Goal: Book appointment/travel/reservation

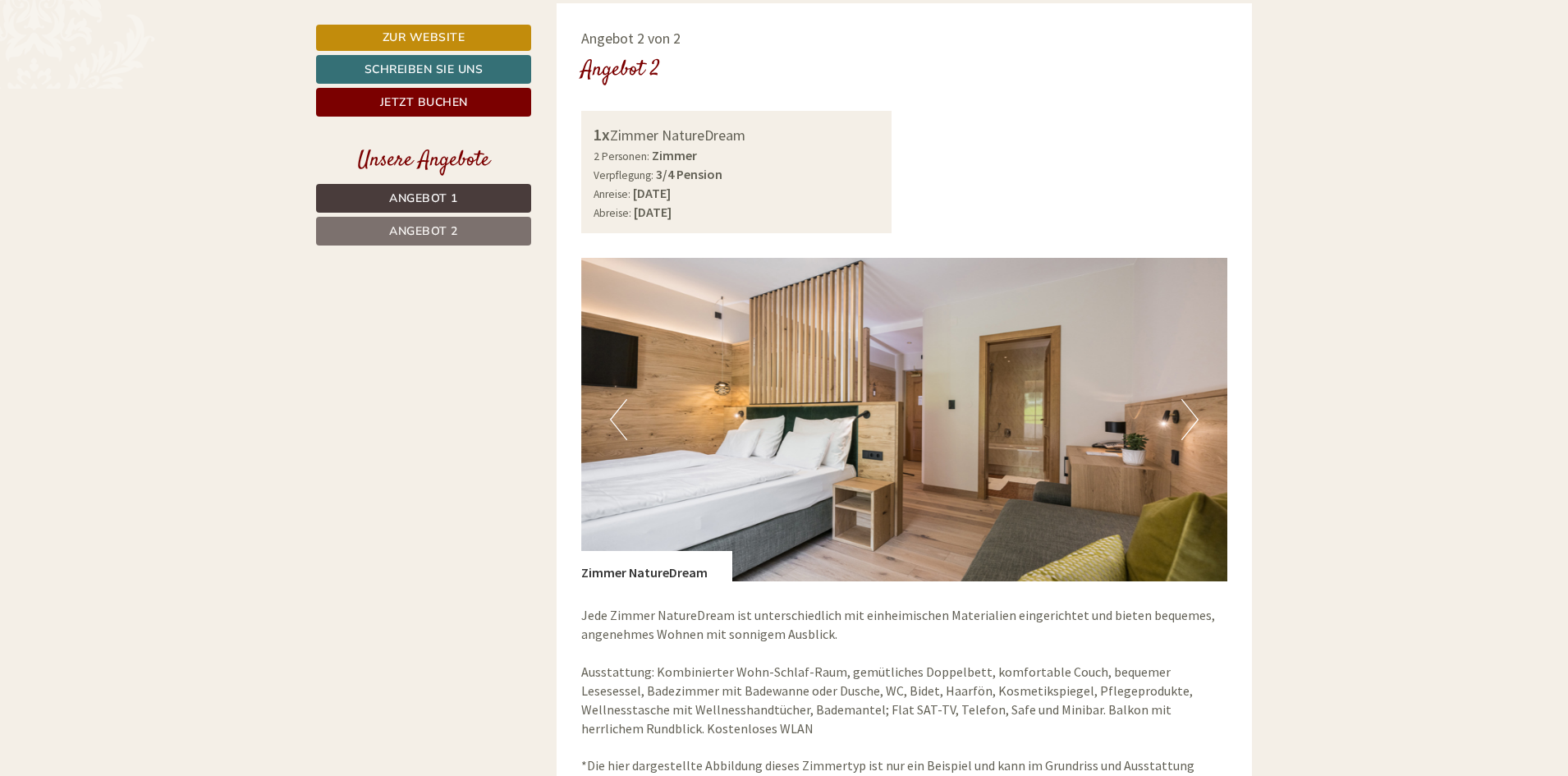
scroll to position [2382, 0]
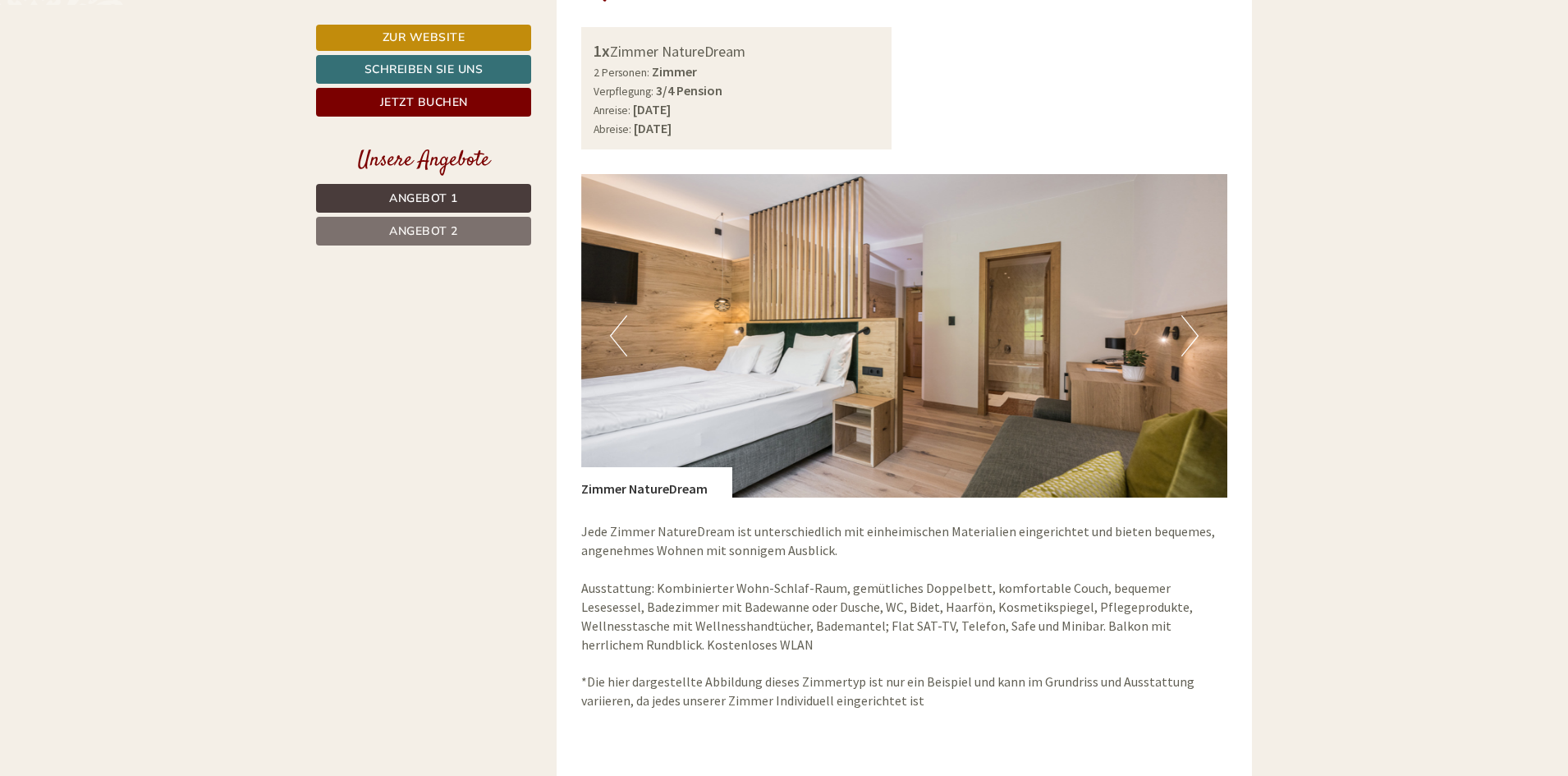
click at [1186, 340] on button "Next" at bounding box center [1190, 336] width 17 height 41
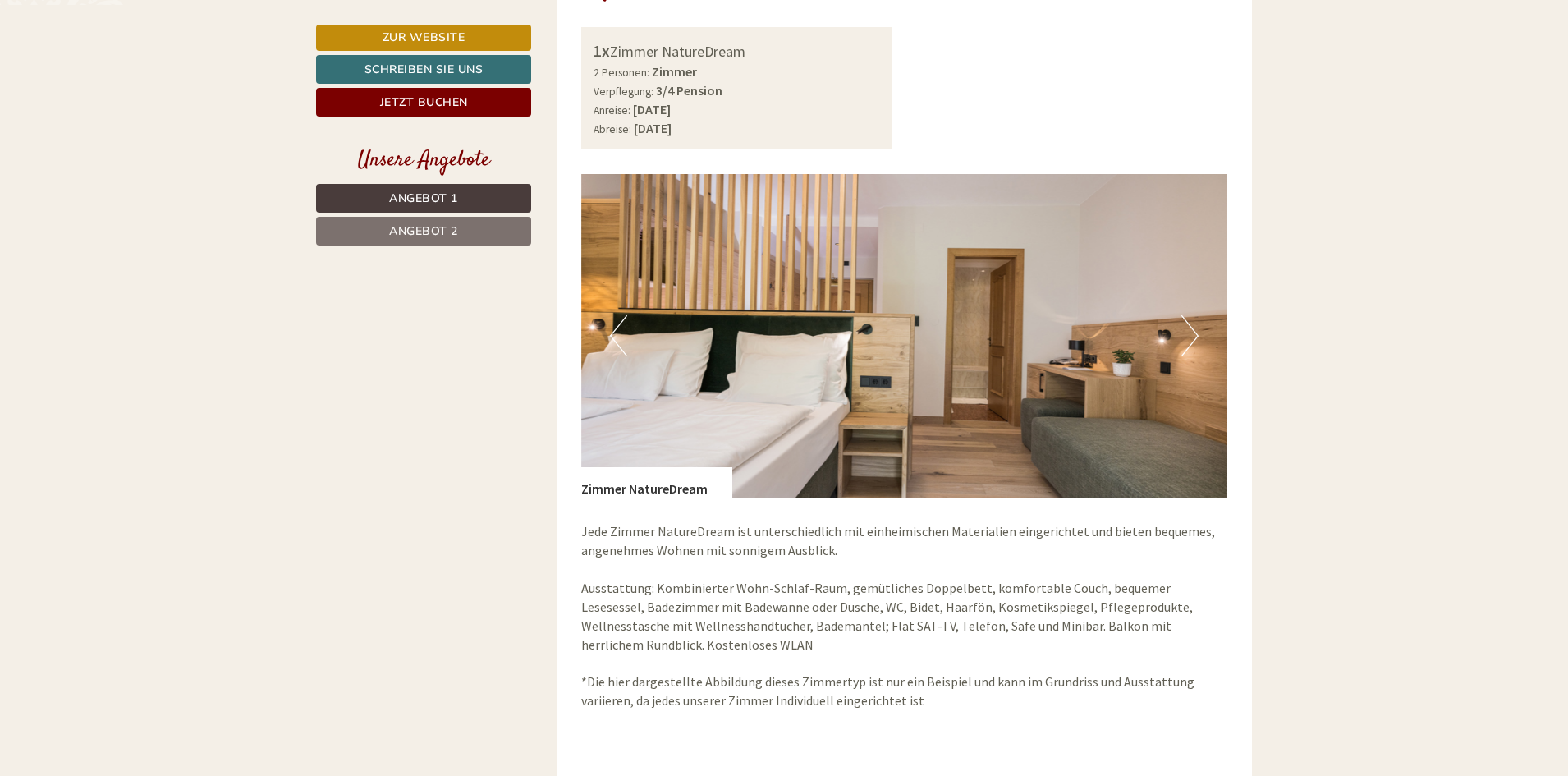
click at [1186, 340] on button "Next" at bounding box center [1190, 336] width 17 height 41
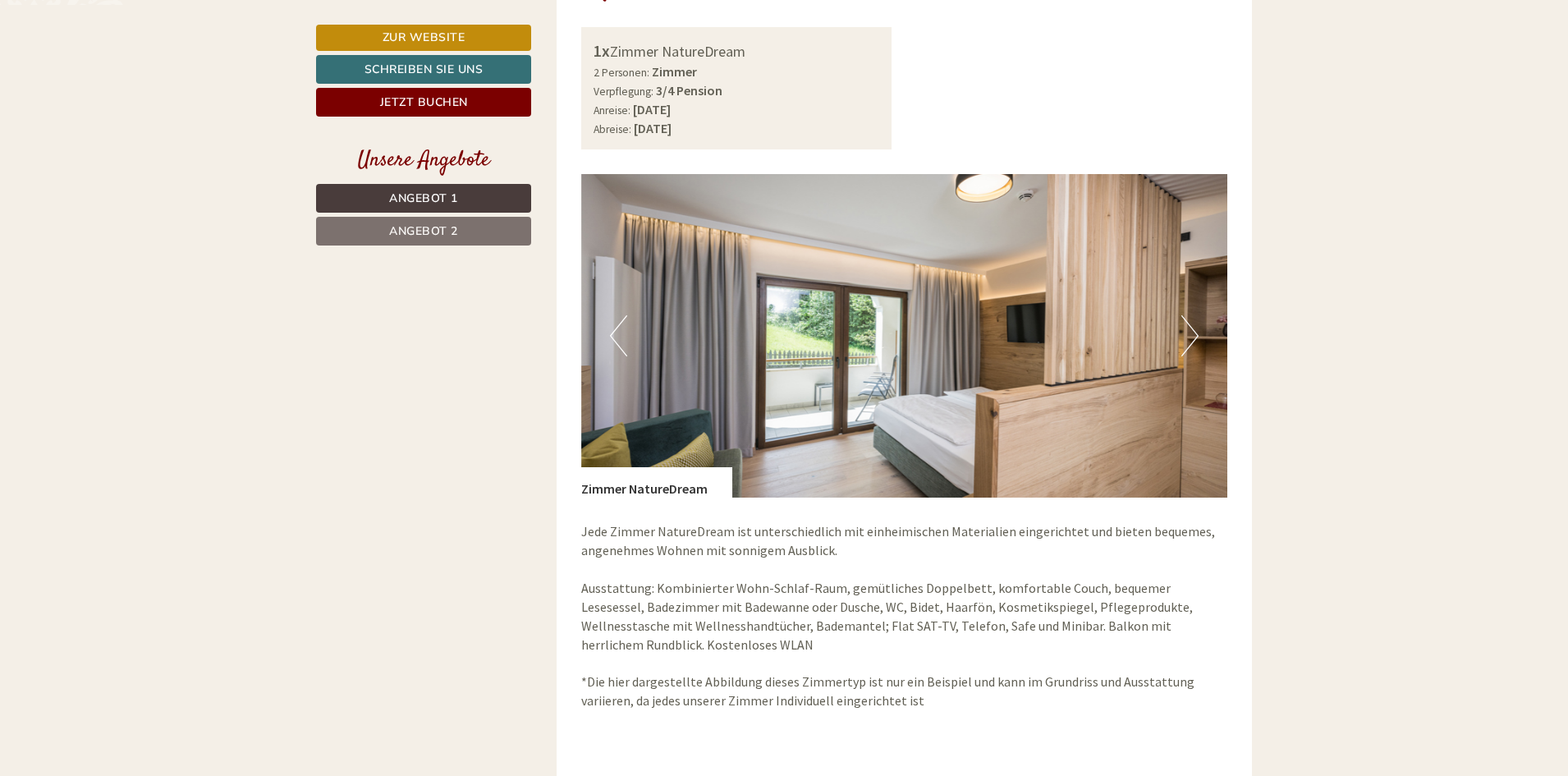
click at [1186, 340] on button "Next" at bounding box center [1190, 336] width 17 height 41
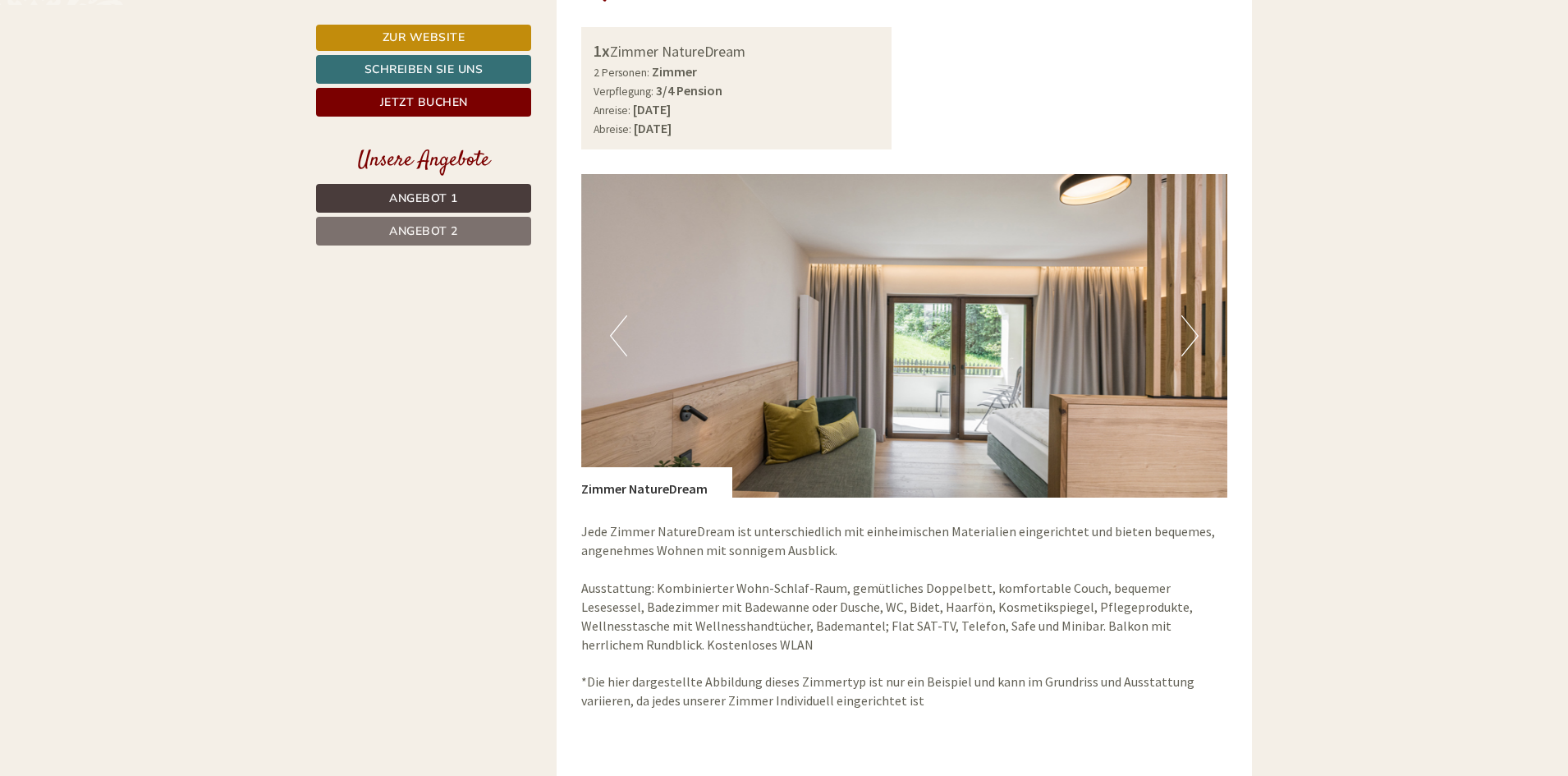
click at [588, 315] on img at bounding box center [905, 336] width 647 height 323
click at [612, 325] on button "Previous" at bounding box center [619, 336] width 17 height 41
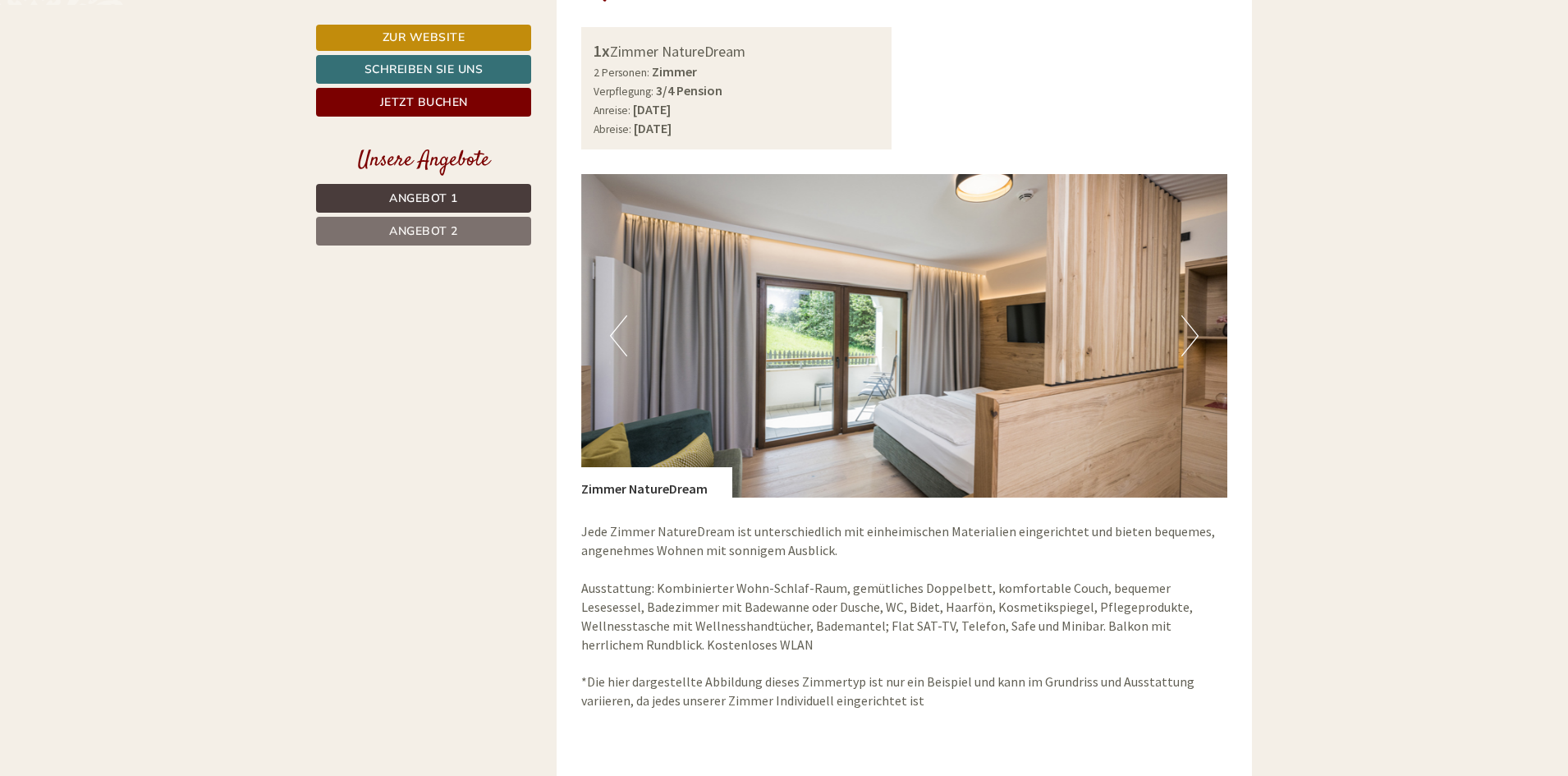
click at [612, 325] on button "Previous" at bounding box center [619, 336] width 17 height 41
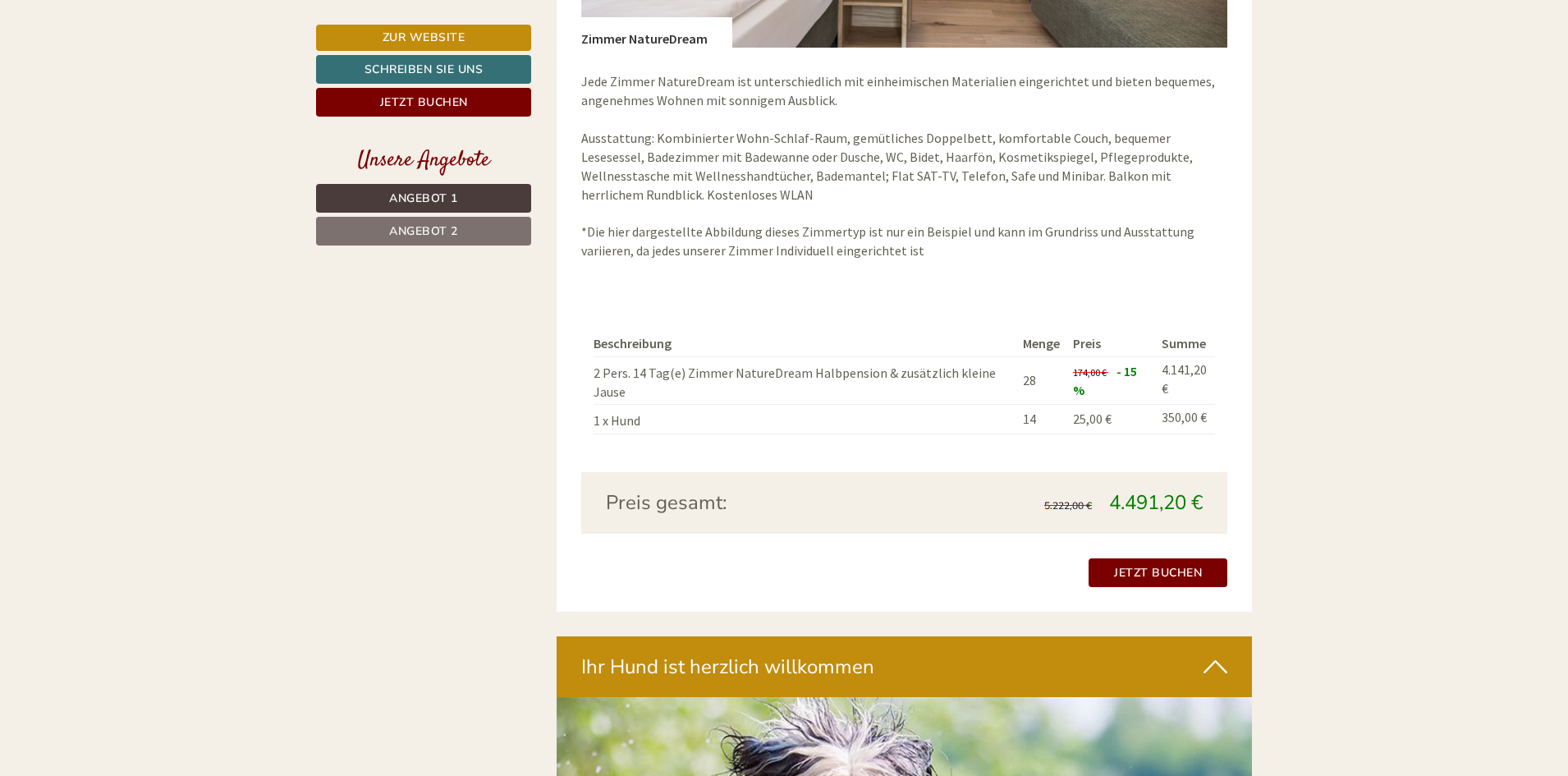
scroll to position [2875, 0]
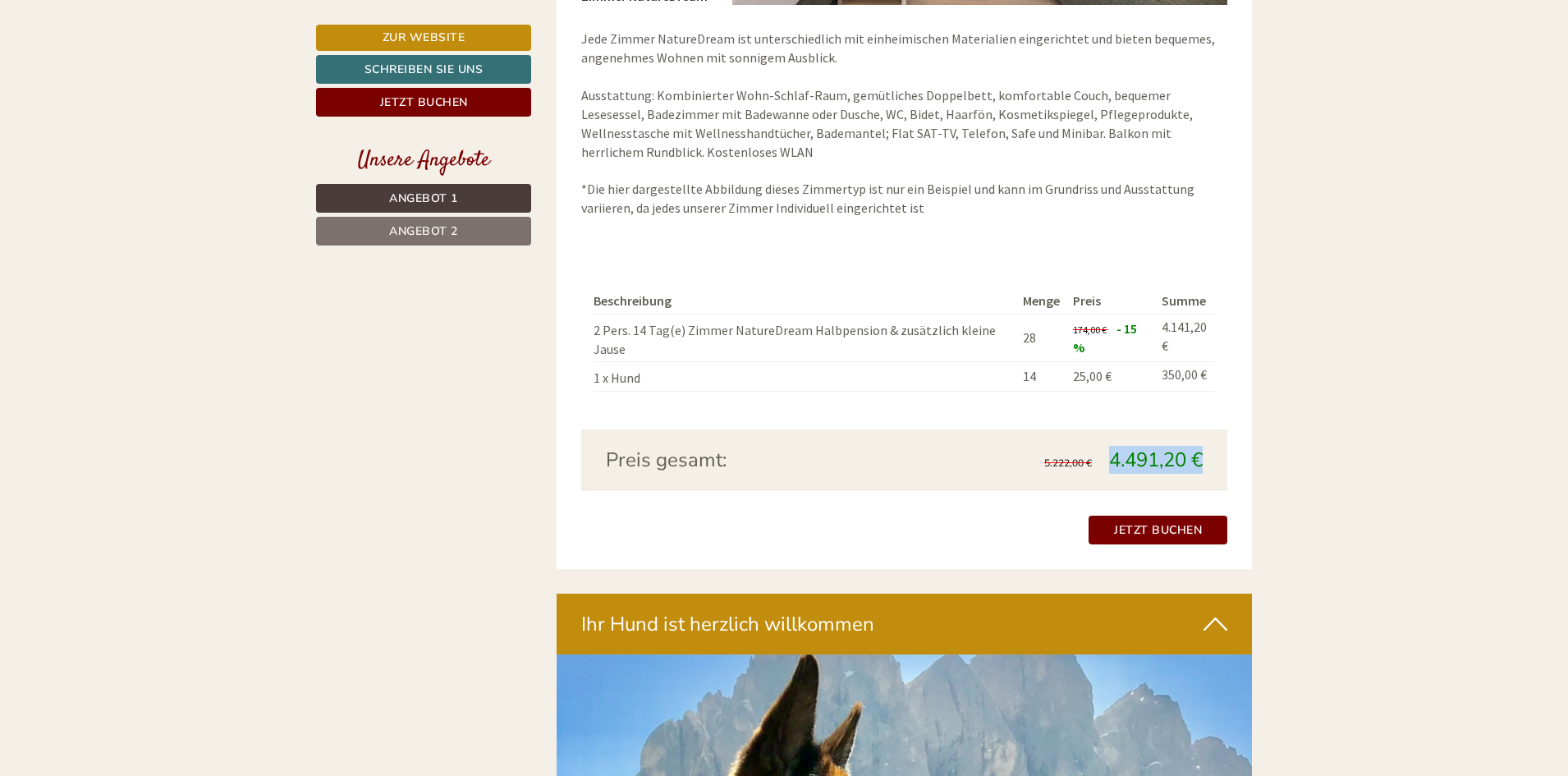
drag, startPoint x: 1108, startPoint y: 463, endPoint x: 1202, endPoint y: 466, distance: 94.0
click at [1202, 466] on span "4.491,20 €" at bounding box center [1156, 460] width 93 height 26
copy span "4.491,20 €"
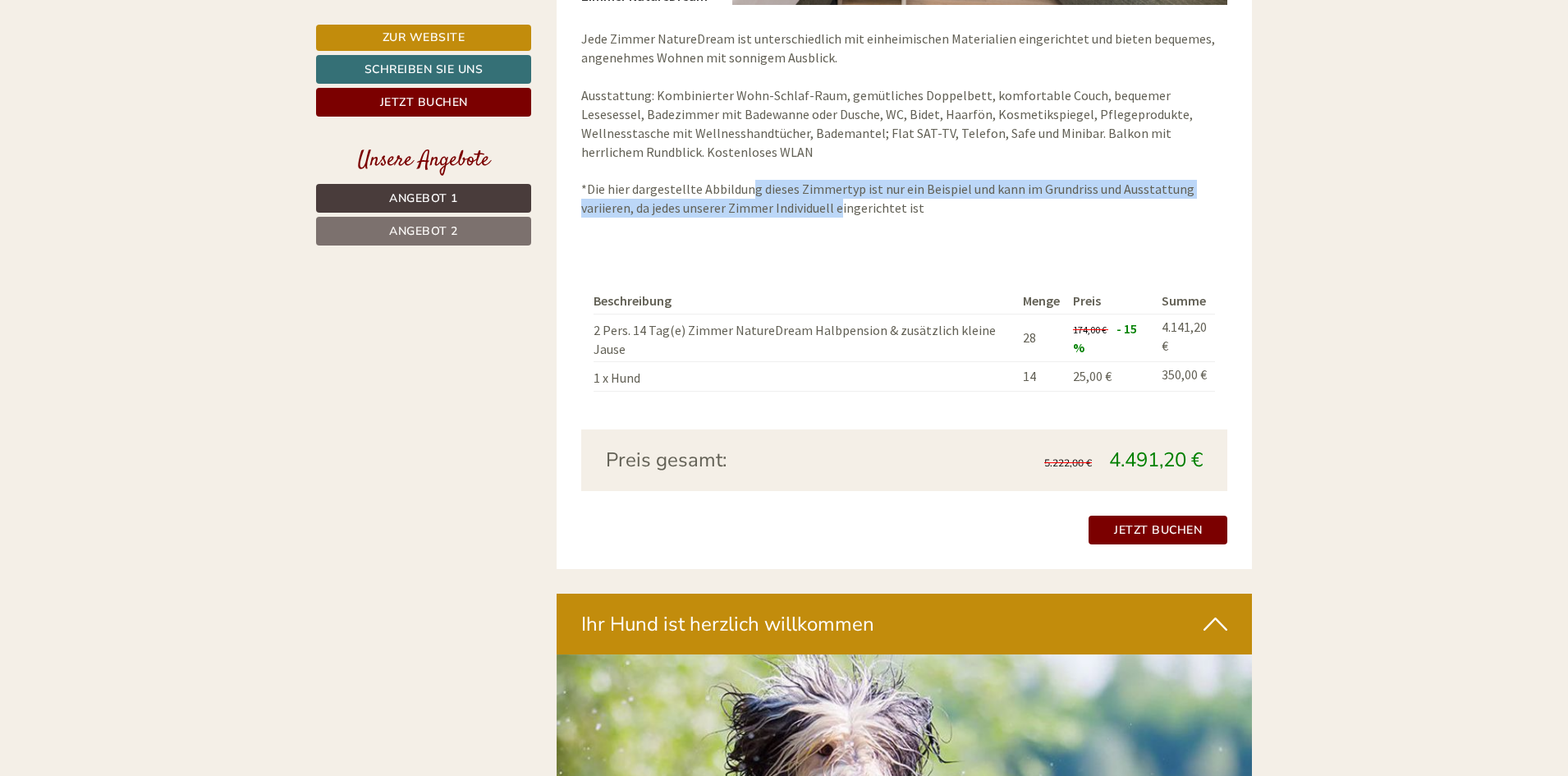
drag, startPoint x: 748, startPoint y: 190, endPoint x: 842, endPoint y: 209, distance: 95.9
click at [842, 209] on p "Jede Zimmer NatureDream ist unterschiedlich mit einheimischen Materialien einge…" at bounding box center [905, 123] width 647 height 187
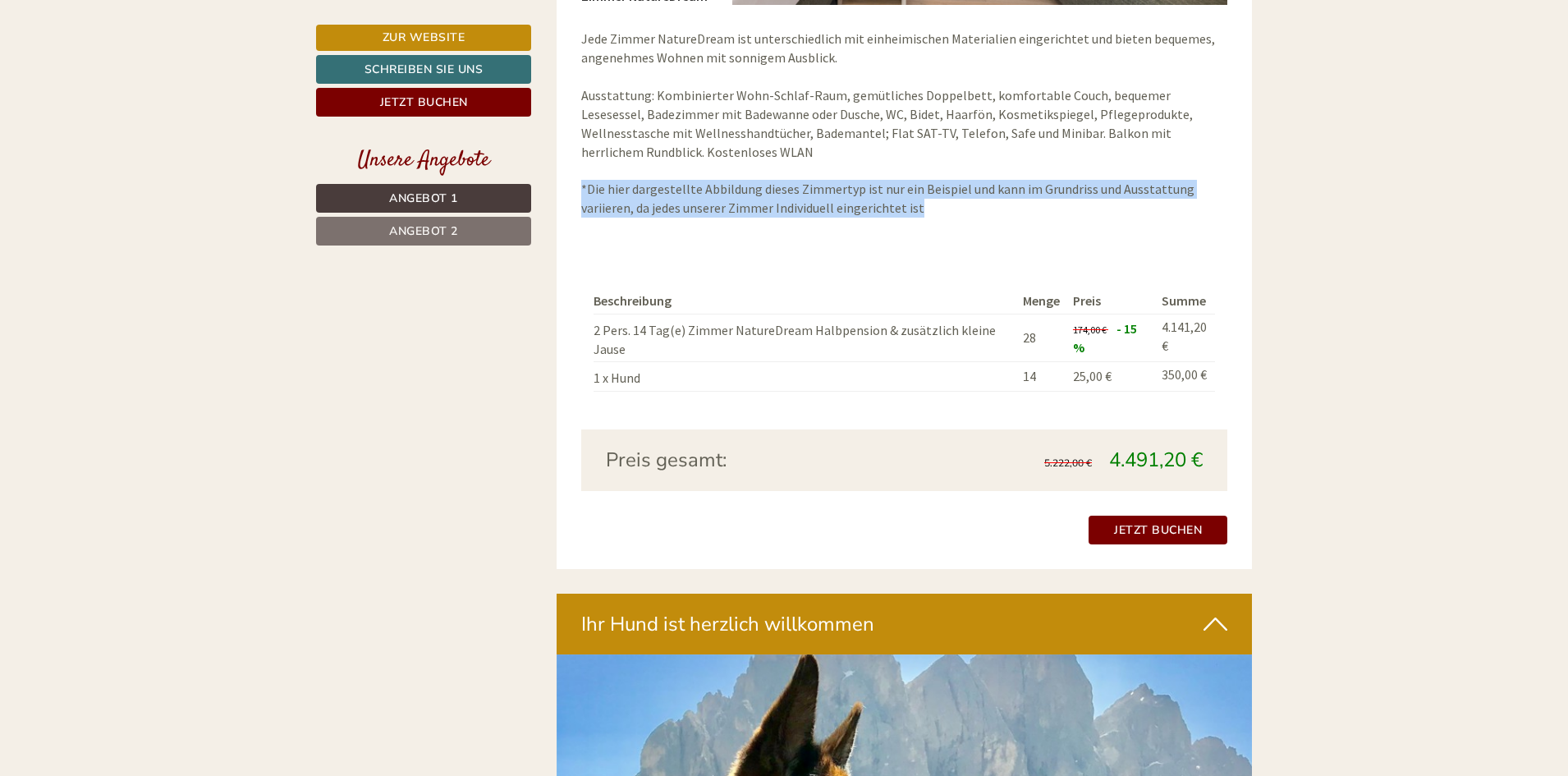
drag, startPoint x: 936, startPoint y: 211, endPoint x: 581, endPoint y: 183, distance: 356.1
click at [581, 183] on p "Jede Zimmer NatureDream ist unterschiedlich mit einheimischen Materialien einge…" at bounding box center [905, 123] width 647 height 187
click at [632, 195] on p "Jede Zimmer NatureDream ist unterschiedlich mit einheimischen Materialien einge…" at bounding box center [905, 123] width 647 height 187
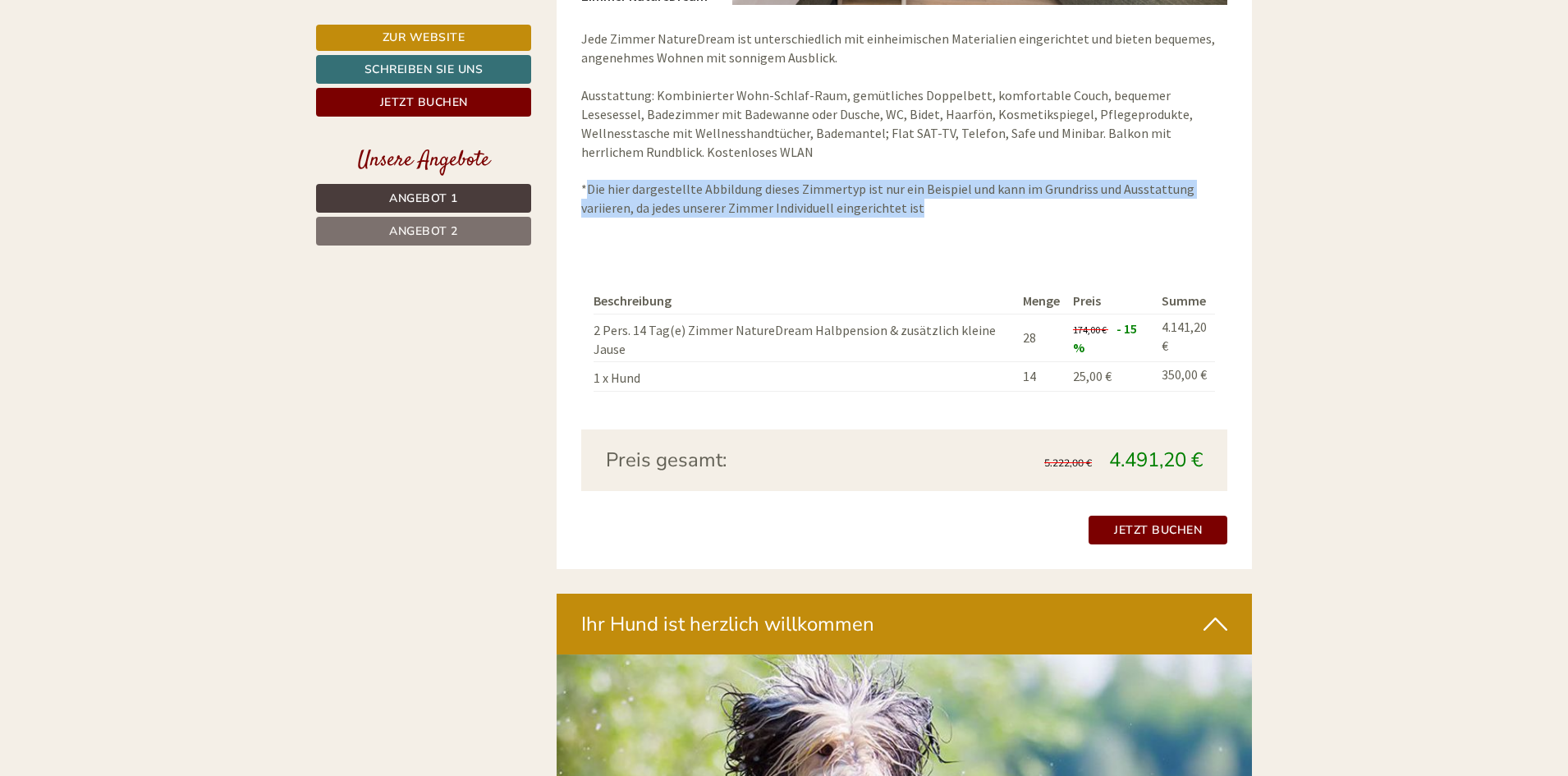
drag, startPoint x: 586, startPoint y: 191, endPoint x: 942, endPoint y: 216, distance: 356.9
click at [942, 216] on p "Jede Zimmer NatureDream ist unterschiedlich mit einheimischen Materialien einge…" at bounding box center [905, 123] width 647 height 187
click at [936, 217] on p "Jede Zimmer NatureDream ist unterschiedlich mit einheimischen Materialien einge…" at bounding box center [905, 123] width 647 height 187
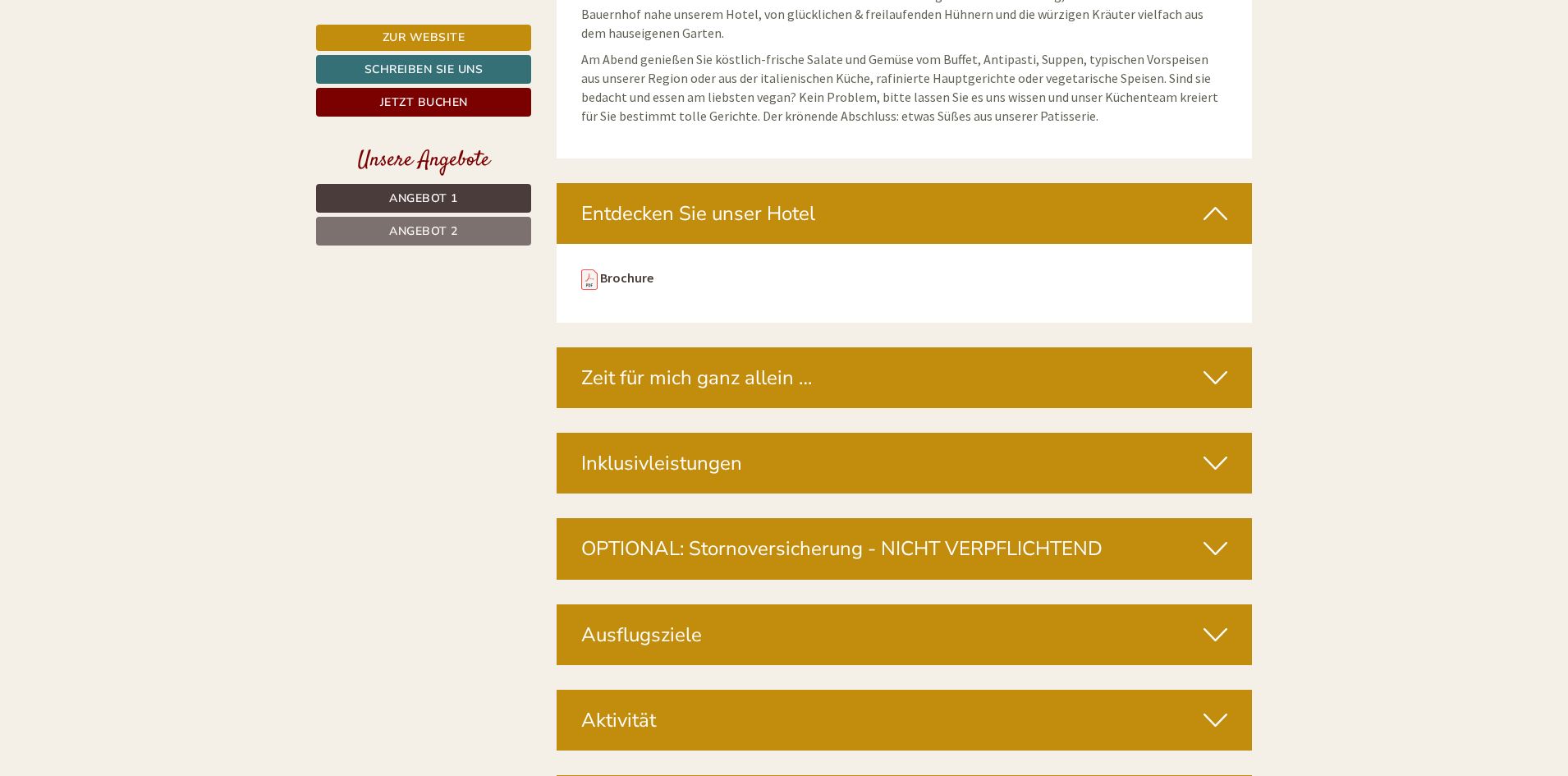
scroll to position [5832, 0]
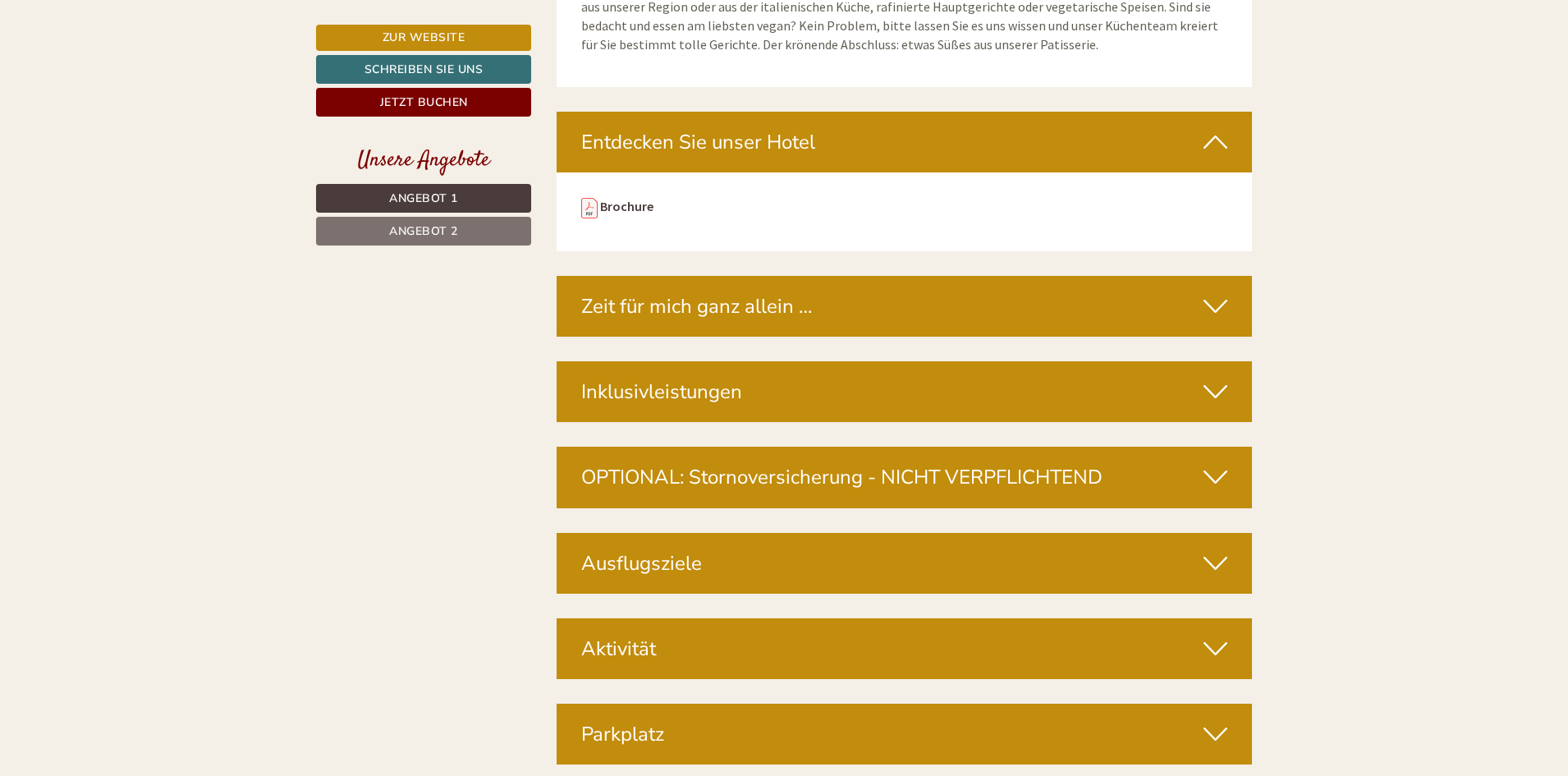
click at [1226, 720] on icon at bounding box center [1215, 734] width 23 height 28
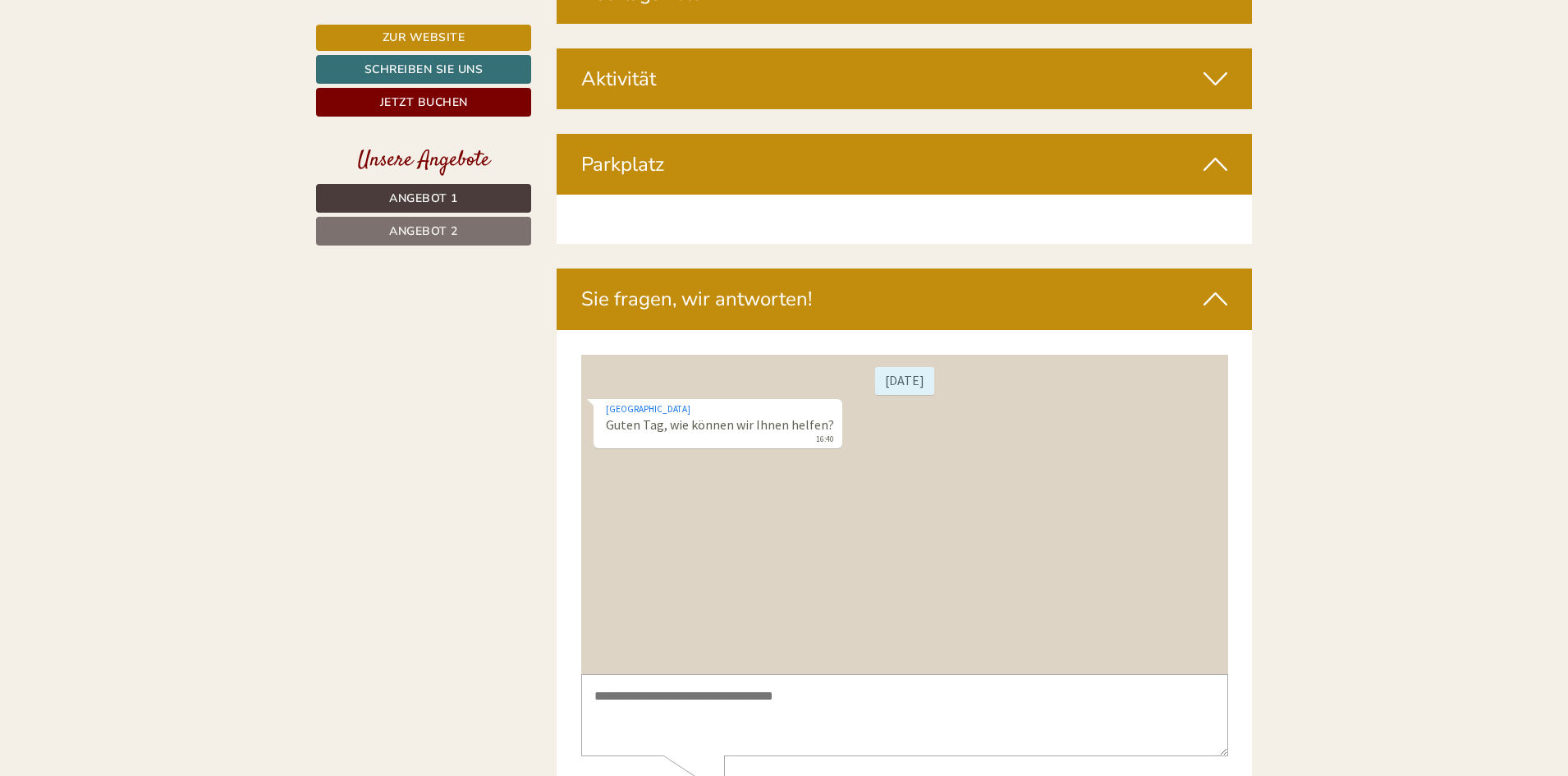
scroll to position [6488, 0]
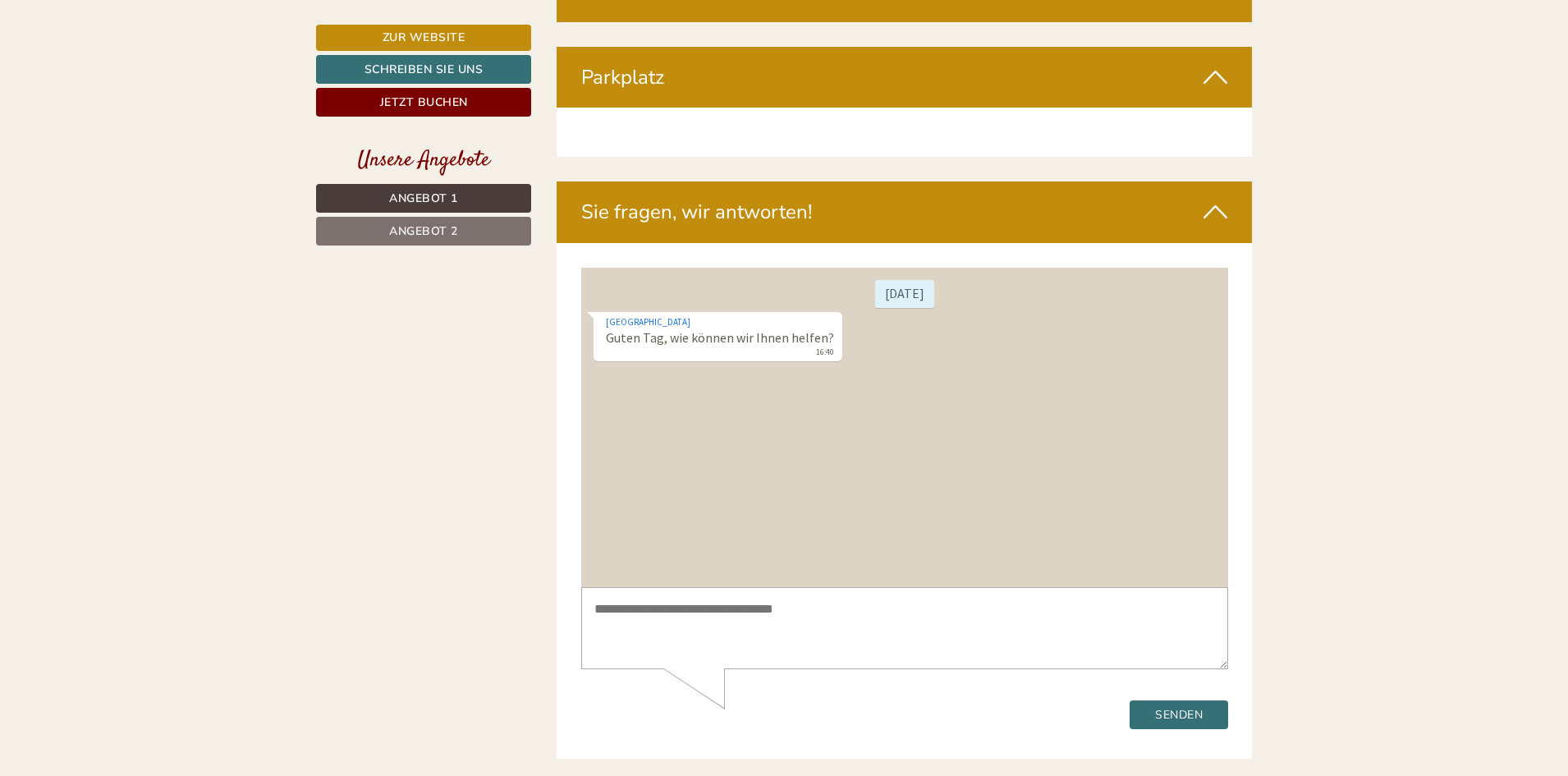
click at [845, 633] on textarea at bounding box center [904, 627] width 647 height 83
type textarea "**********"
click at [1195, 712] on button "Senden" at bounding box center [1177, 714] width 98 height 29
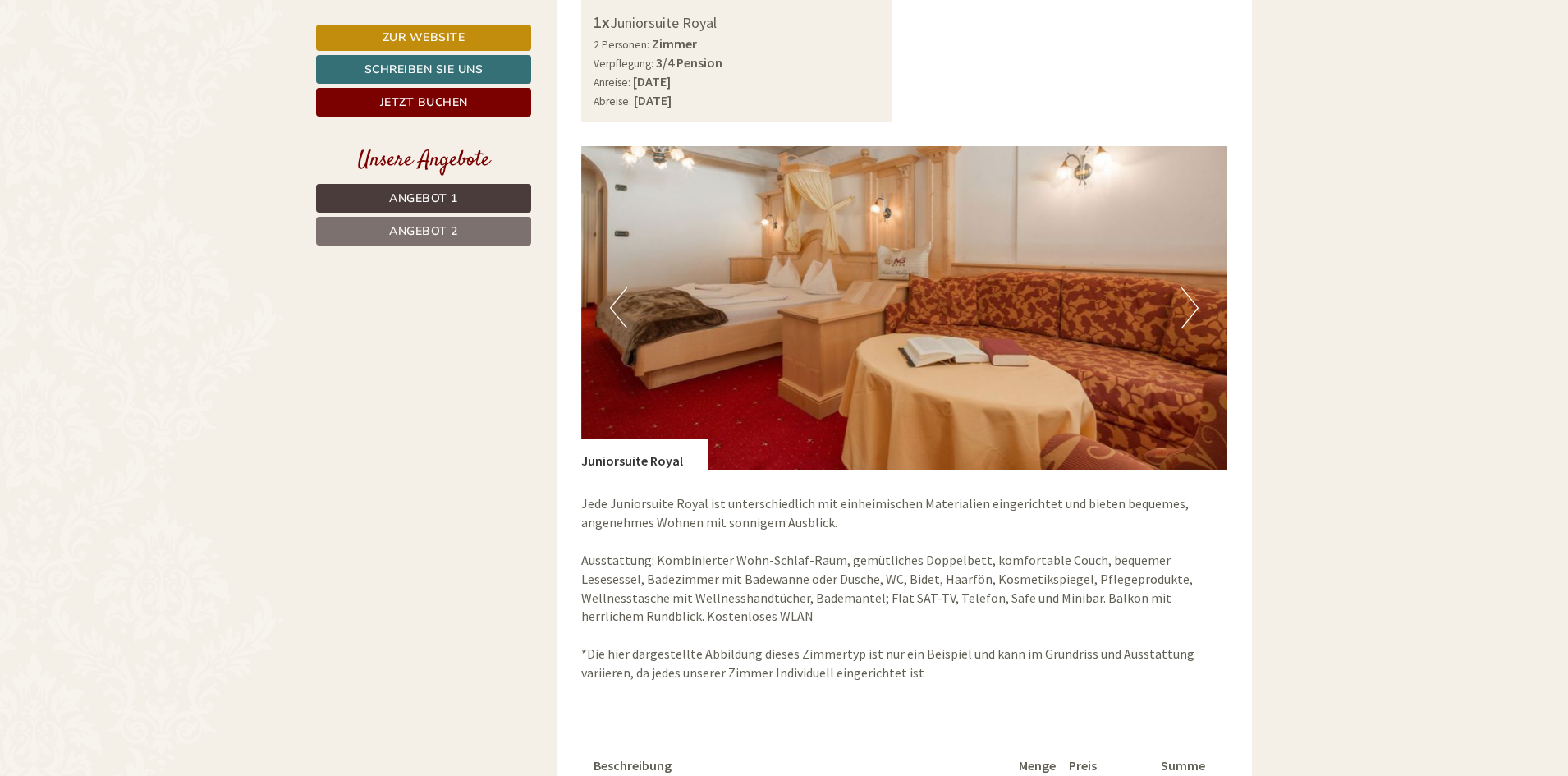
scroll to position [1232, 0]
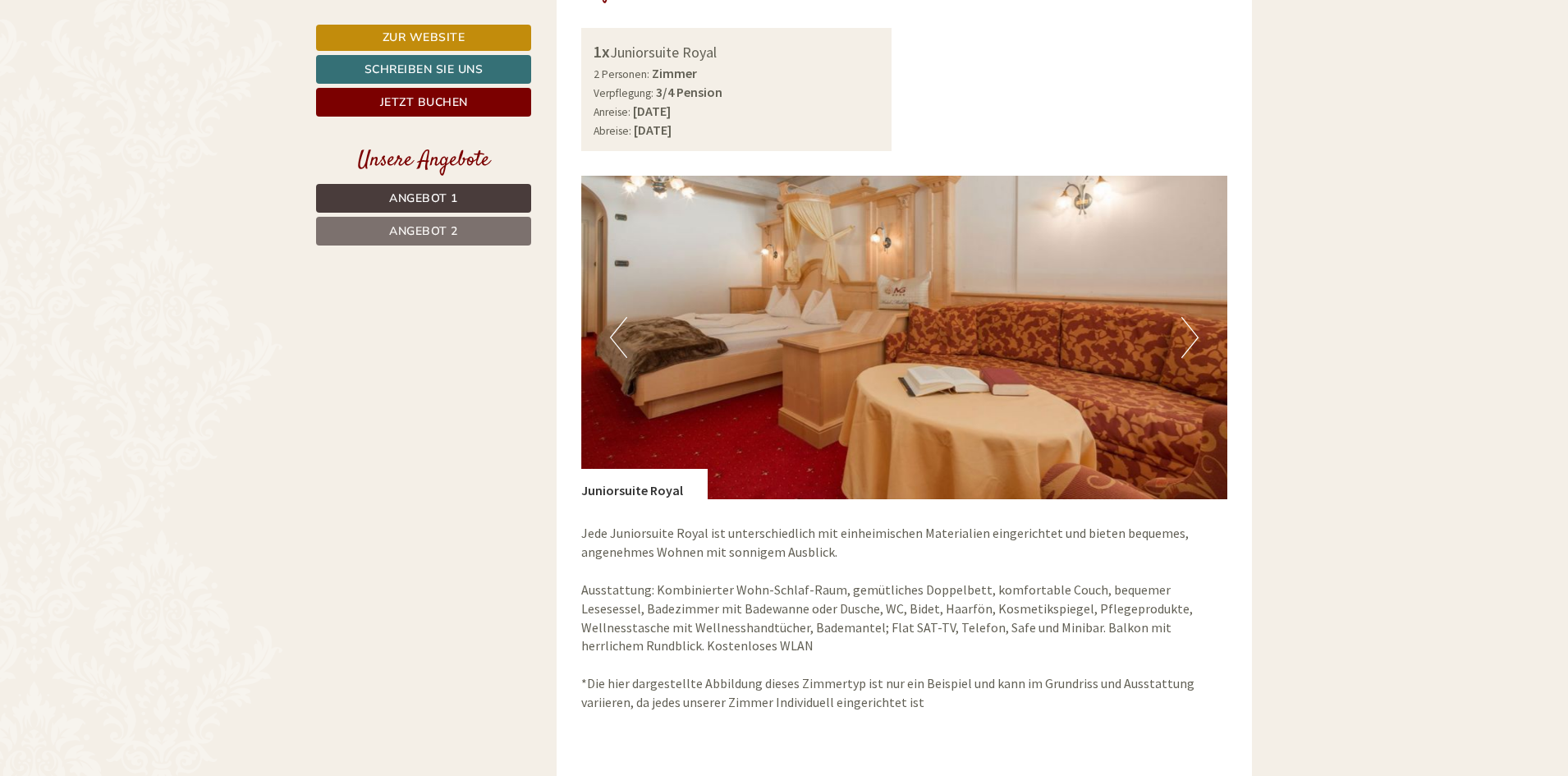
click at [1194, 335] on button "Next" at bounding box center [1190, 338] width 17 height 41
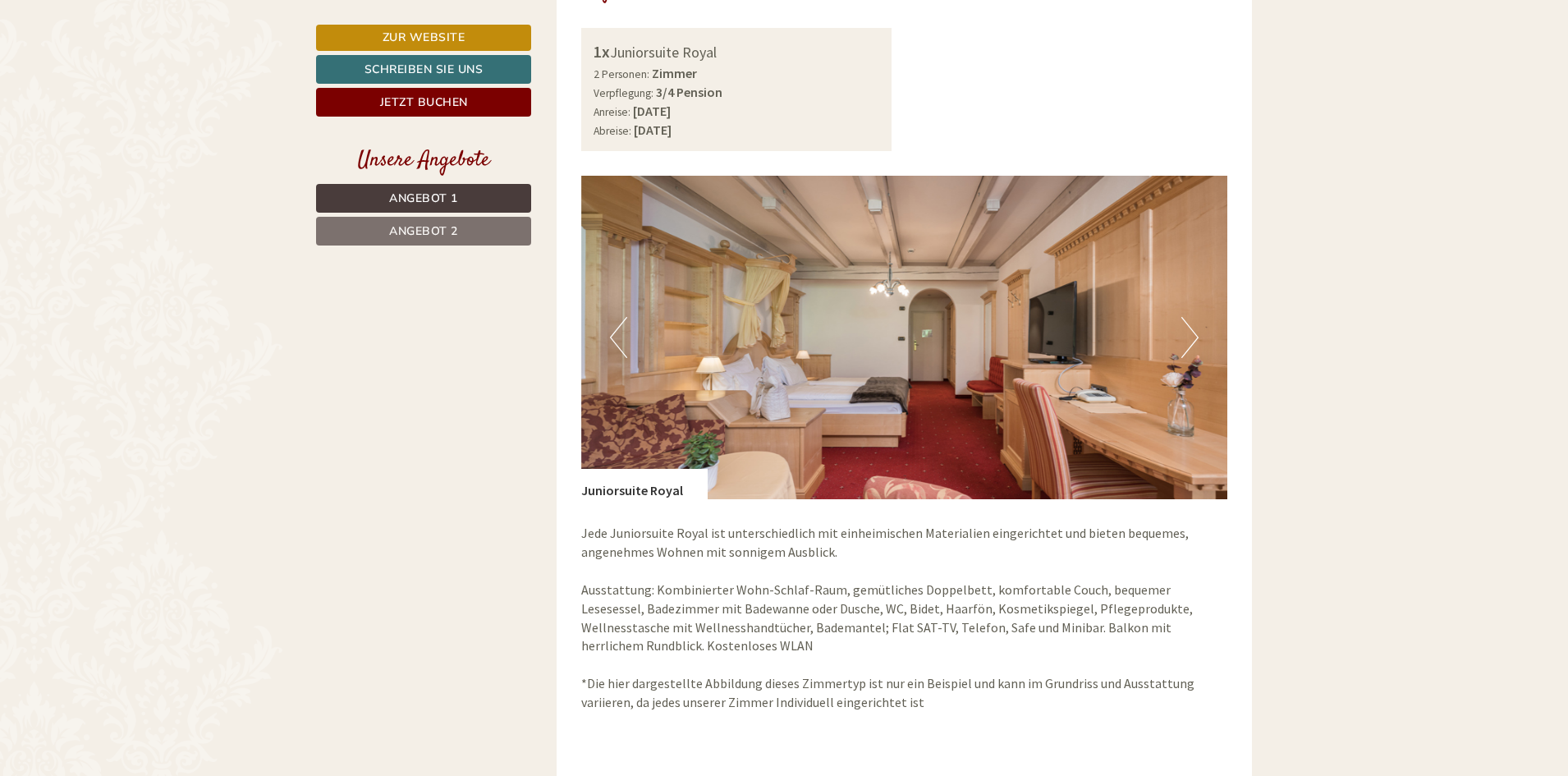
click at [1194, 335] on button "Next" at bounding box center [1190, 338] width 17 height 41
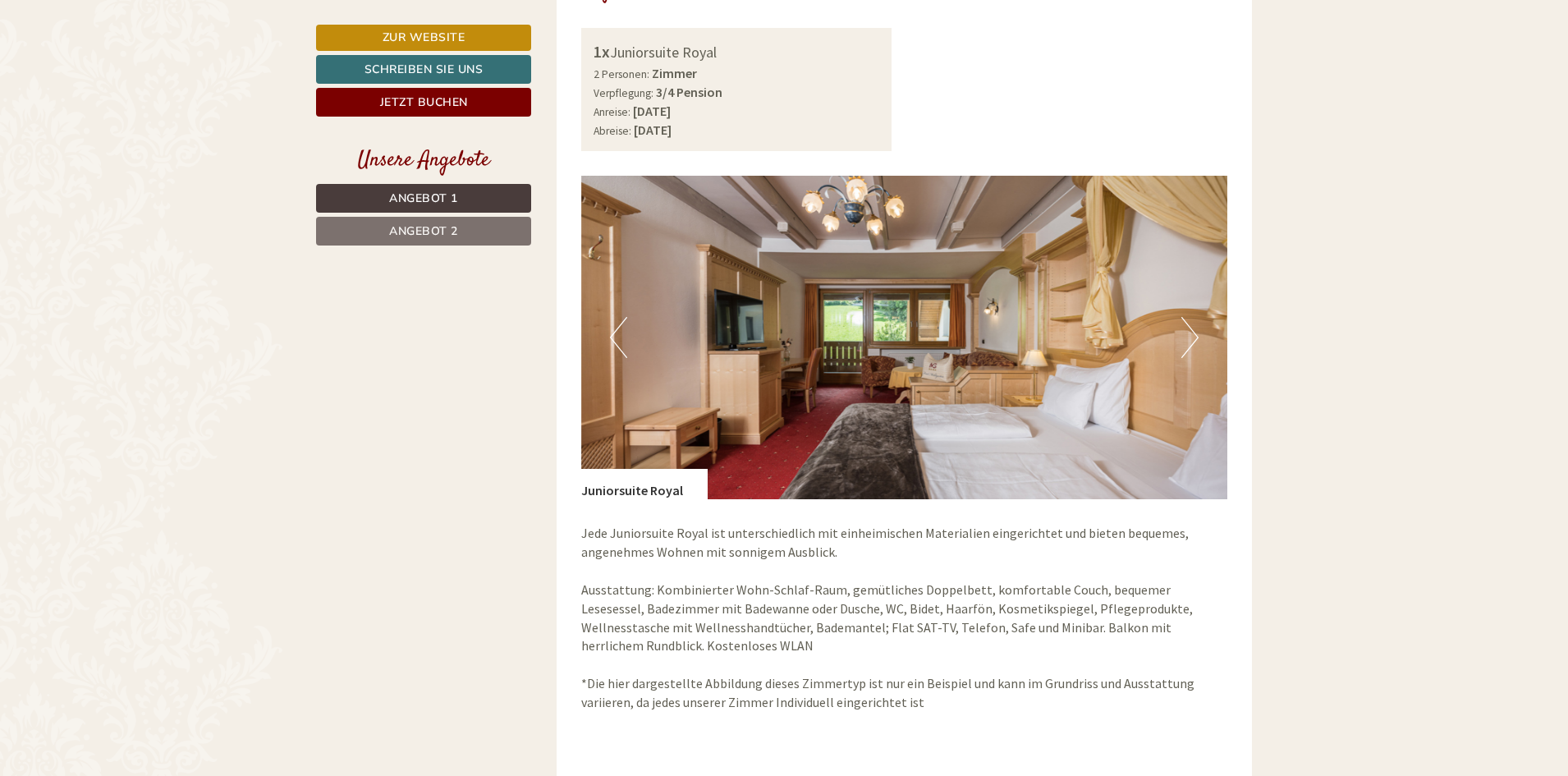
click at [1194, 335] on button "Next" at bounding box center [1190, 338] width 17 height 41
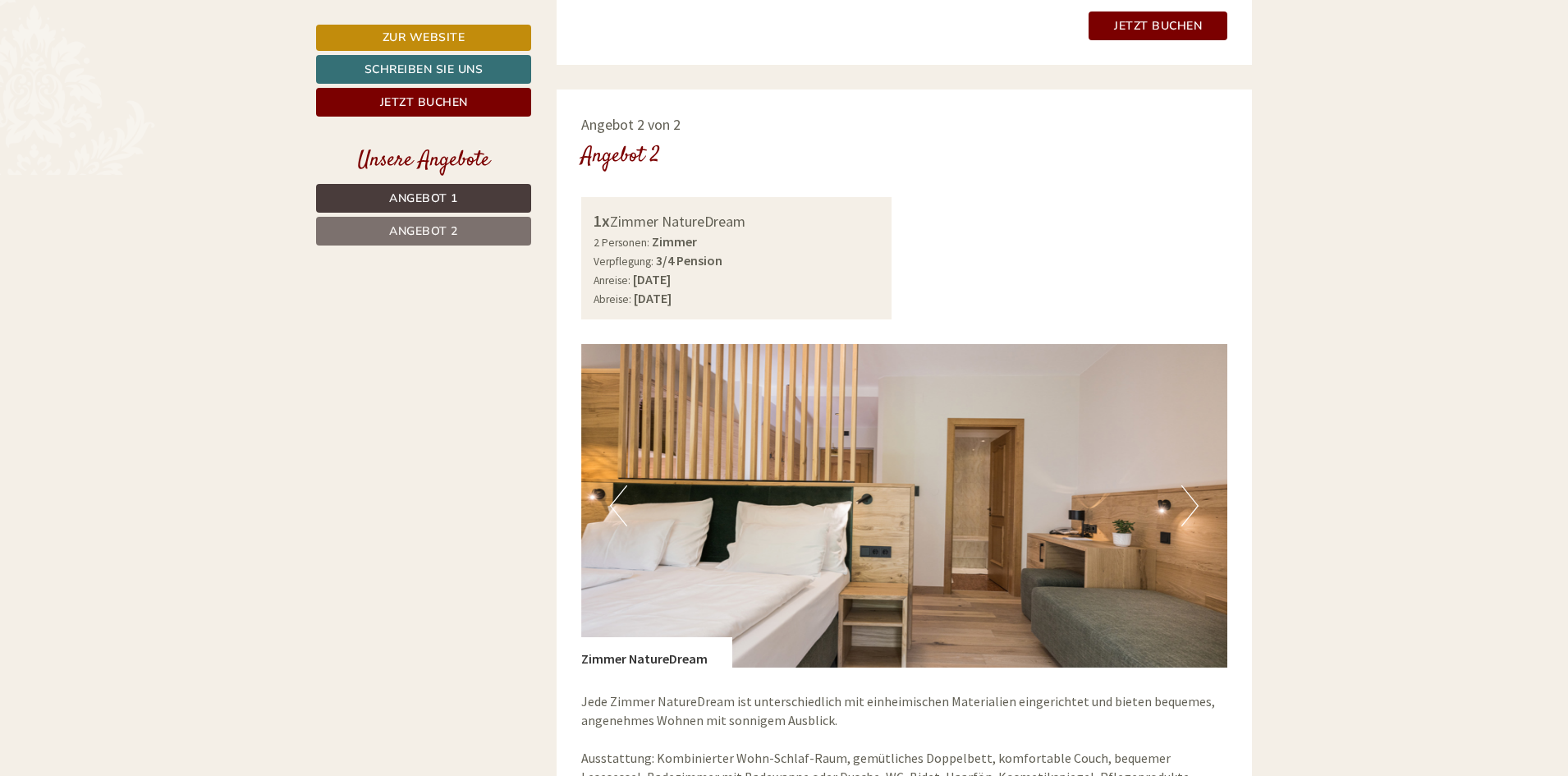
scroll to position [2465, 0]
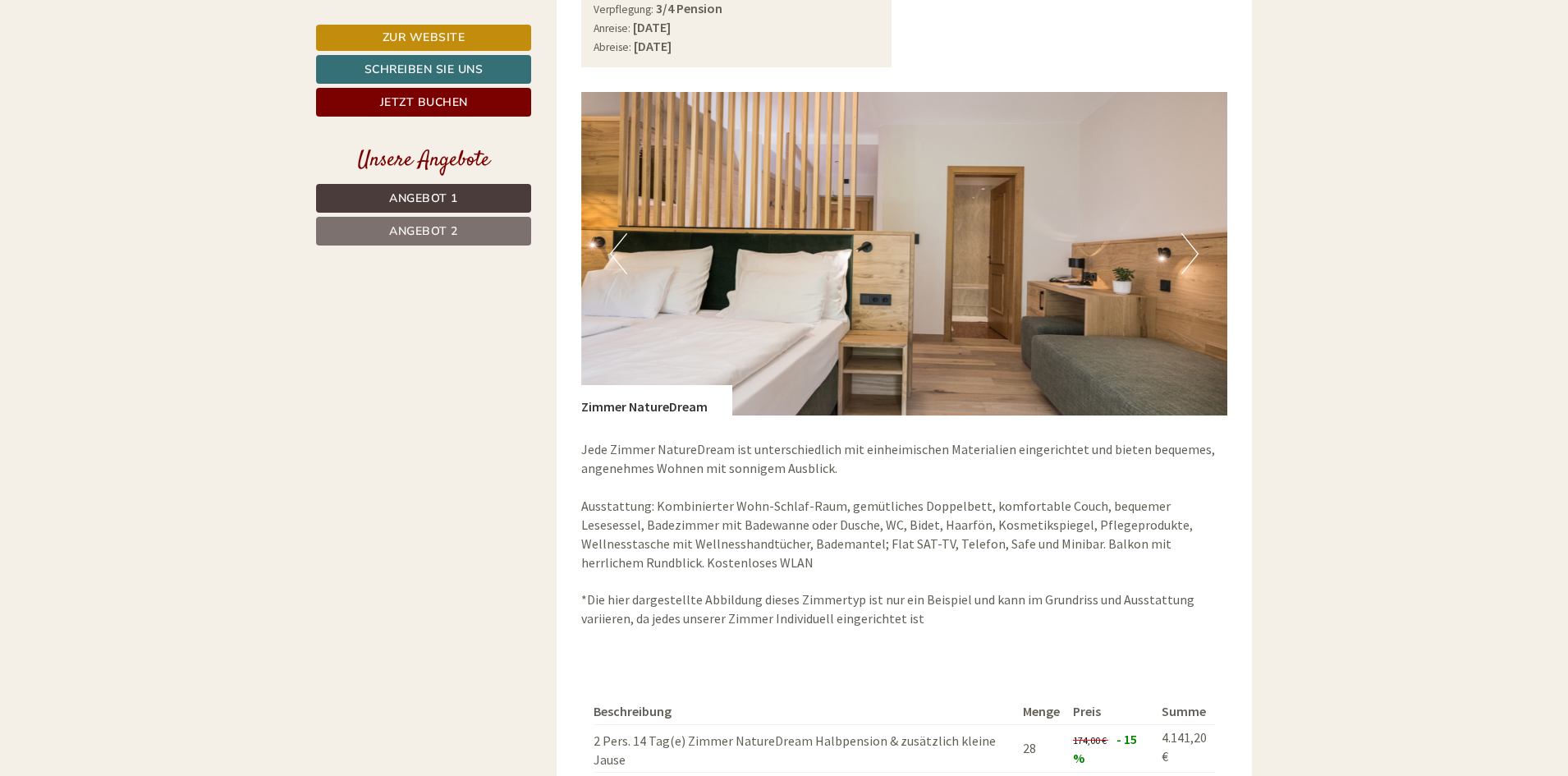
click at [1186, 244] on button "Next" at bounding box center [1190, 254] width 17 height 41
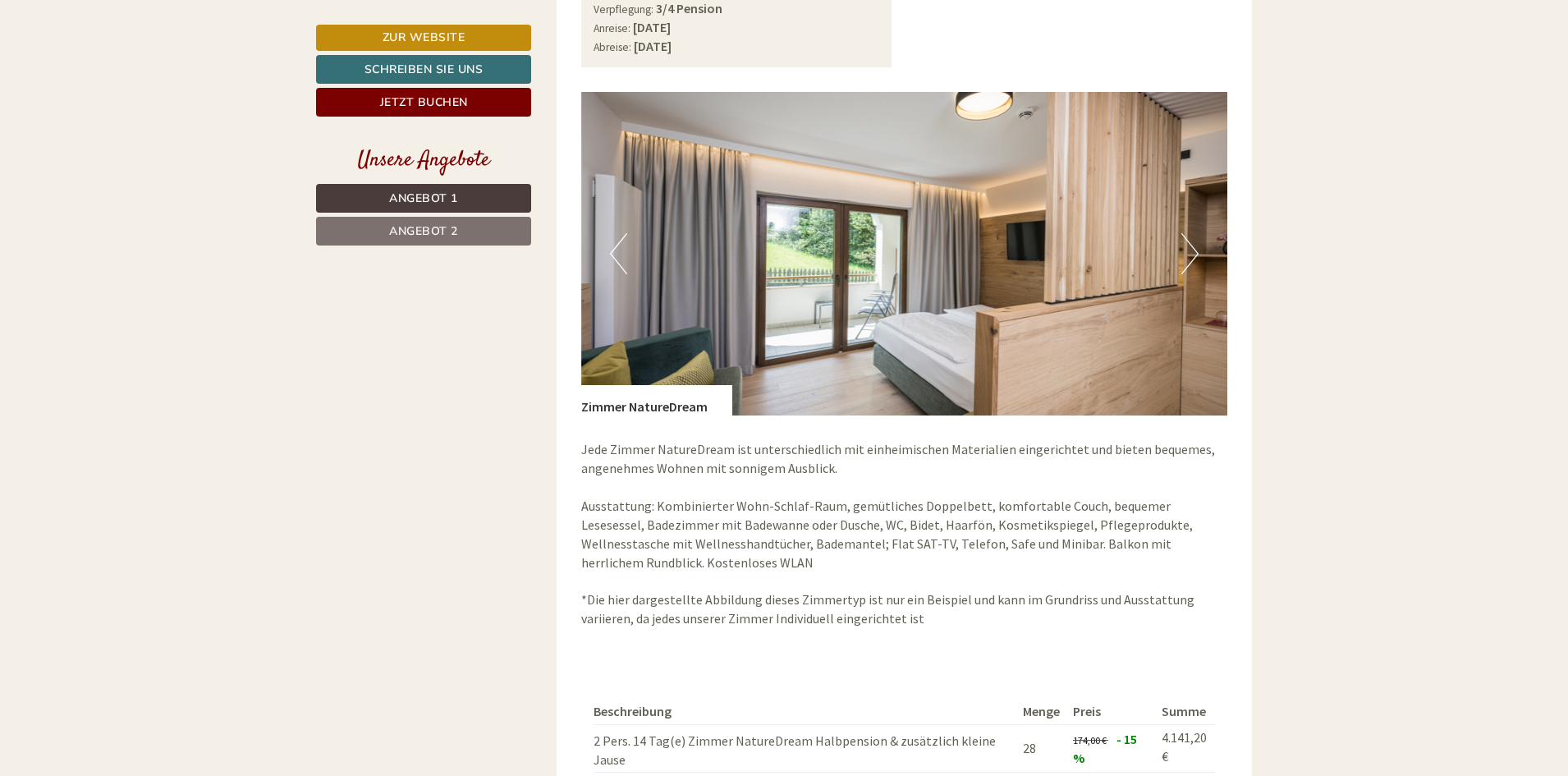
click at [1186, 244] on button "Next" at bounding box center [1190, 254] width 17 height 41
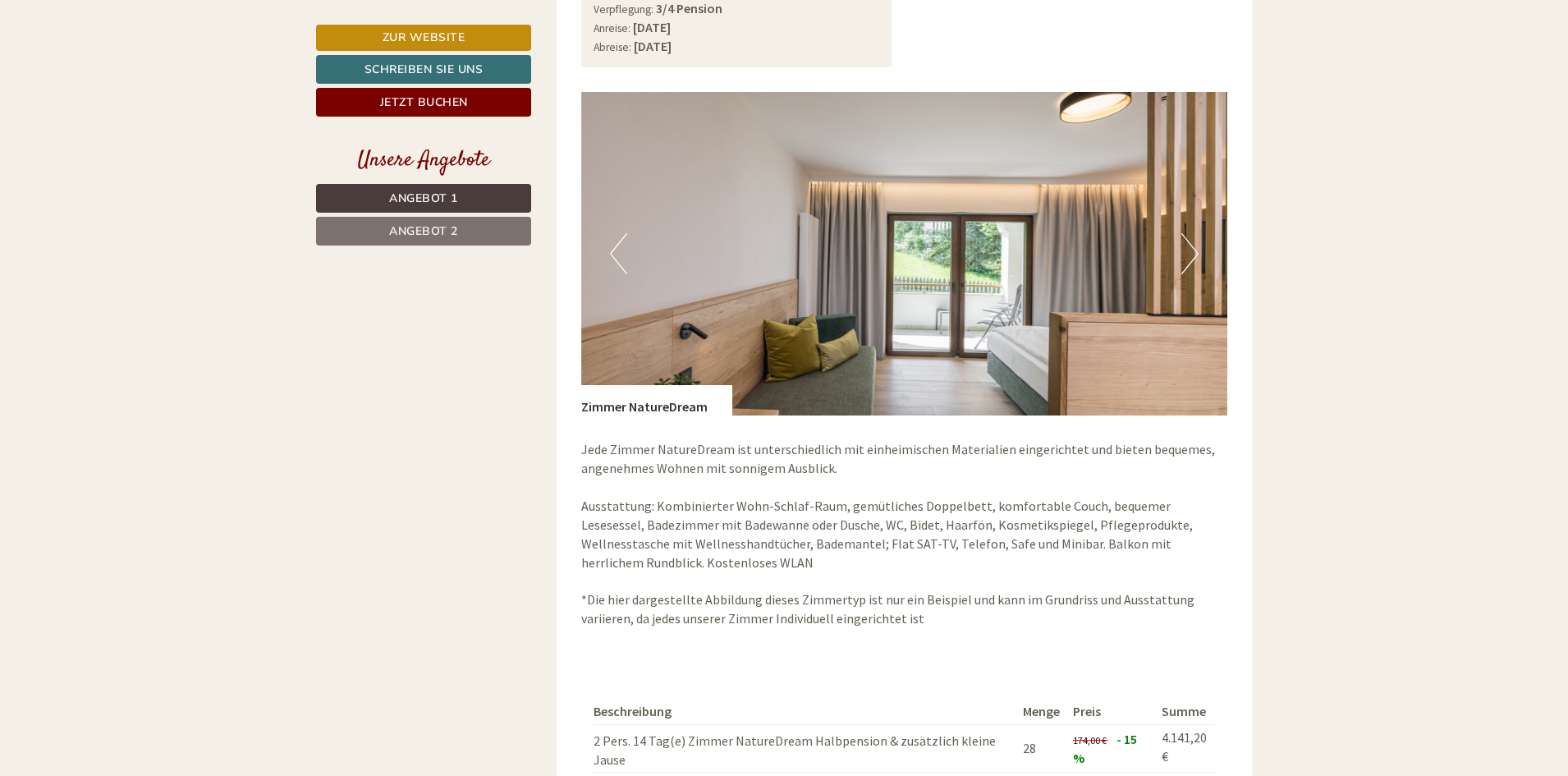
click at [1186, 244] on button "Next" at bounding box center [1190, 254] width 17 height 41
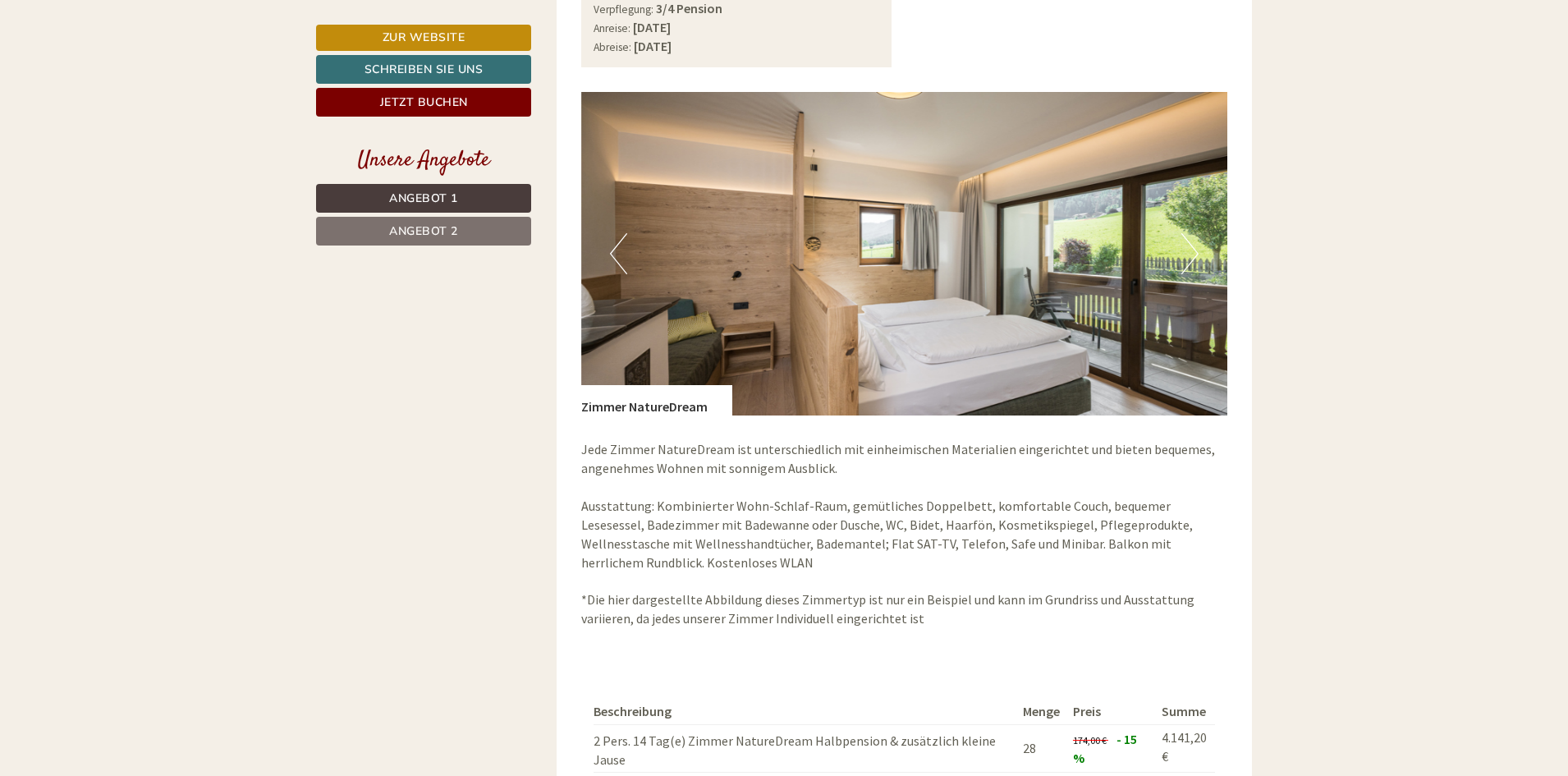
click at [1186, 244] on button "Next" at bounding box center [1190, 254] width 17 height 41
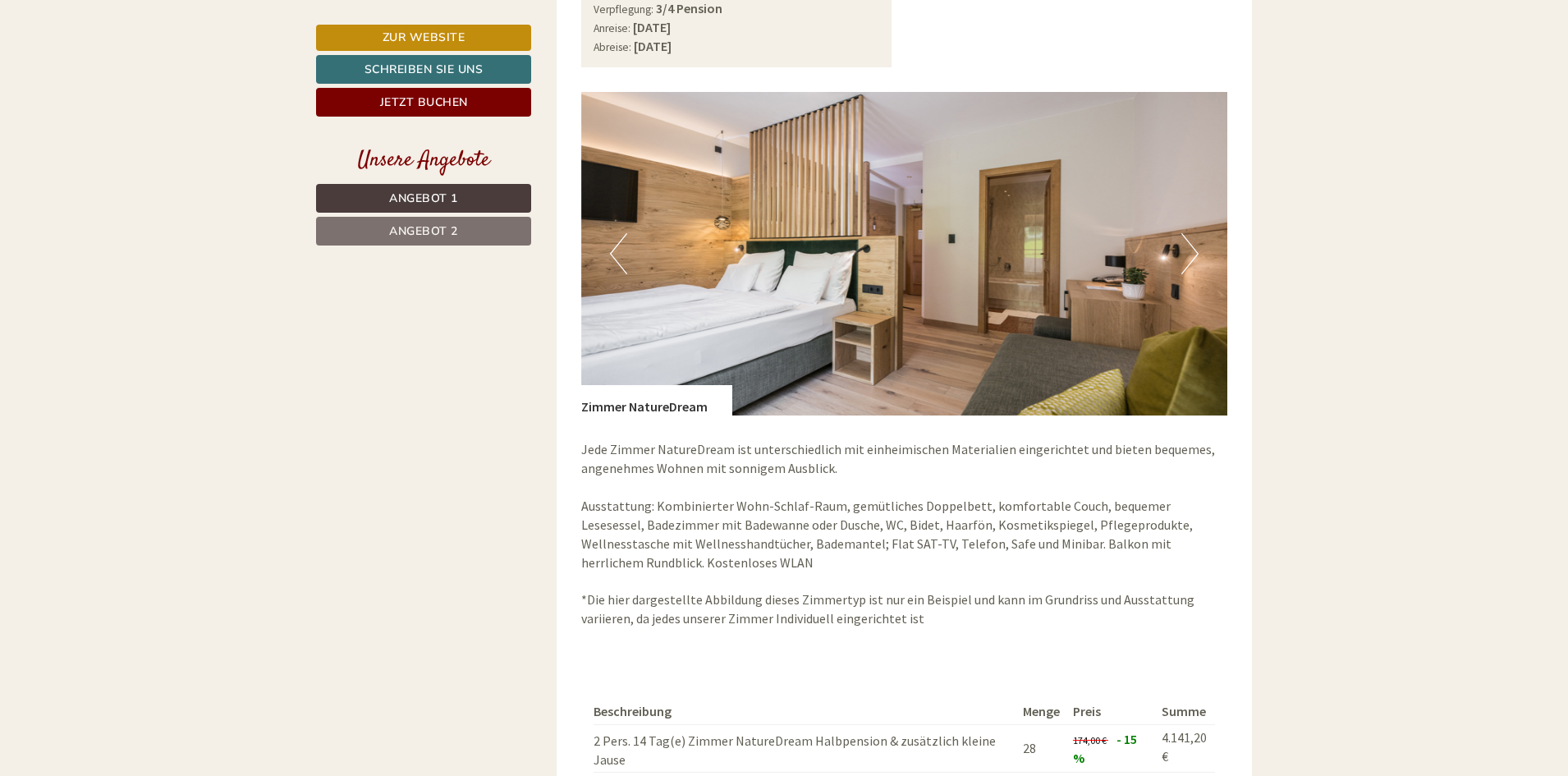
click at [1186, 244] on button "Next" at bounding box center [1190, 254] width 17 height 41
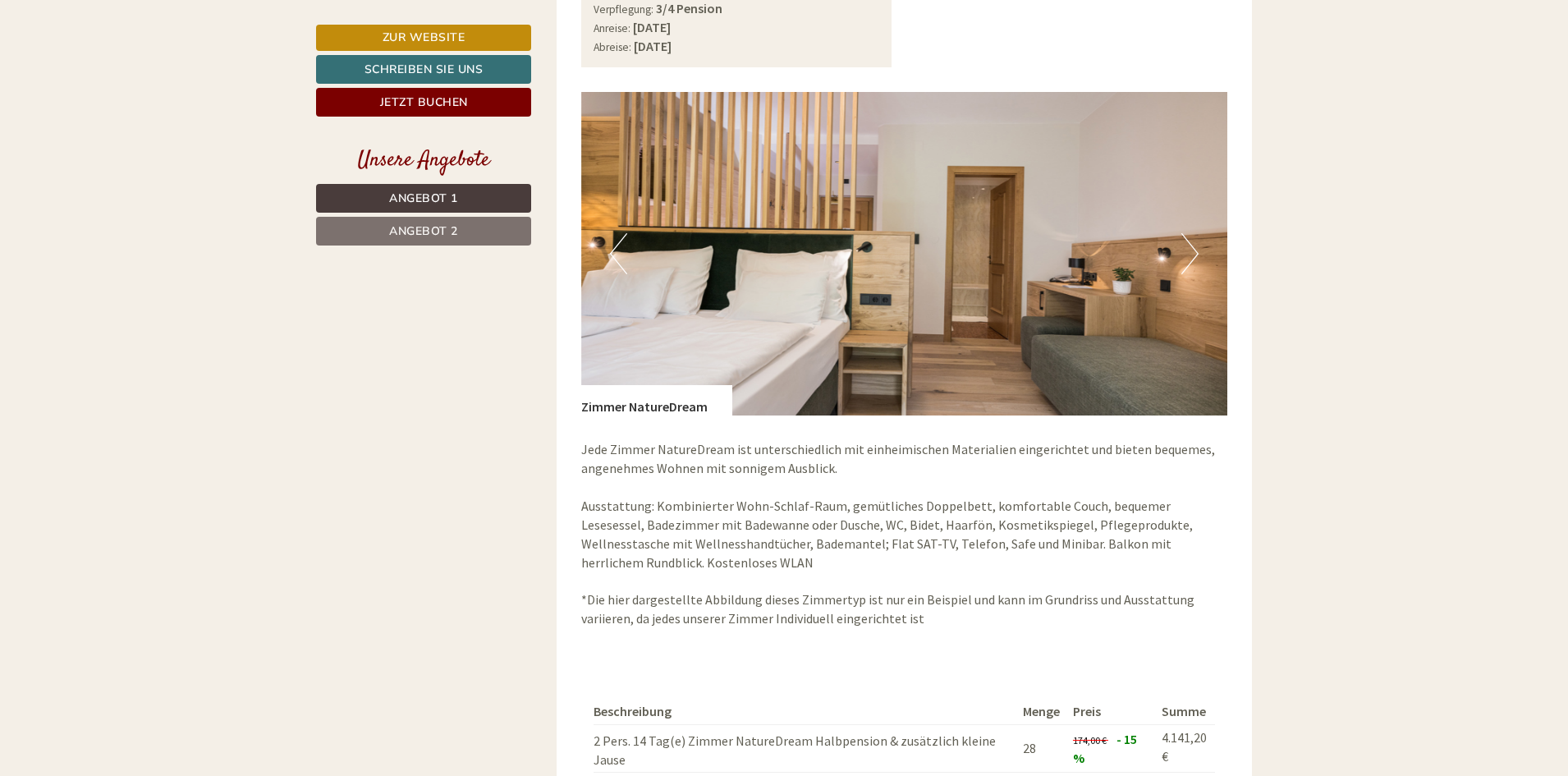
click at [1186, 244] on button "Next" at bounding box center [1190, 254] width 17 height 41
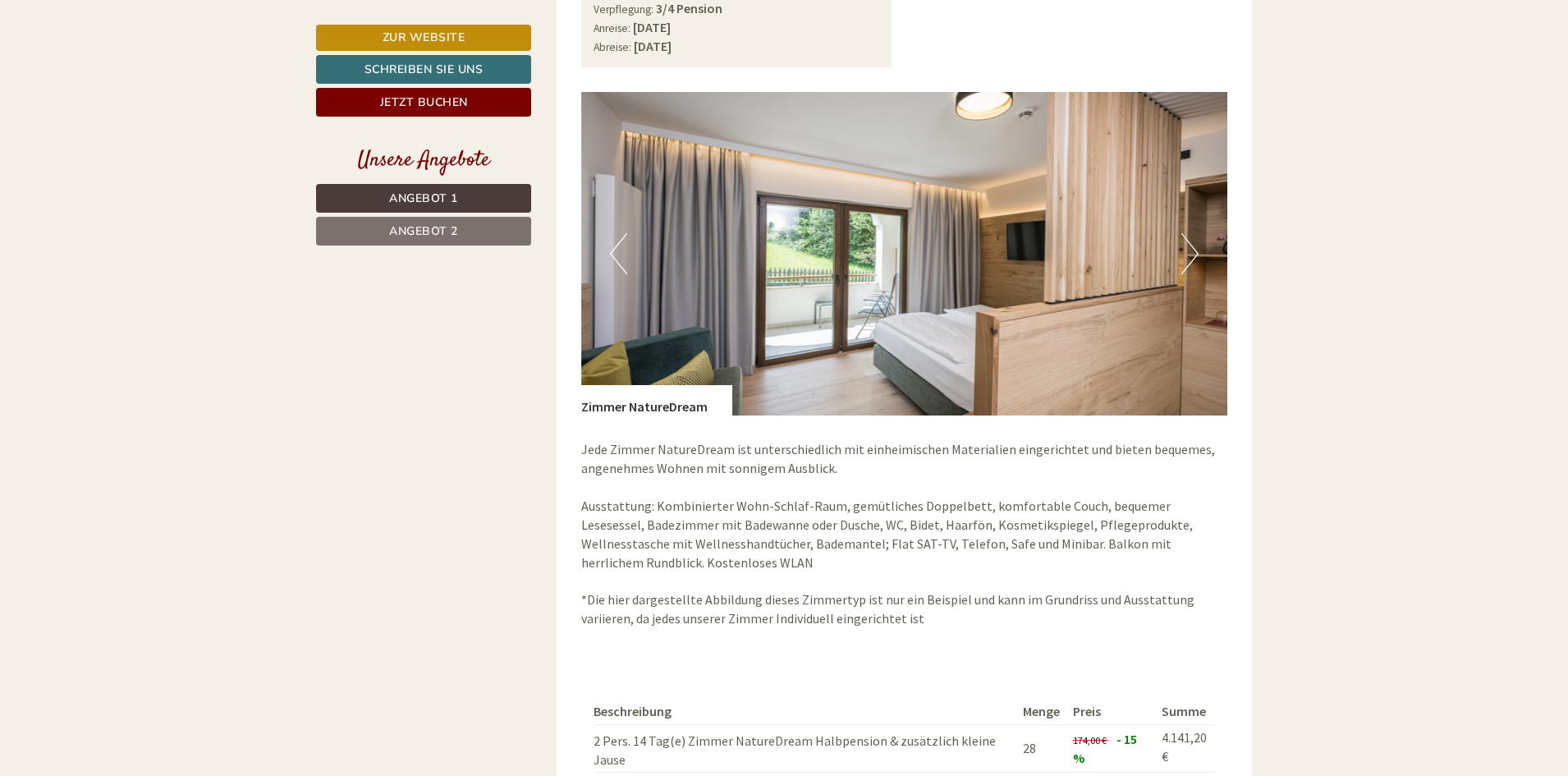
click at [1186, 244] on button "Next" at bounding box center [1190, 254] width 17 height 41
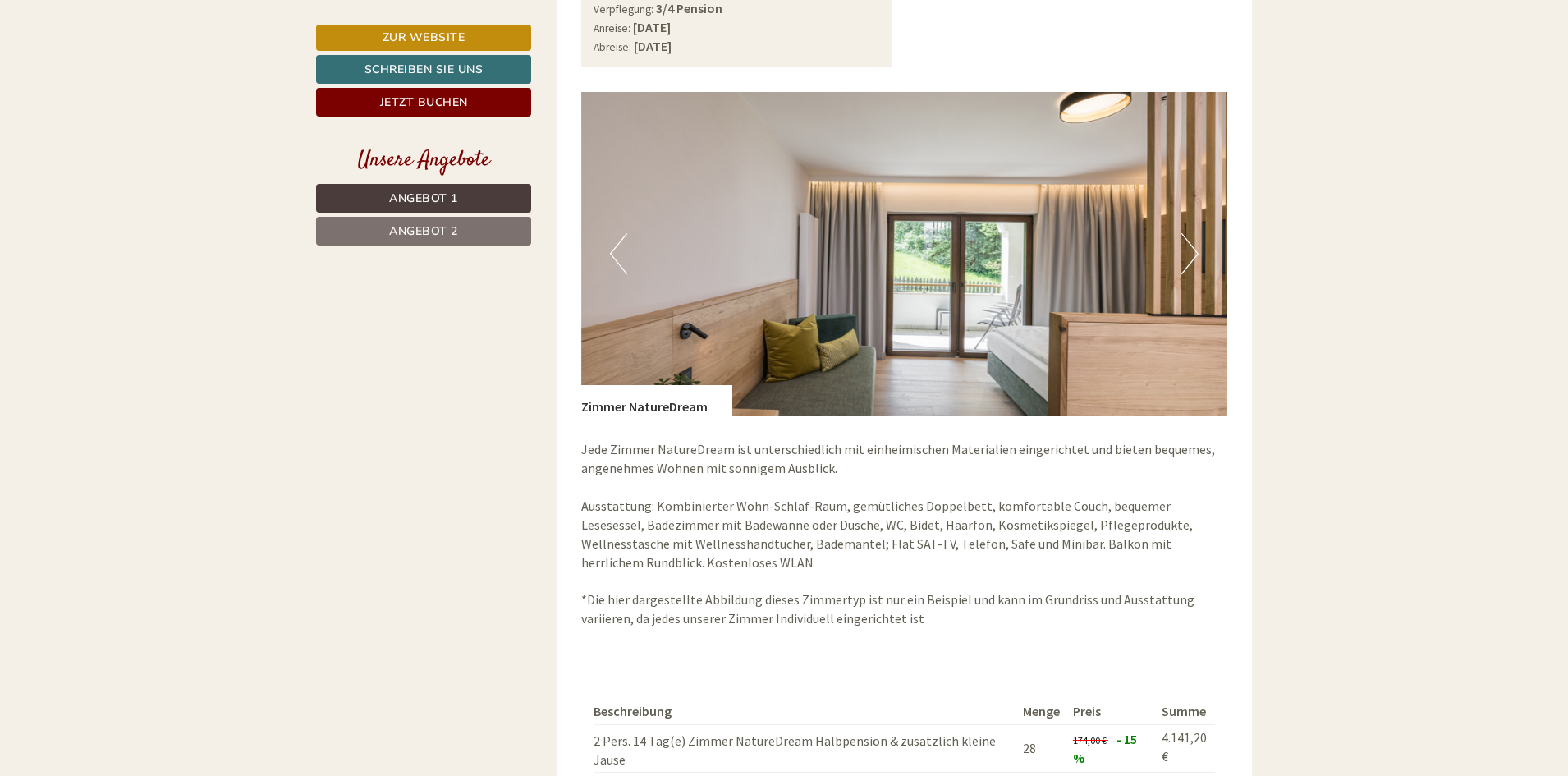
click at [1186, 244] on button "Next" at bounding box center [1190, 254] width 17 height 41
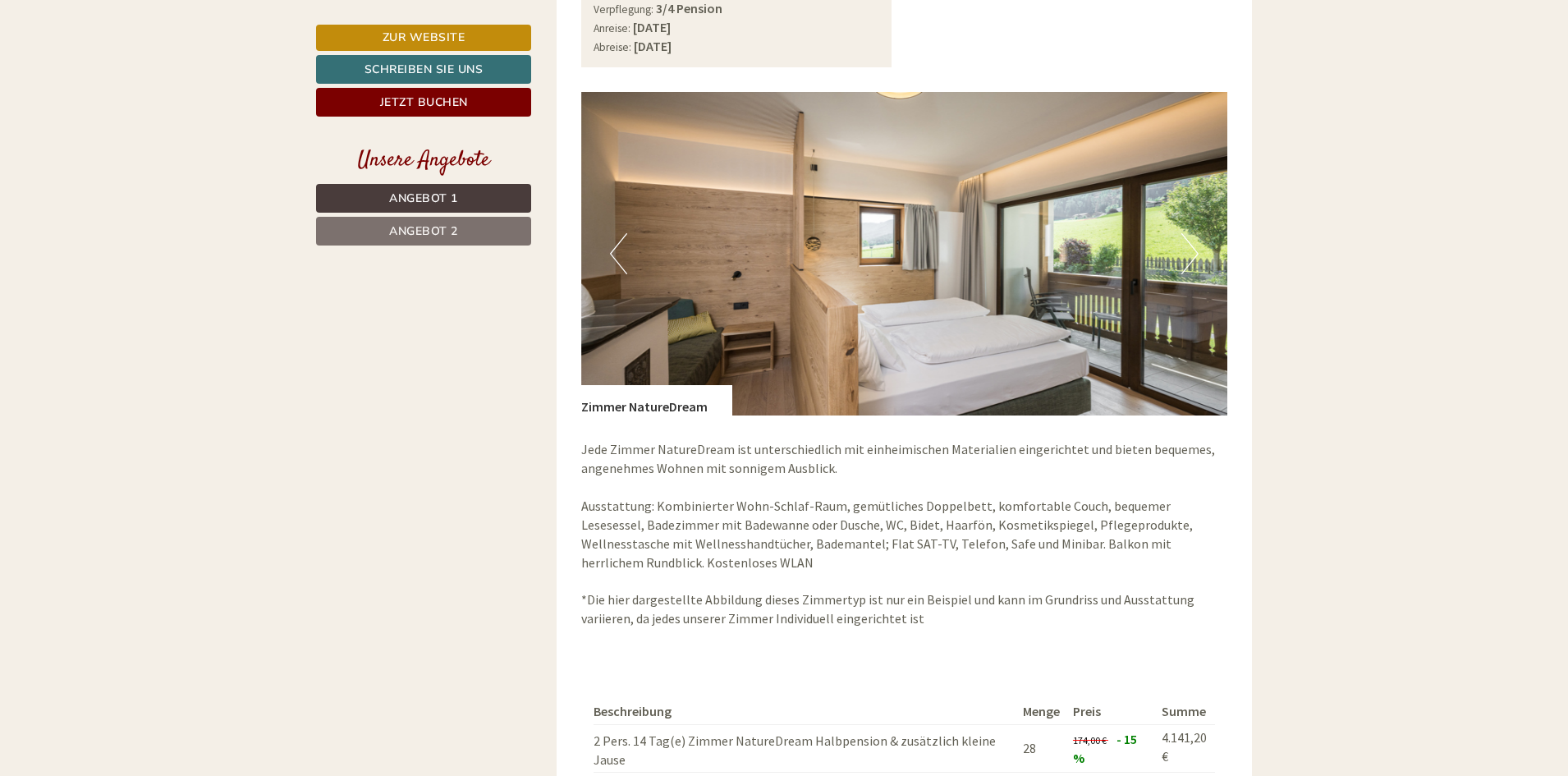
click at [1186, 244] on button "Next" at bounding box center [1190, 254] width 17 height 41
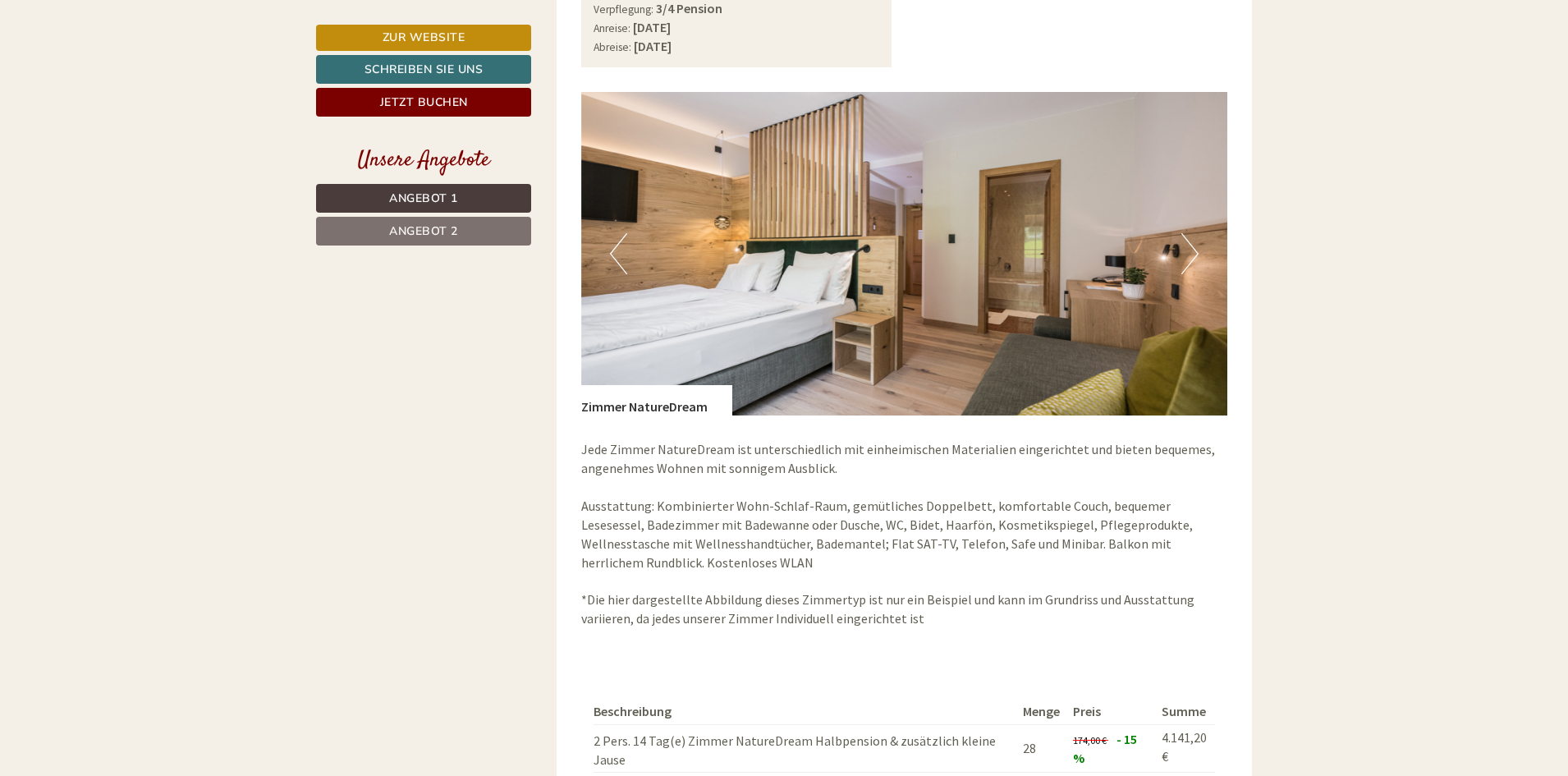
click at [1186, 244] on button "Next" at bounding box center [1190, 254] width 17 height 41
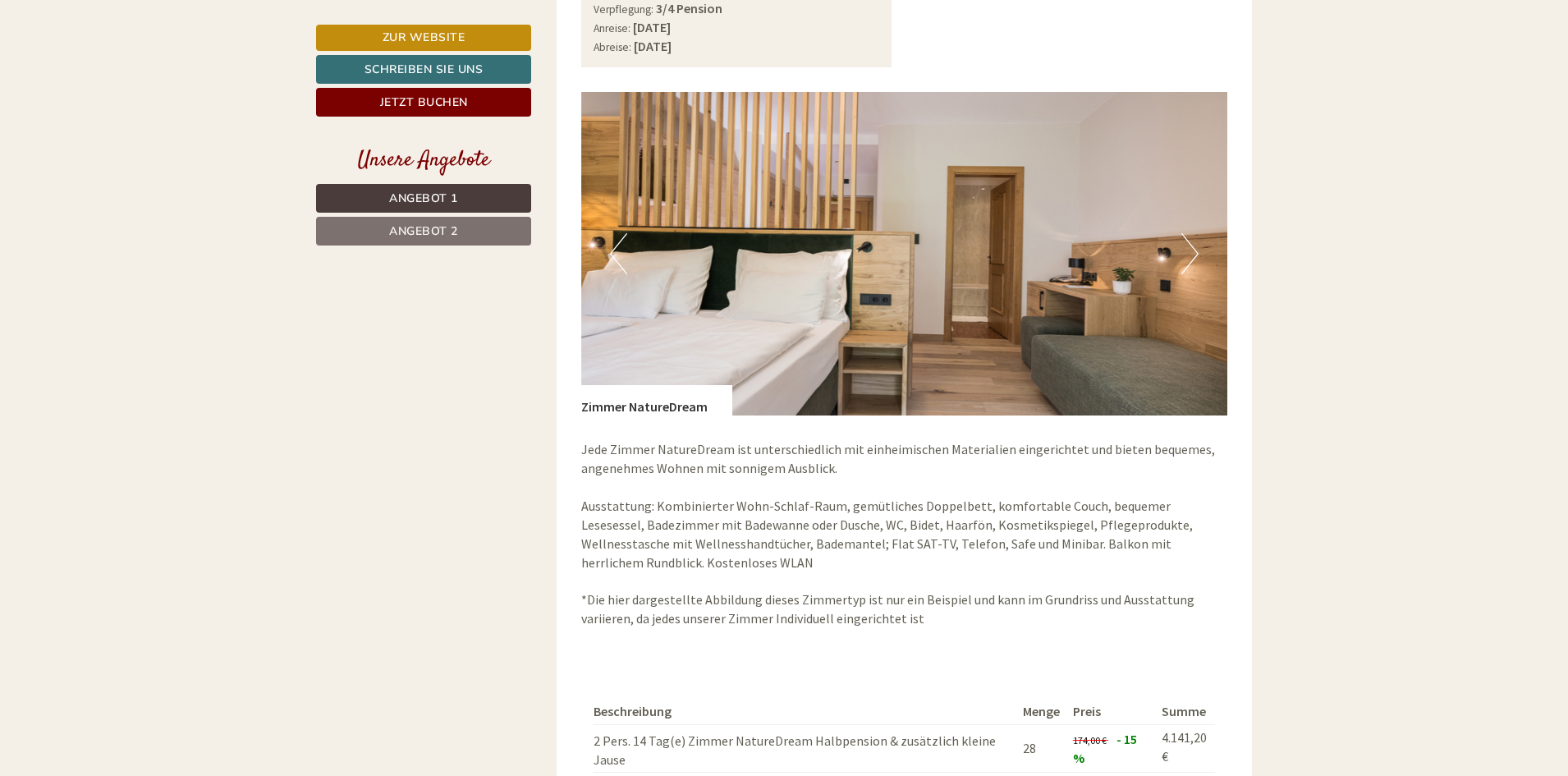
click at [624, 252] on button "Previous" at bounding box center [619, 254] width 17 height 41
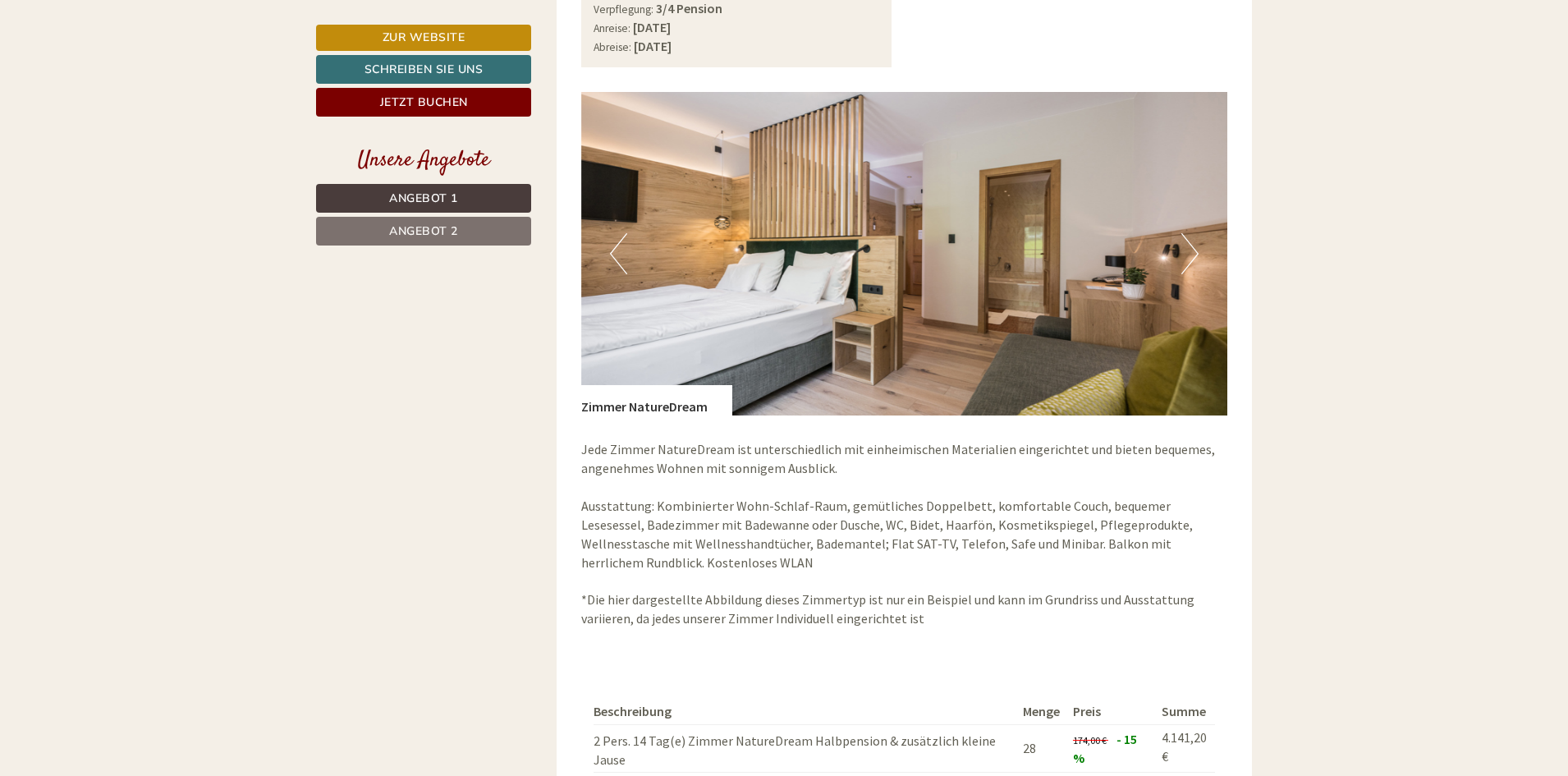
click at [1186, 252] on button "Next" at bounding box center [1190, 254] width 17 height 41
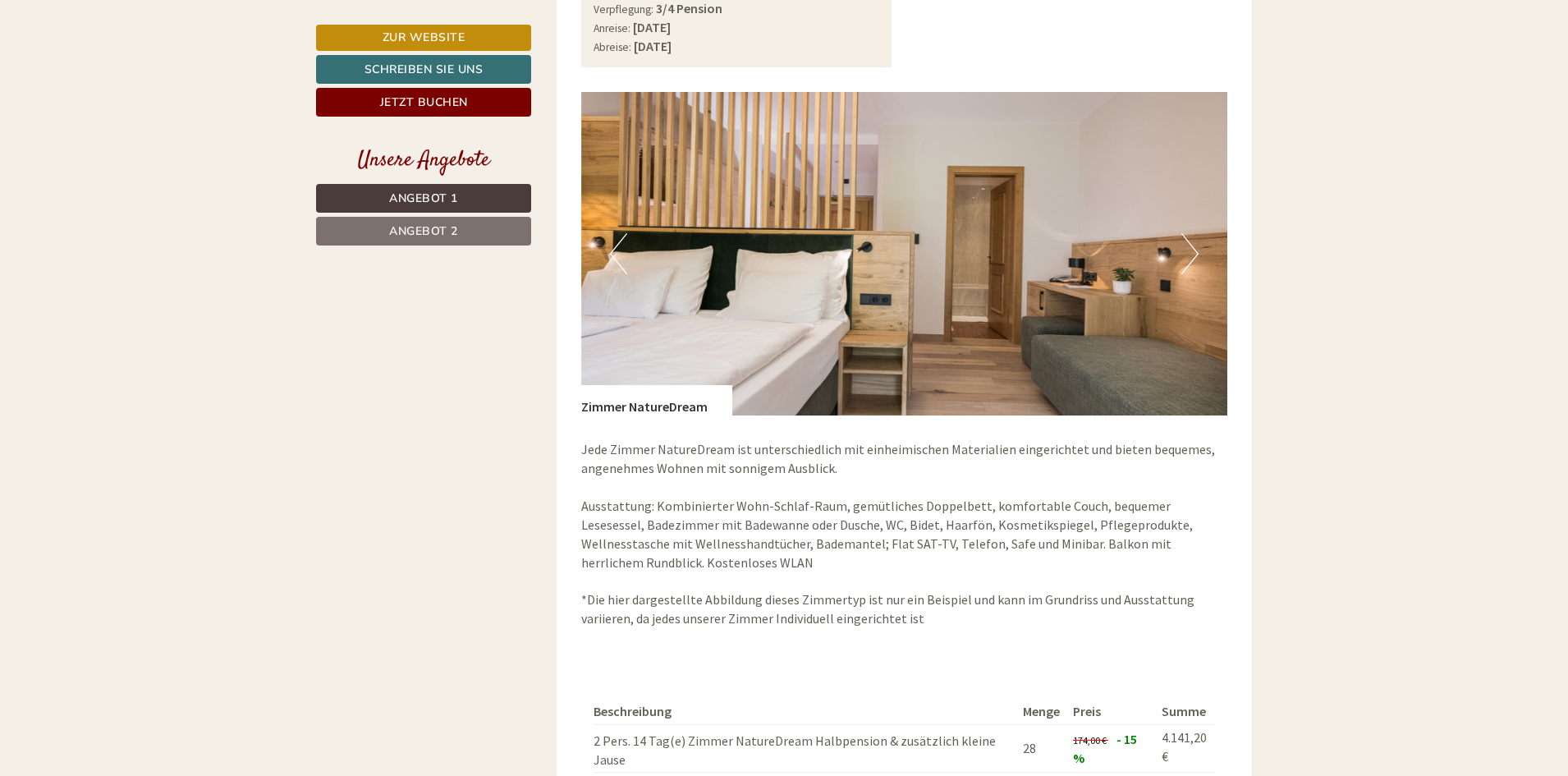
click at [1186, 252] on button "Next" at bounding box center [1190, 254] width 17 height 41
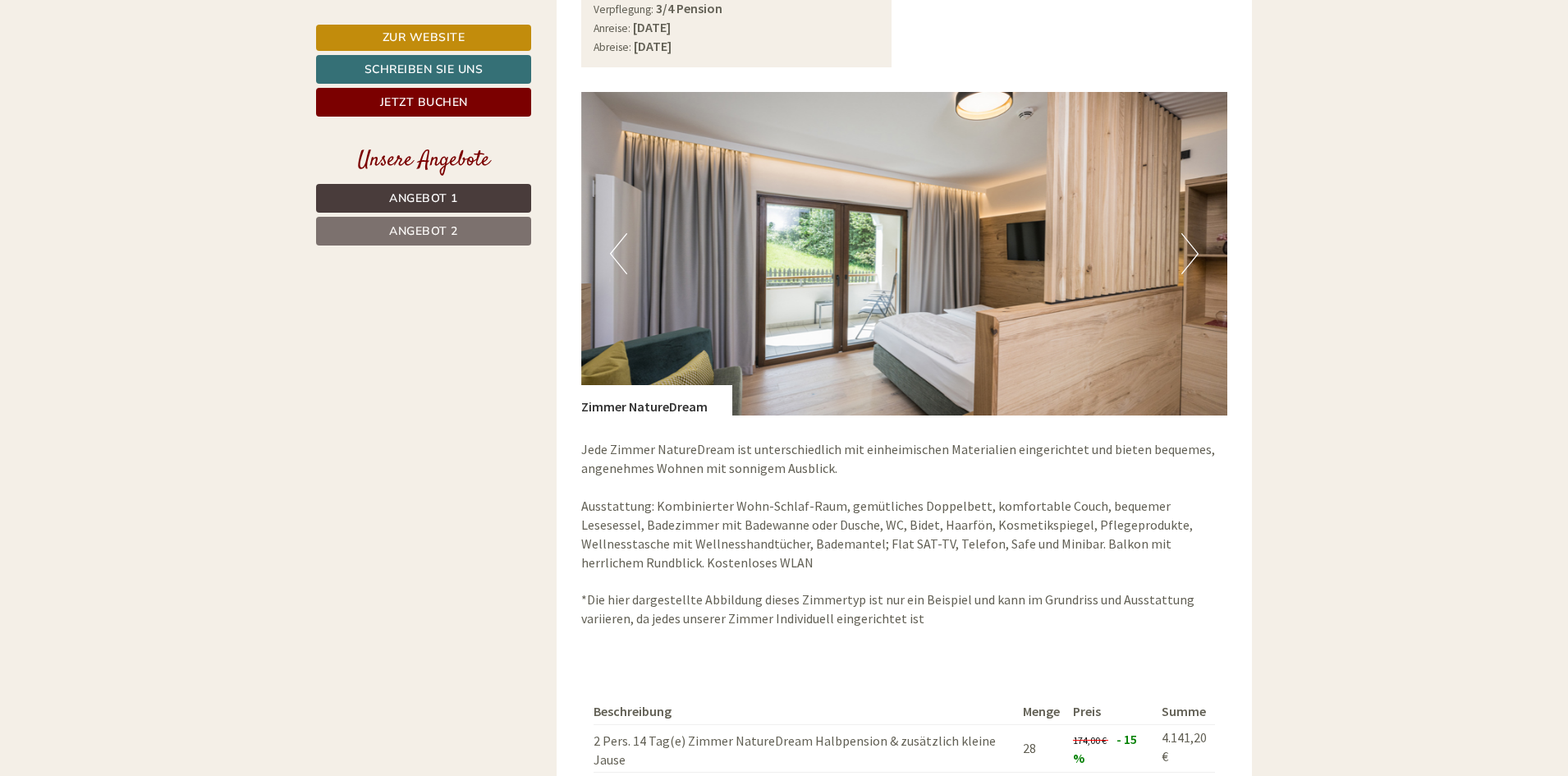
click at [1186, 252] on button "Next" at bounding box center [1190, 254] width 17 height 41
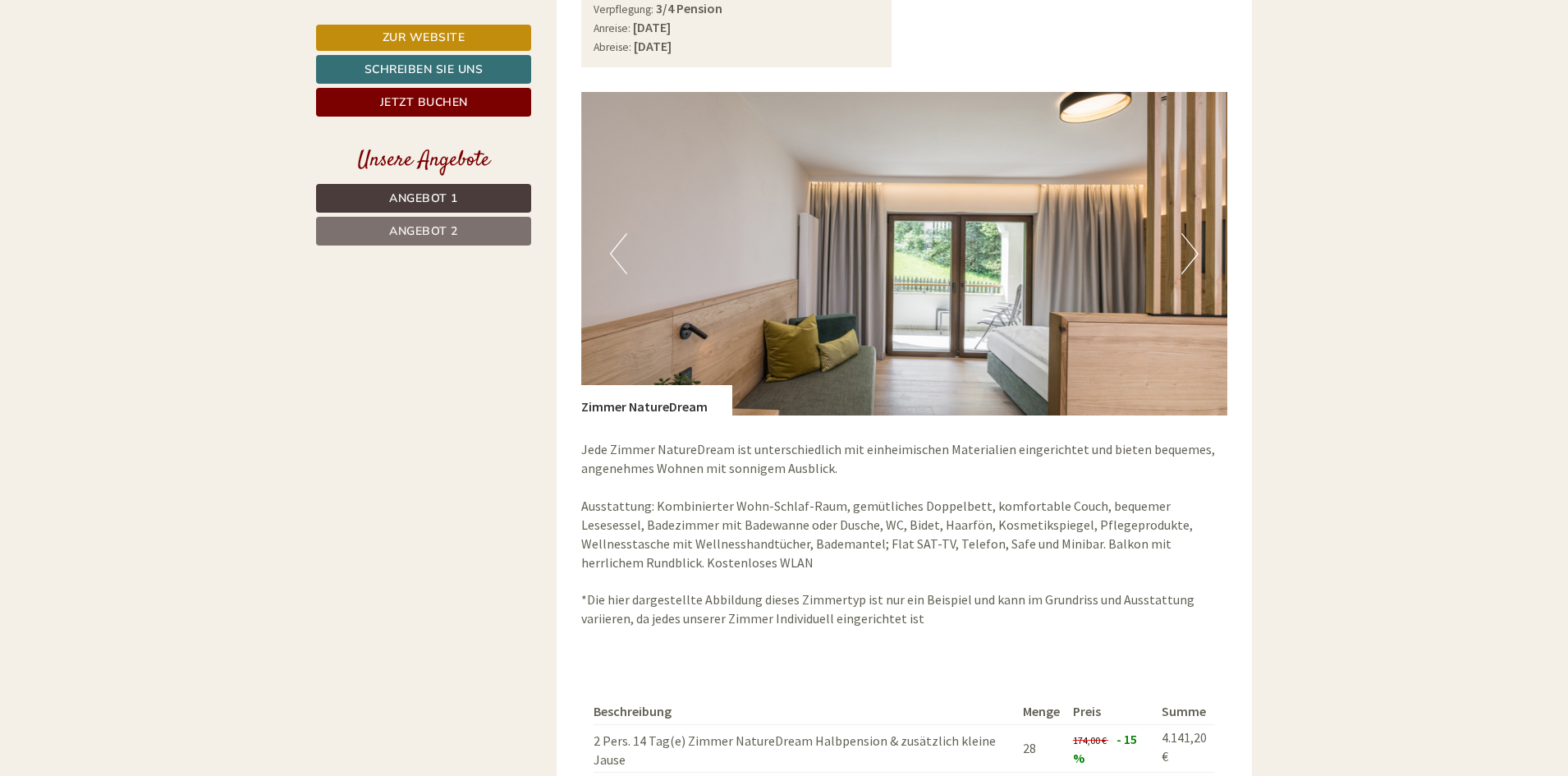
click at [1186, 252] on button "Next" at bounding box center [1190, 254] width 17 height 41
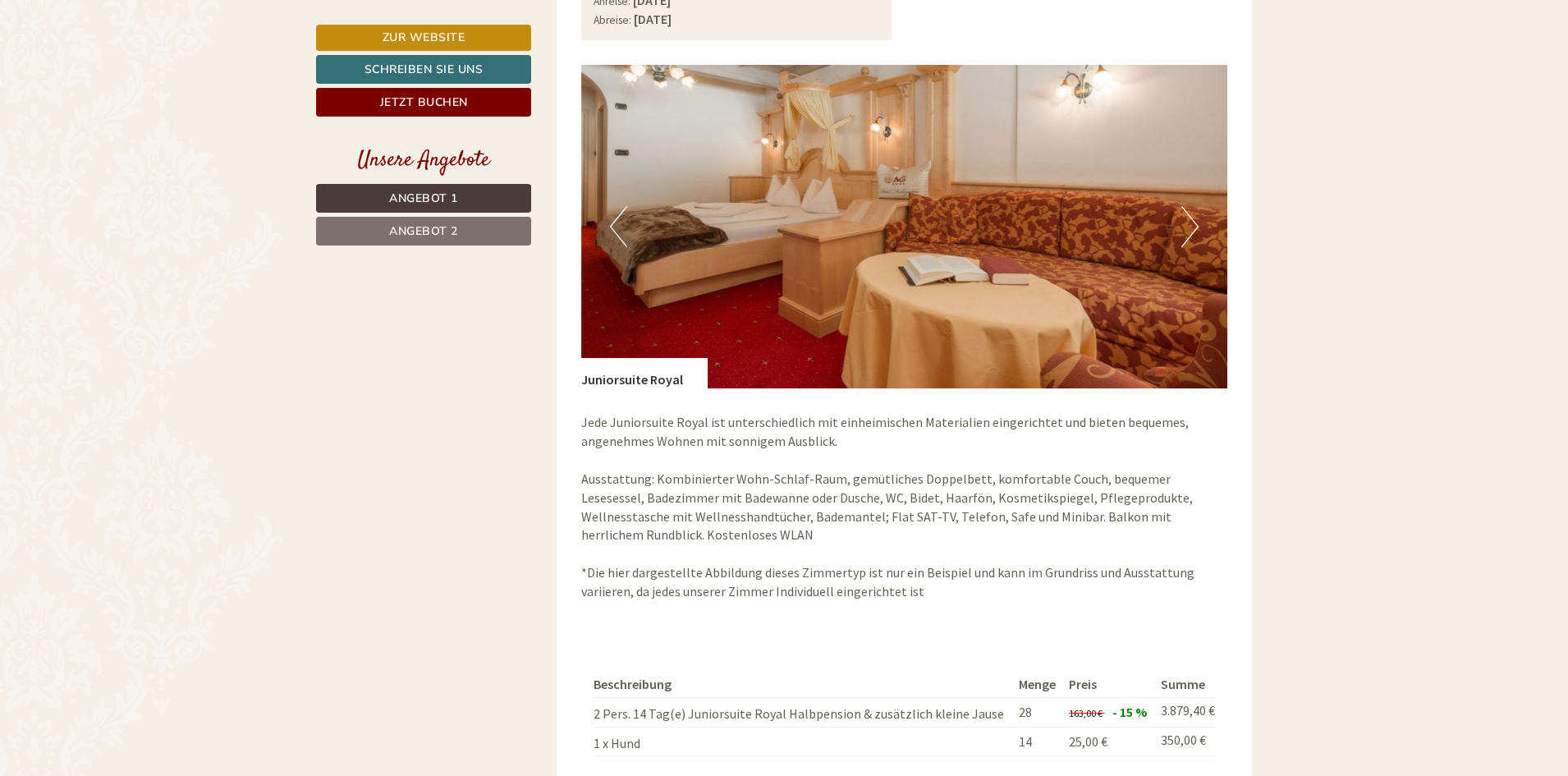
scroll to position [1315, 0]
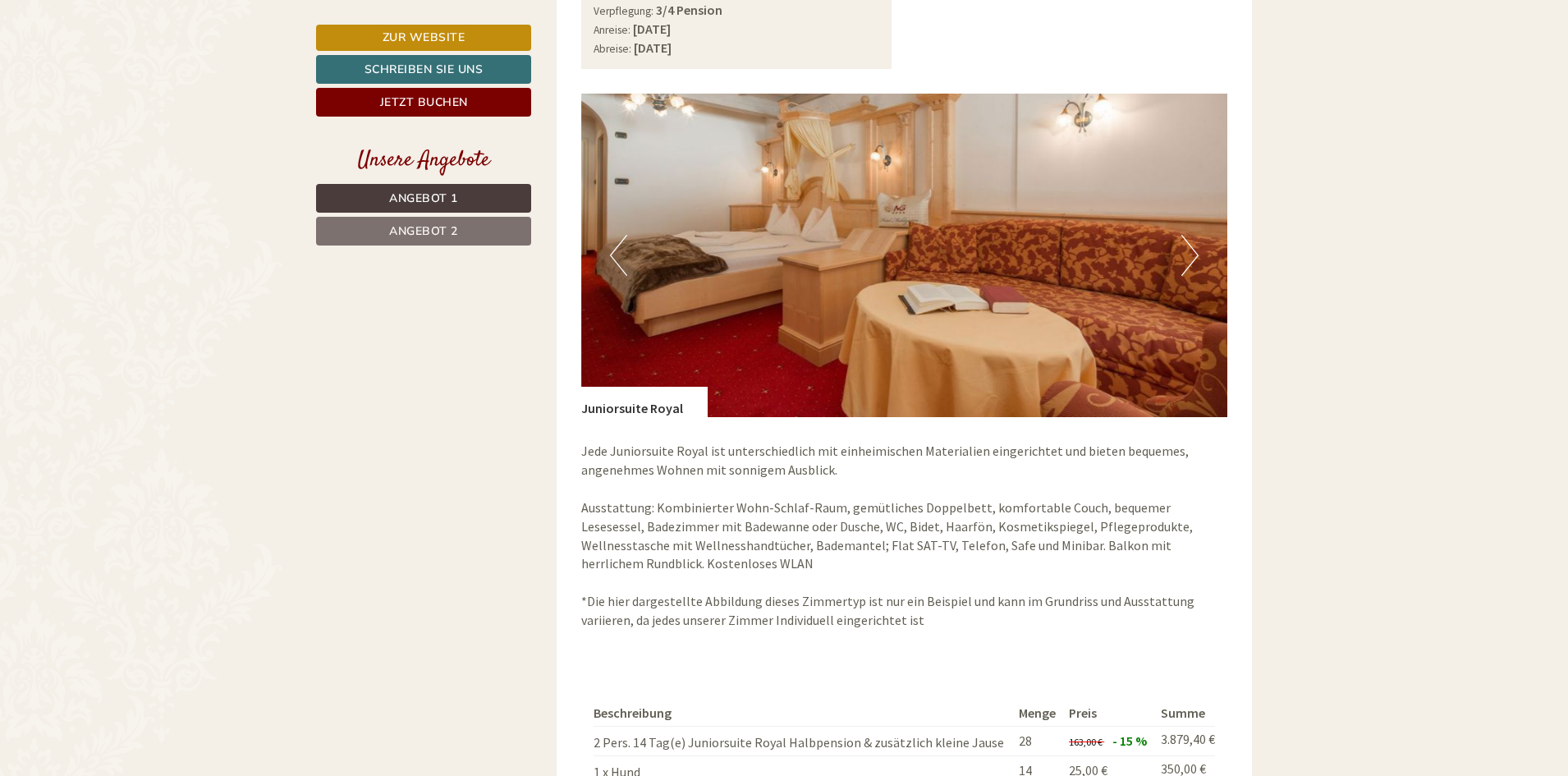
click at [1193, 243] on button "Next" at bounding box center [1190, 255] width 17 height 41
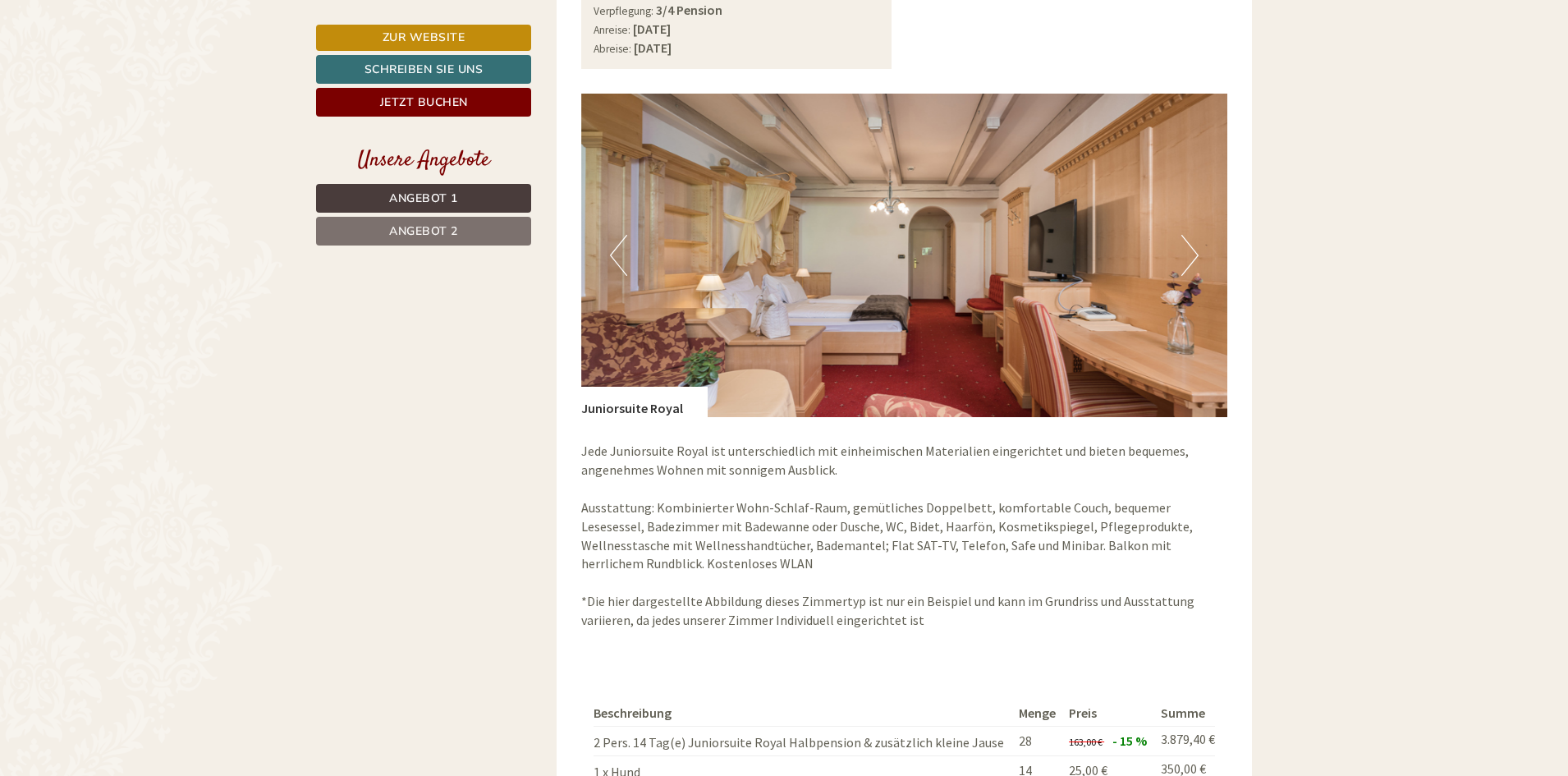
click at [1193, 243] on button "Next" at bounding box center [1190, 255] width 17 height 41
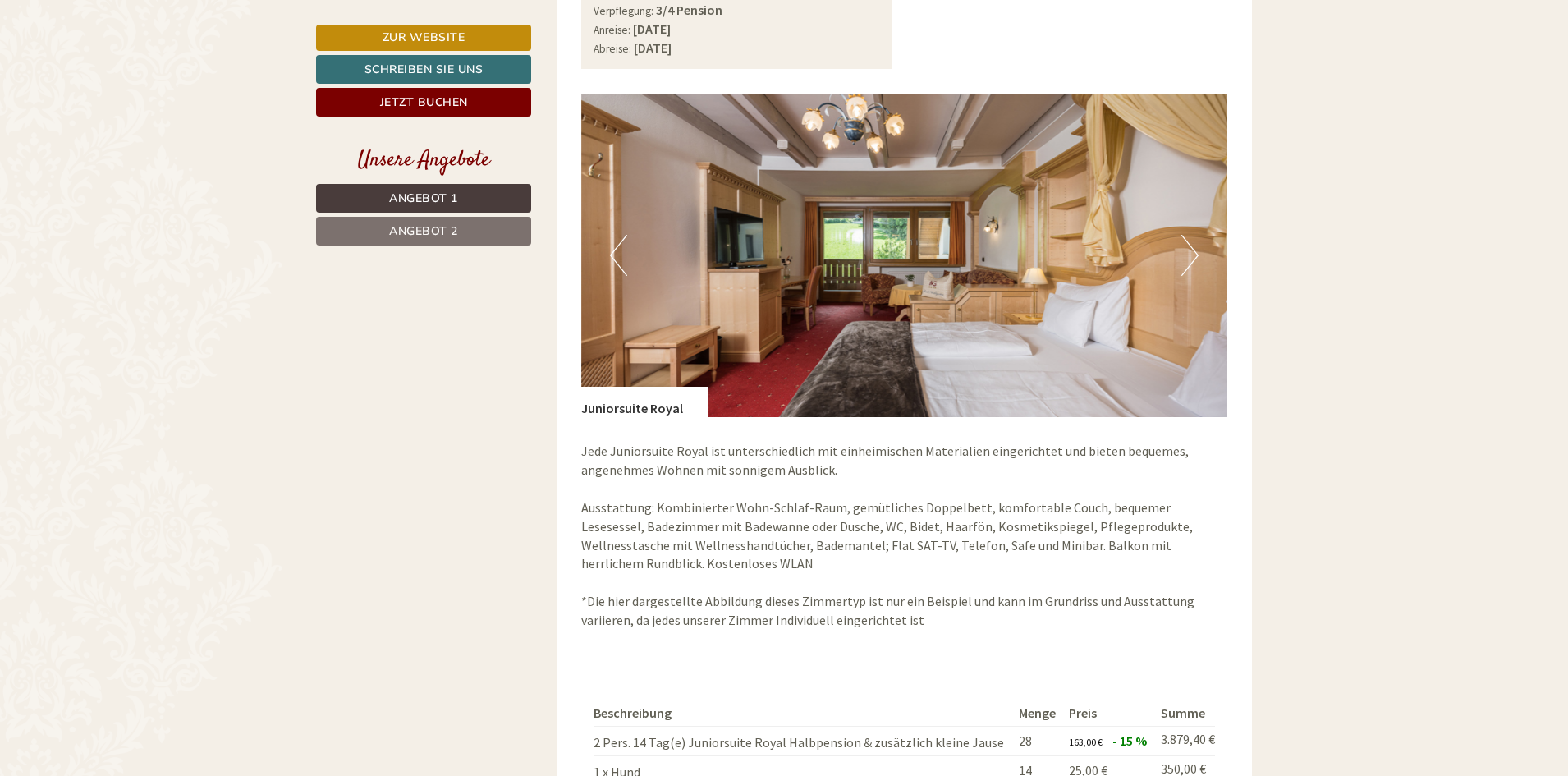
click at [1193, 243] on button "Next" at bounding box center [1190, 255] width 17 height 41
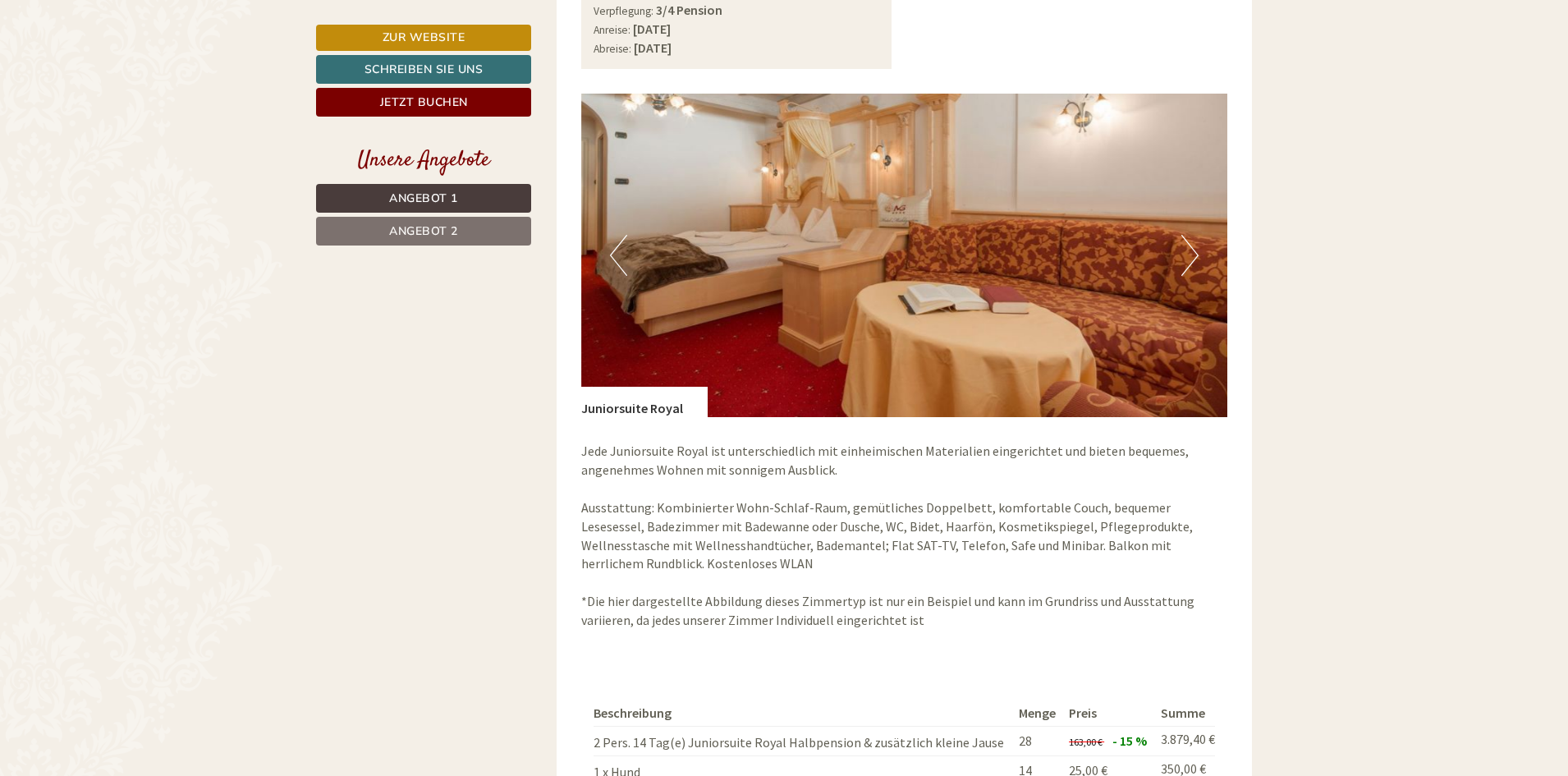
click at [1193, 243] on button "Next" at bounding box center [1190, 255] width 17 height 41
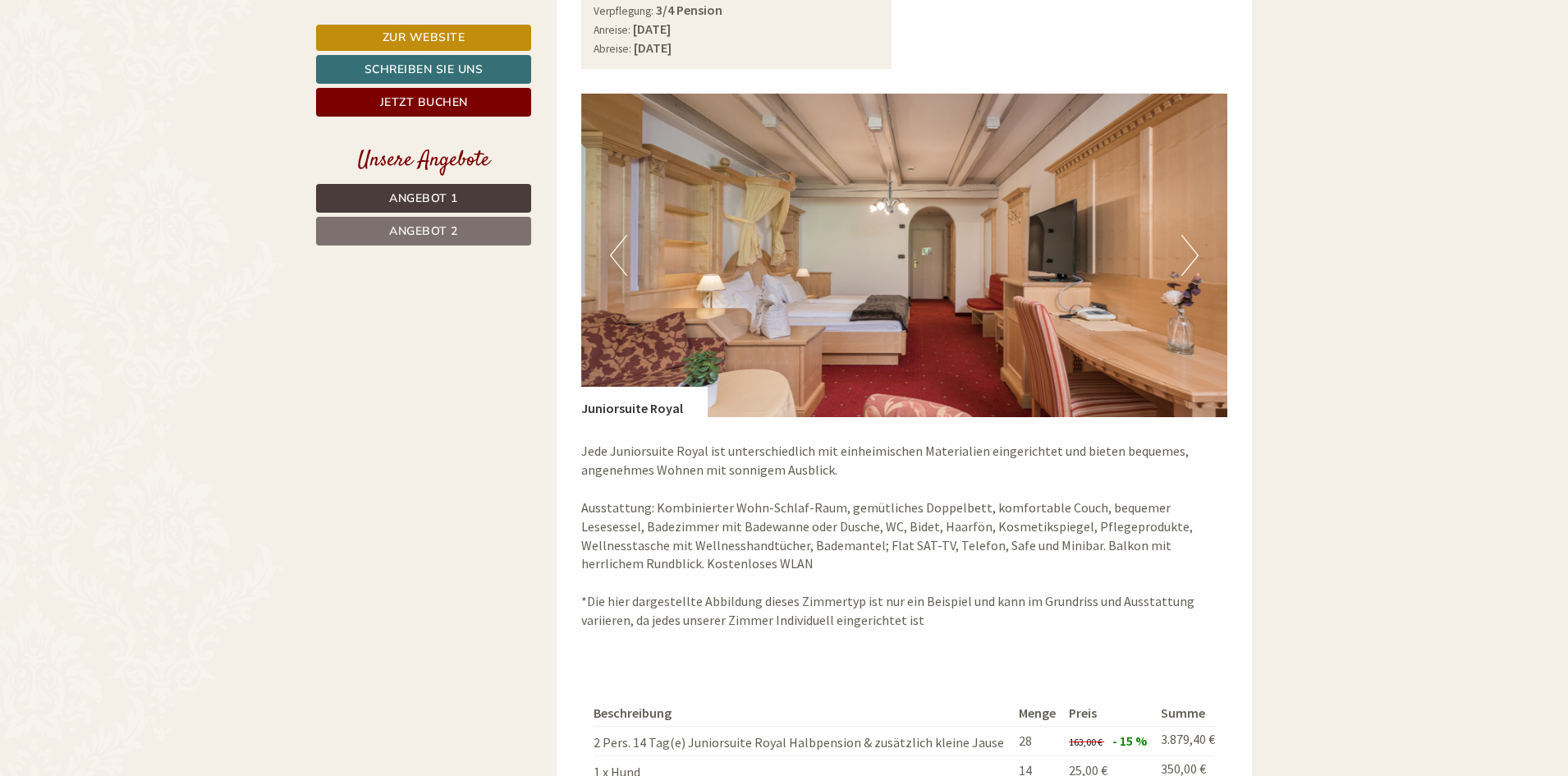
click at [1193, 243] on button "Next" at bounding box center [1190, 255] width 17 height 41
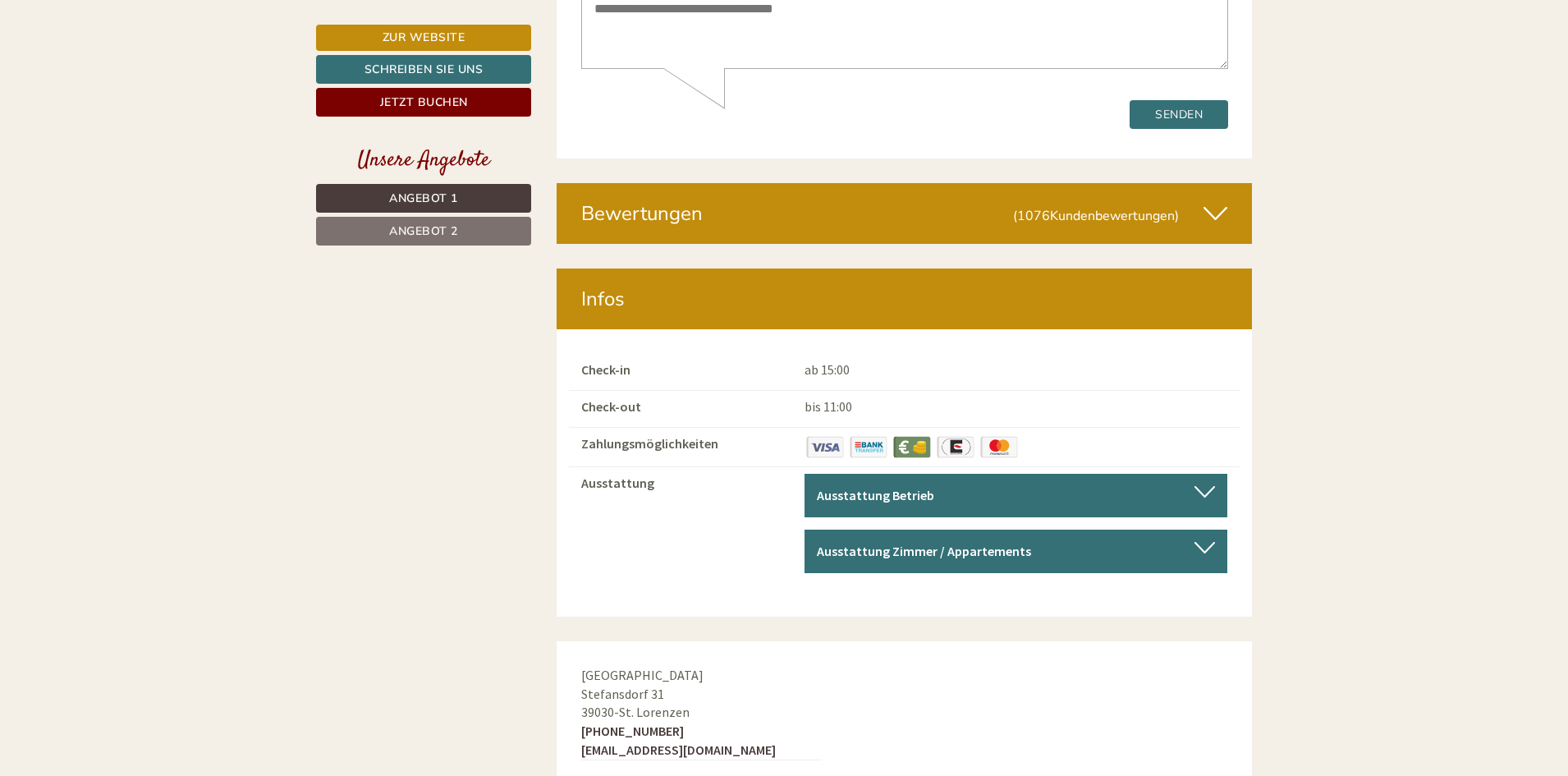
scroll to position [7146, 0]
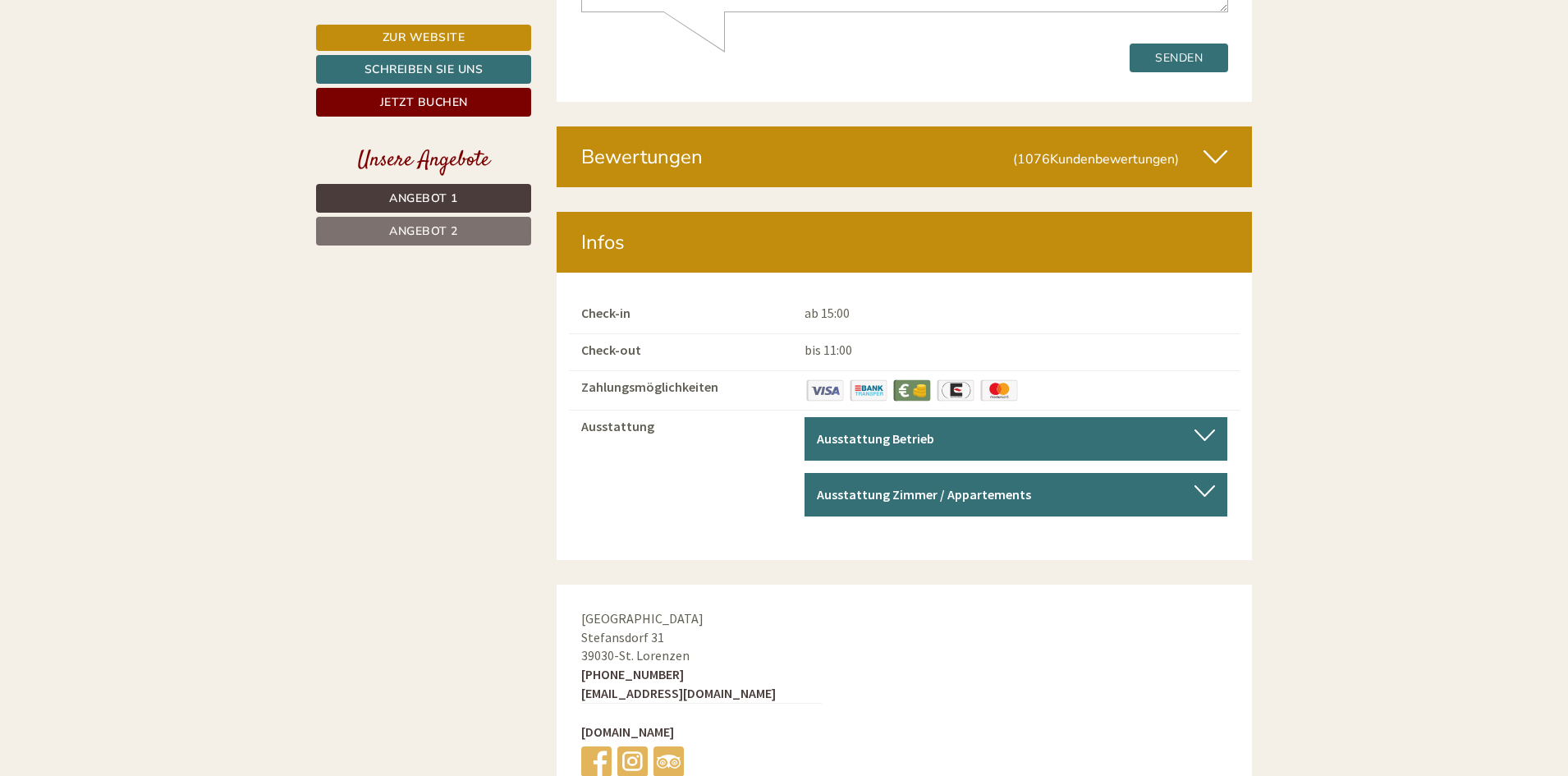
click at [1212, 429] on div at bounding box center [1205, 435] width 21 height 11
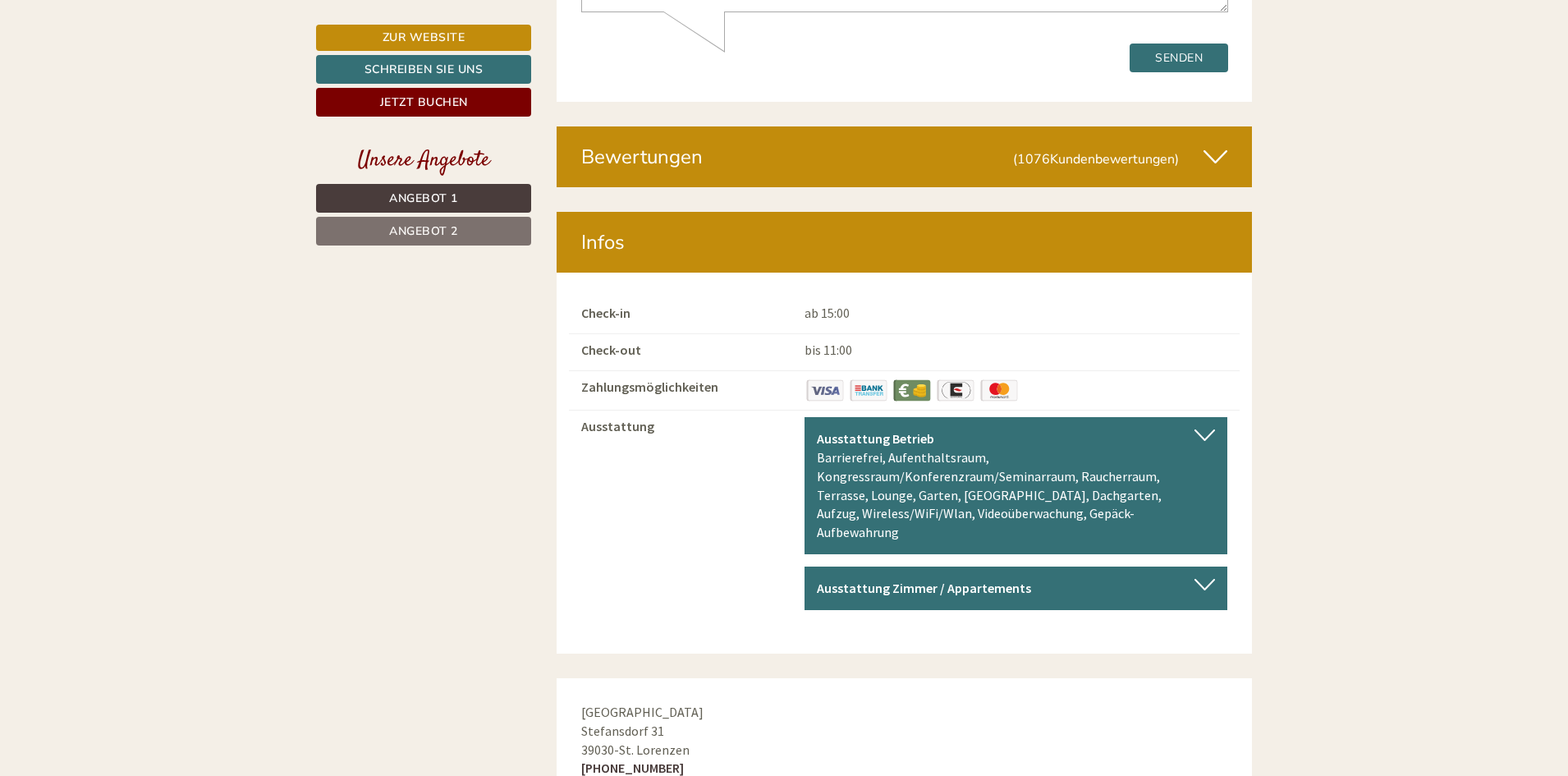
click at [1212, 429] on div at bounding box center [1205, 435] width 21 height 11
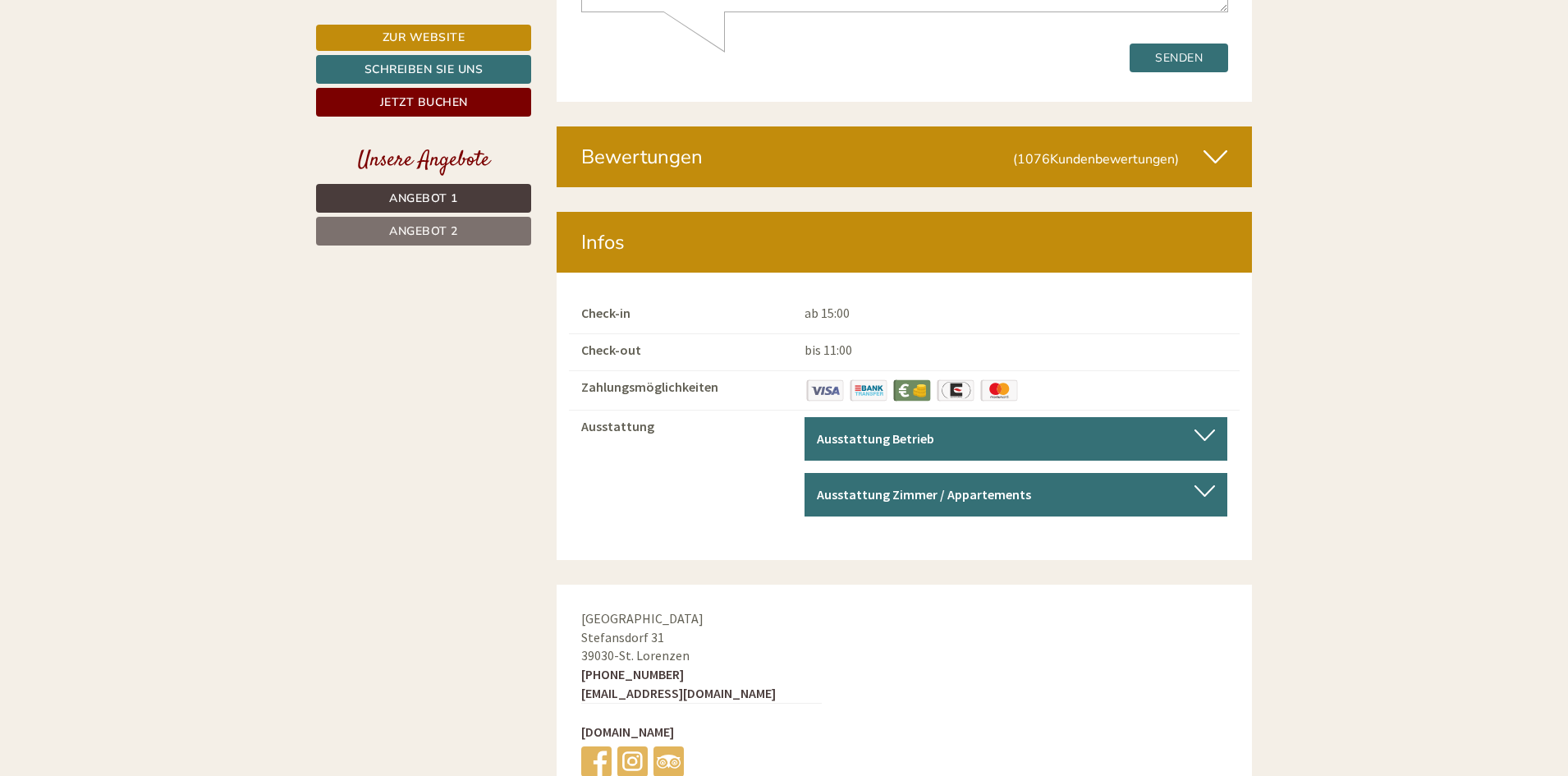
click at [1205, 485] on div at bounding box center [1205, 491] width 21 height 11
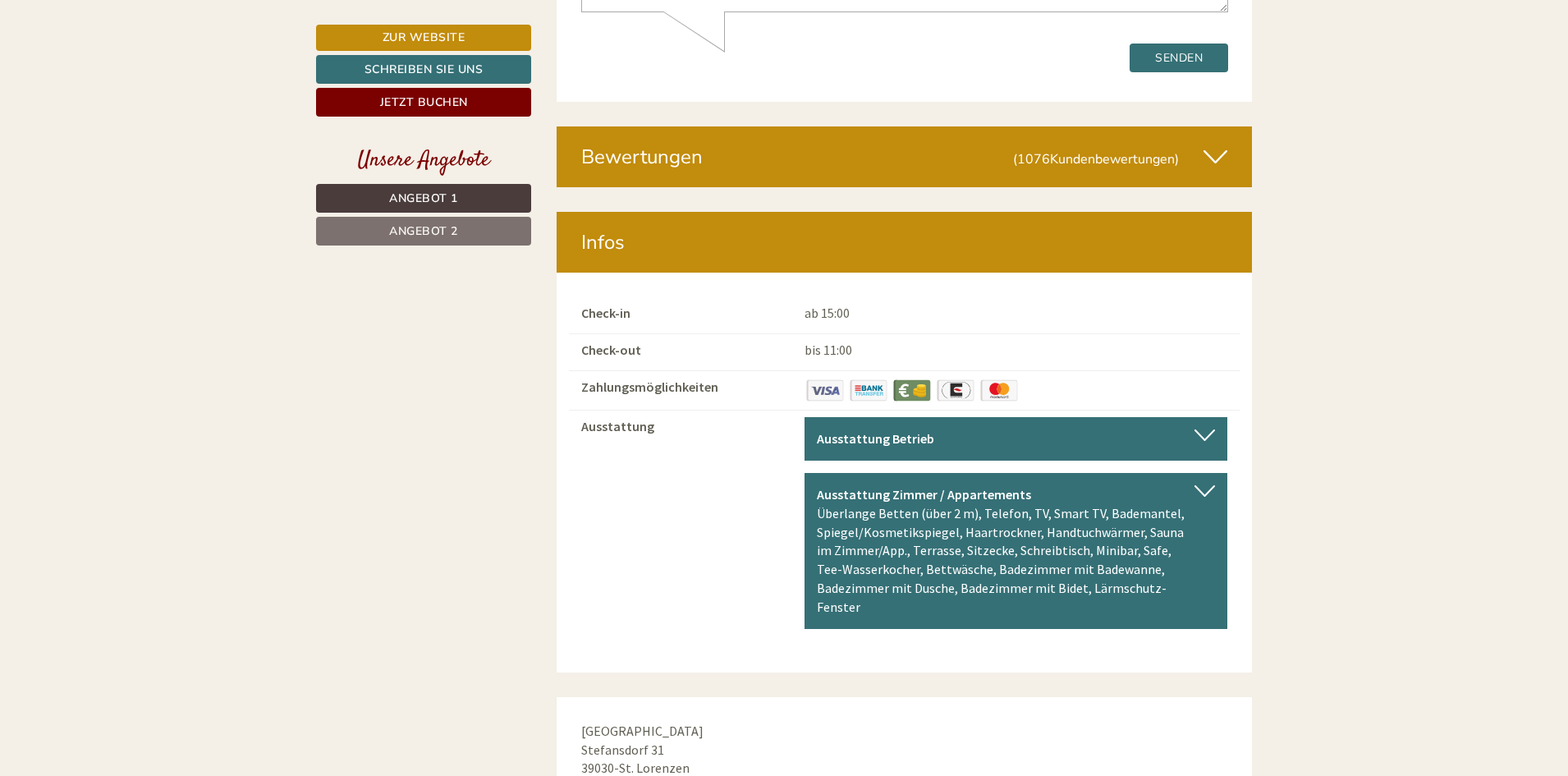
click at [1205, 485] on div at bounding box center [1205, 491] width 21 height 11
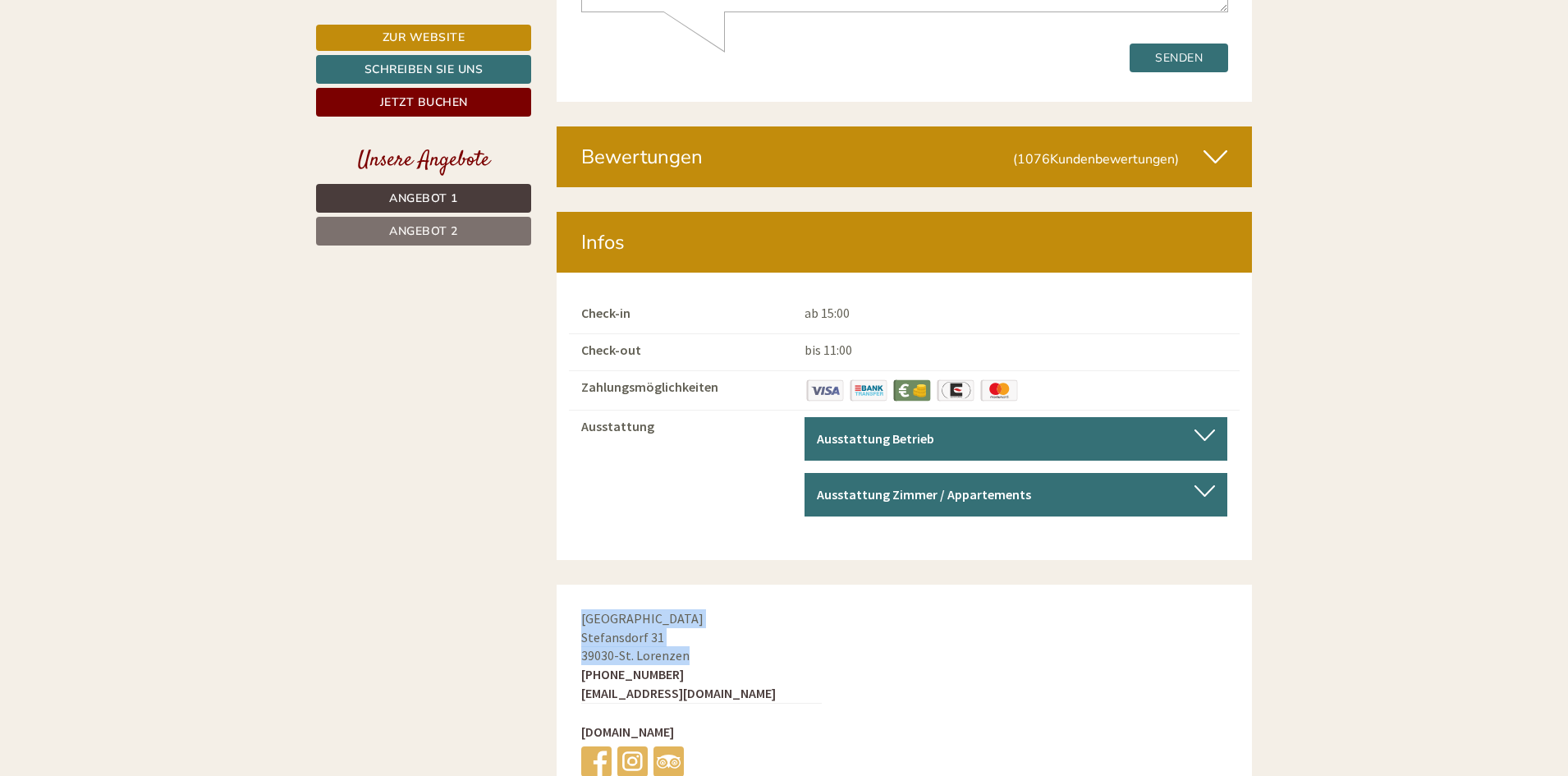
drag, startPoint x: 698, startPoint y: 646, endPoint x: 544, endPoint y: 611, distance: 157.9
copy div "Hotel Mühlgarten Stefansdorf 31 39030 - St. Lorenzen"
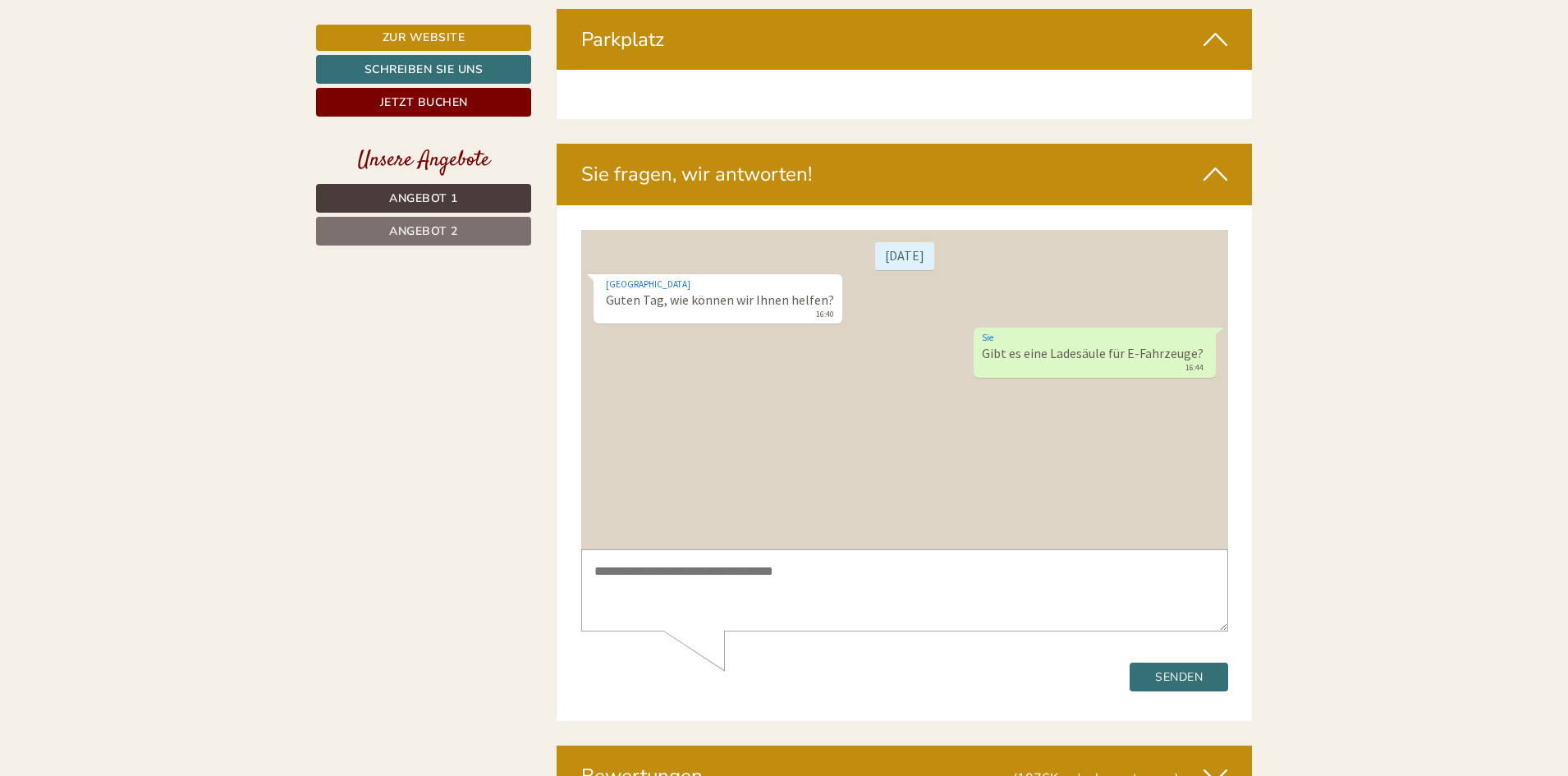
scroll to position [6571, 0]
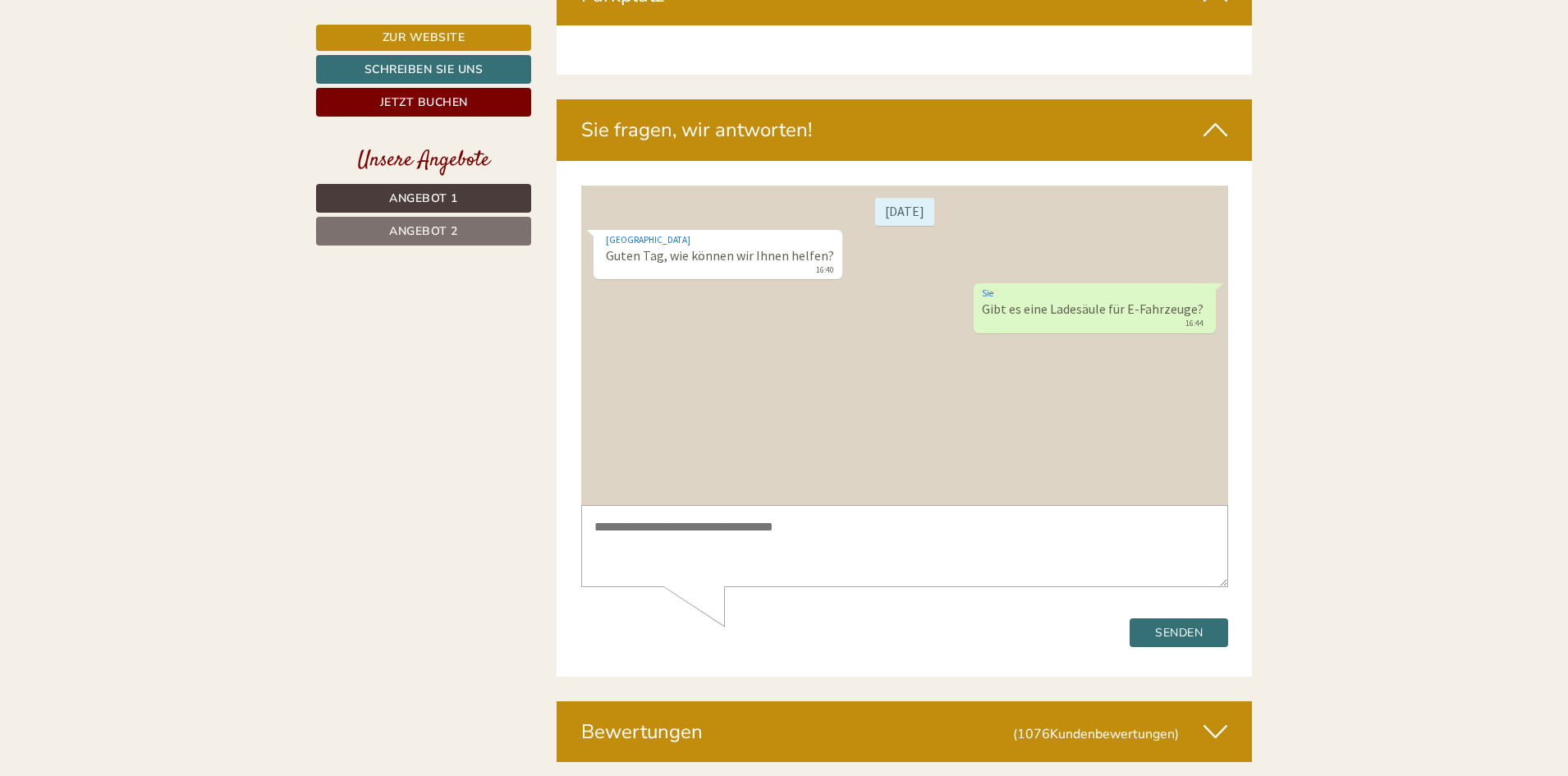
click at [834, 565] on textarea at bounding box center [904, 545] width 647 height 83
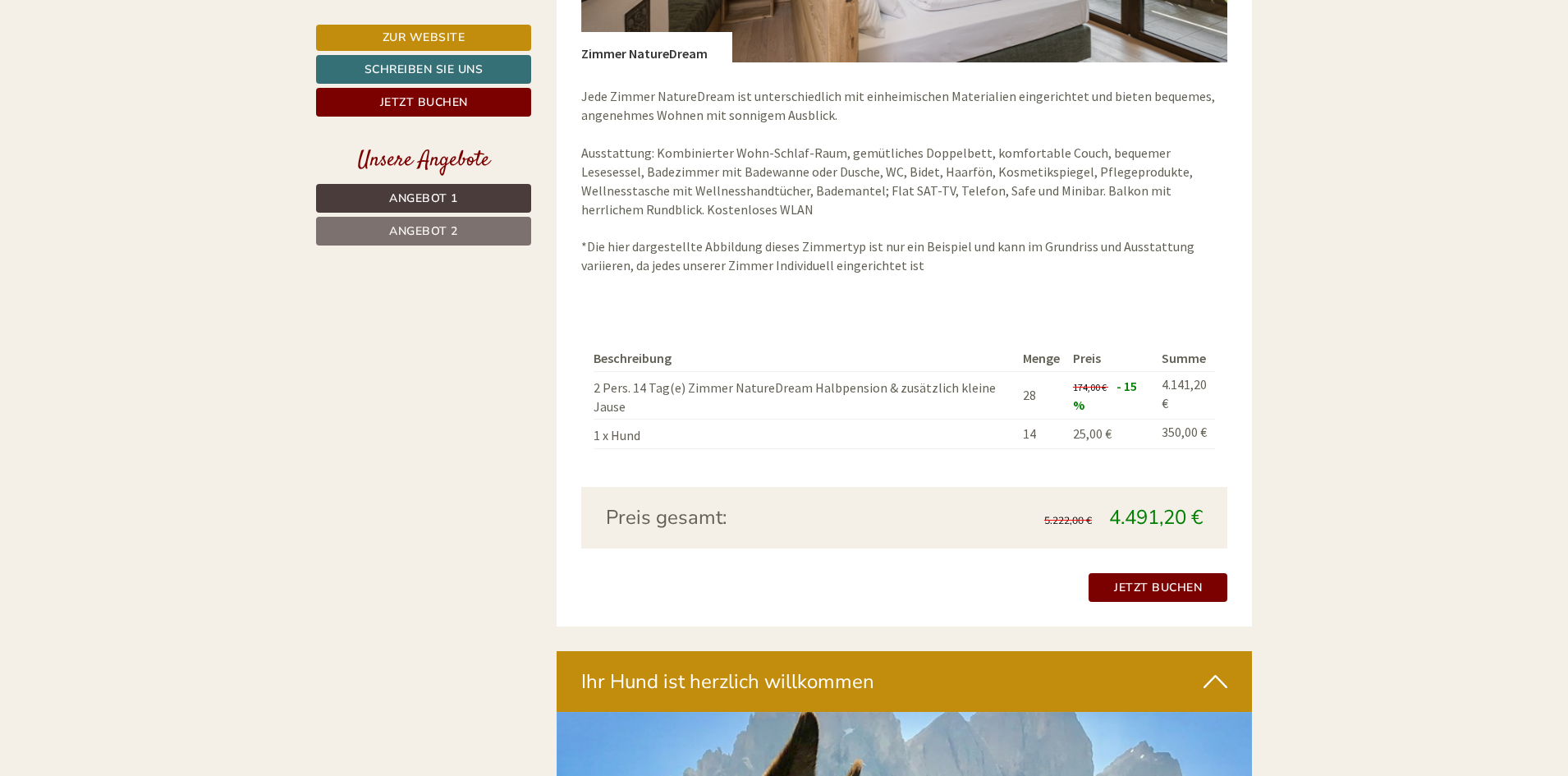
scroll to position [2793, 0]
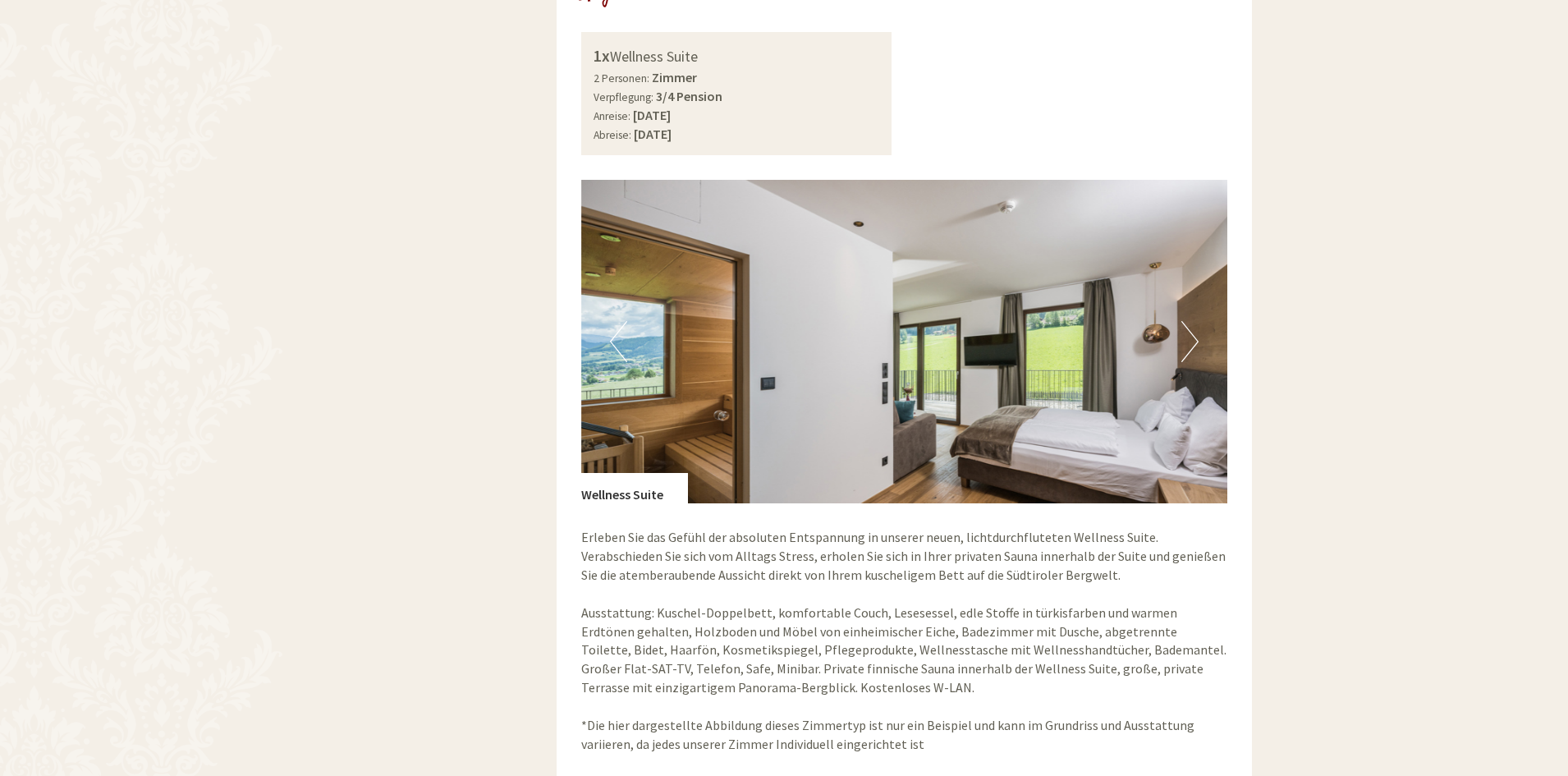
scroll to position [1232, 0]
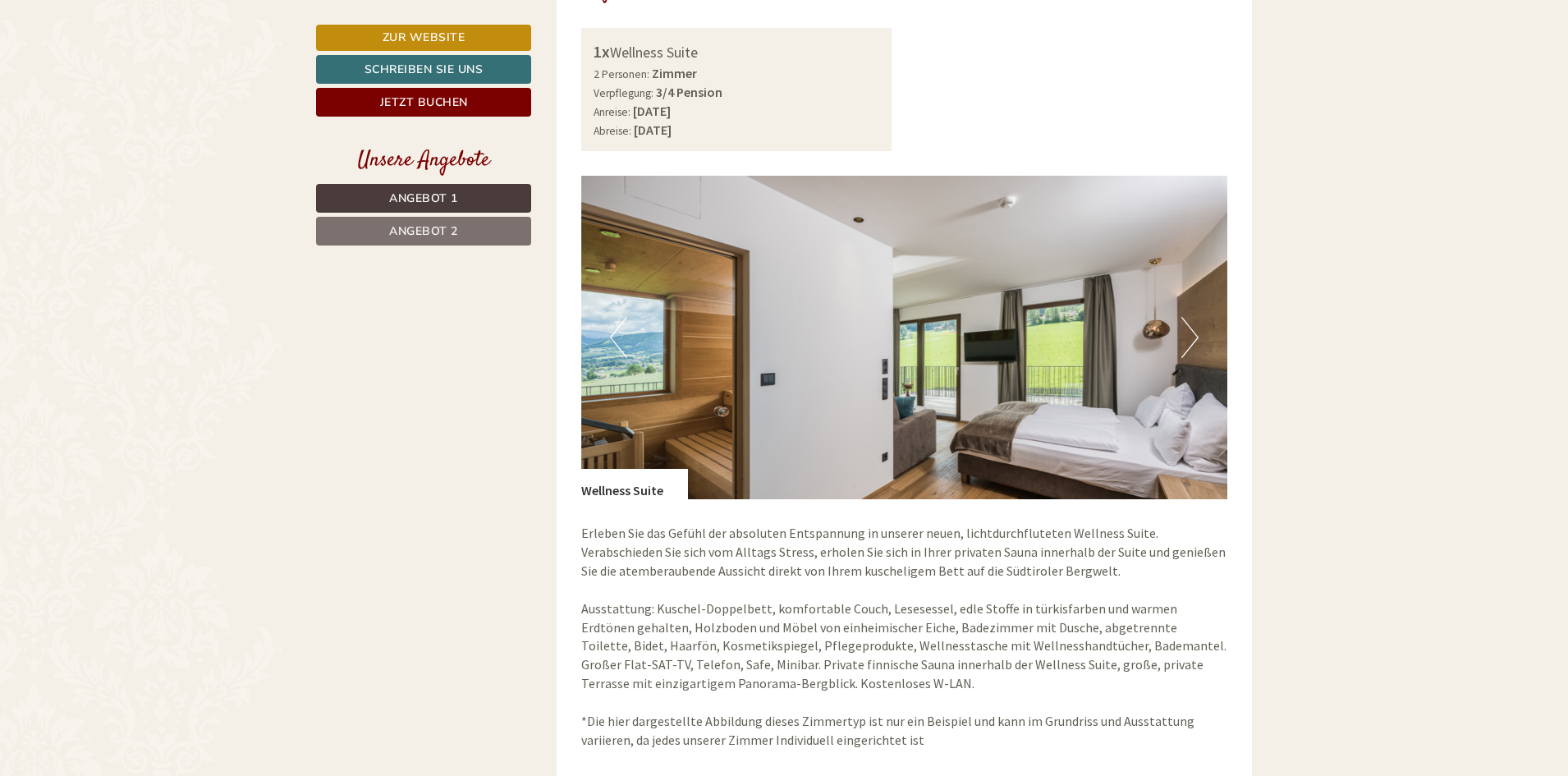
click at [1197, 339] on button "Next" at bounding box center [1190, 338] width 17 height 41
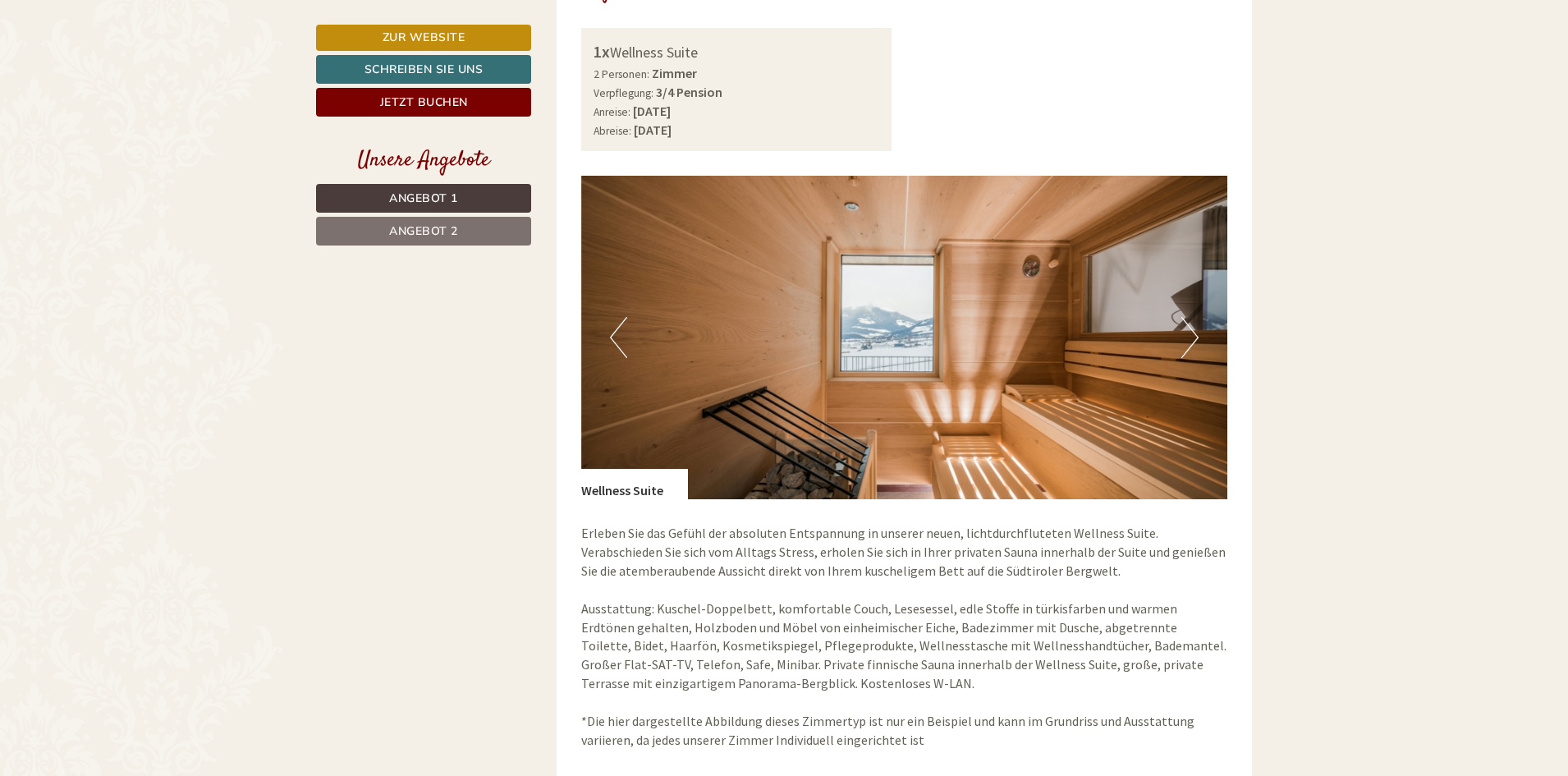
click at [1197, 339] on button "Next" at bounding box center [1190, 338] width 17 height 41
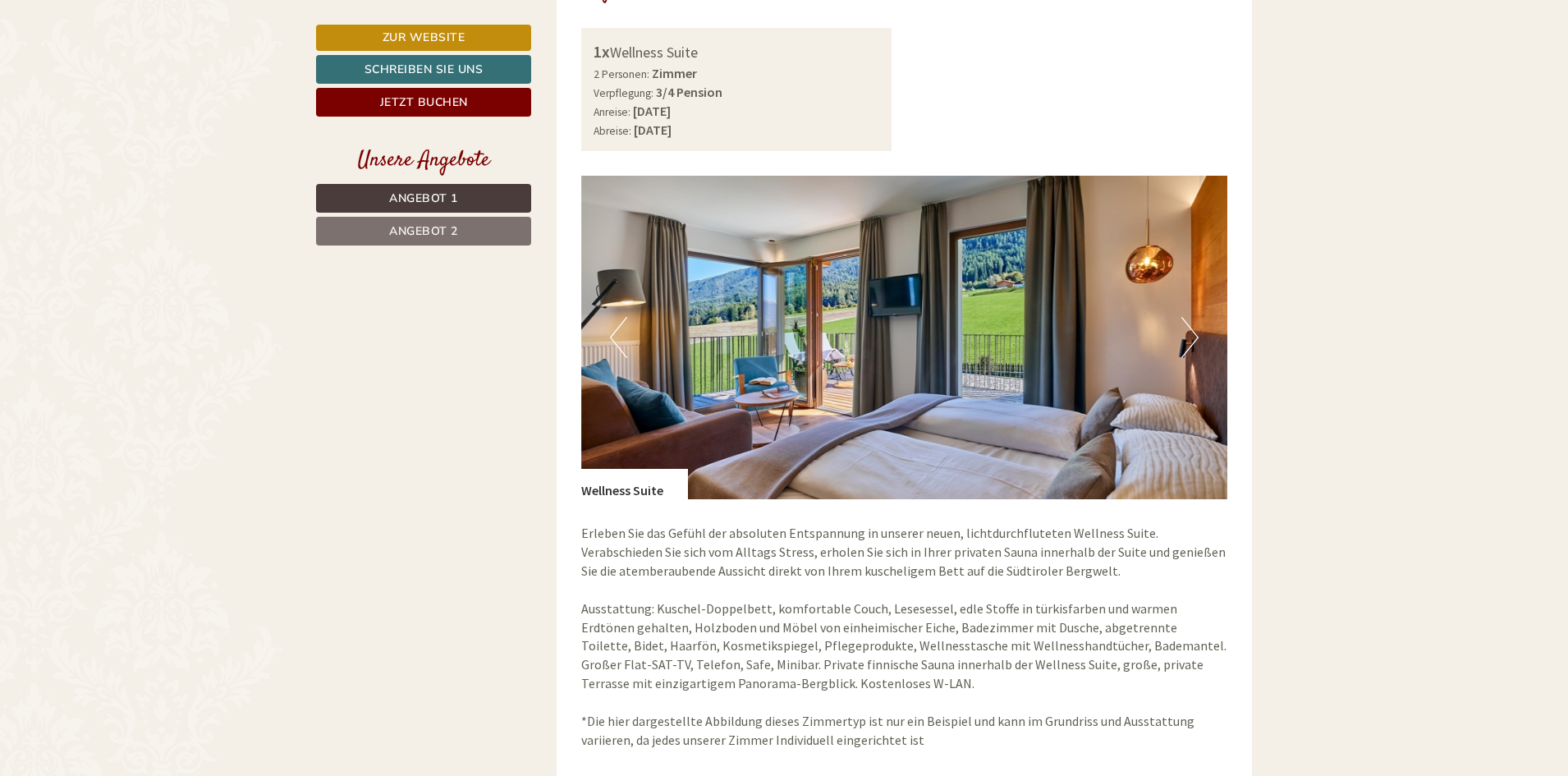
click at [1197, 339] on button "Next" at bounding box center [1190, 338] width 17 height 41
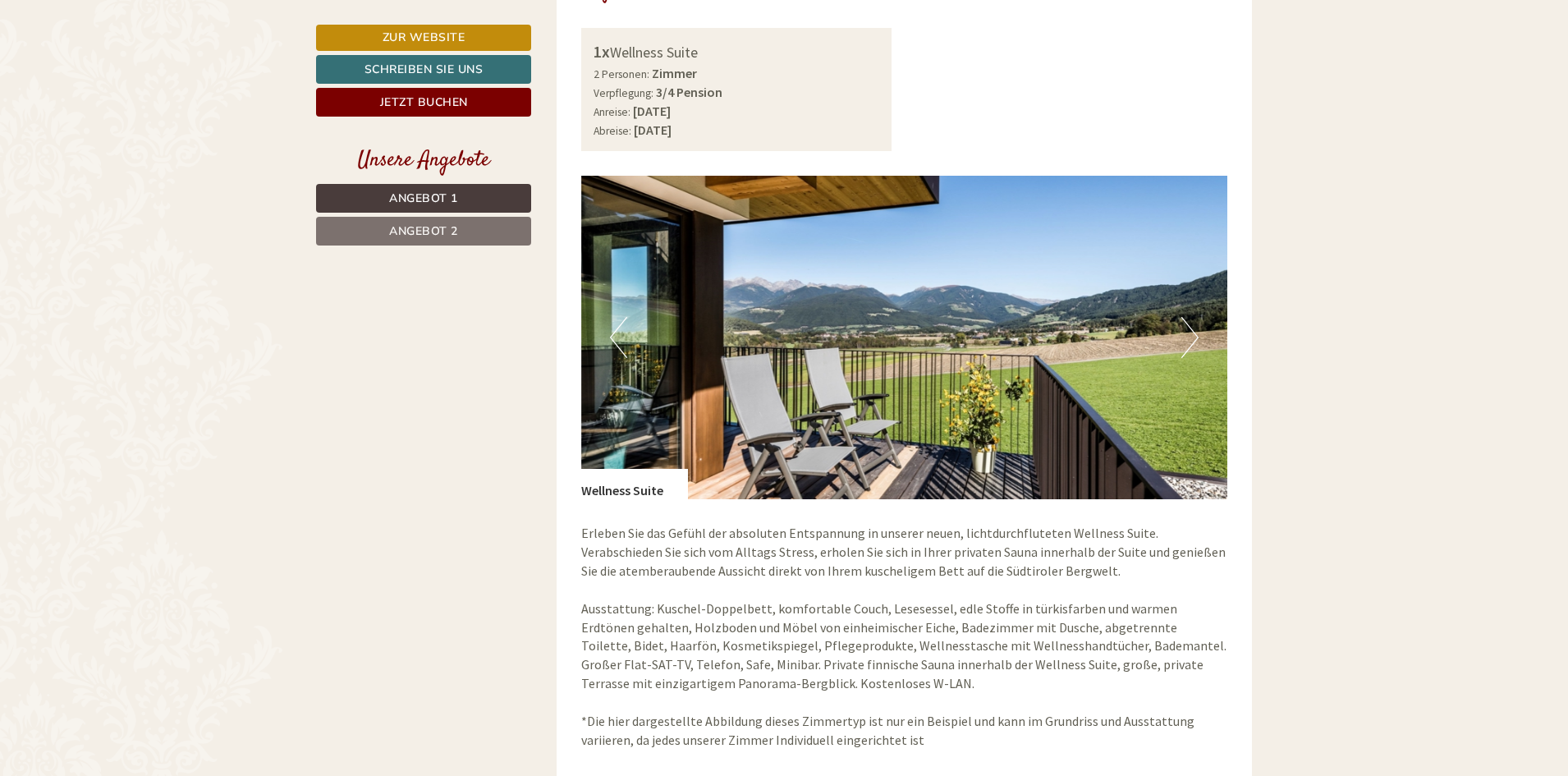
click at [1197, 339] on button "Next" at bounding box center [1190, 338] width 17 height 41
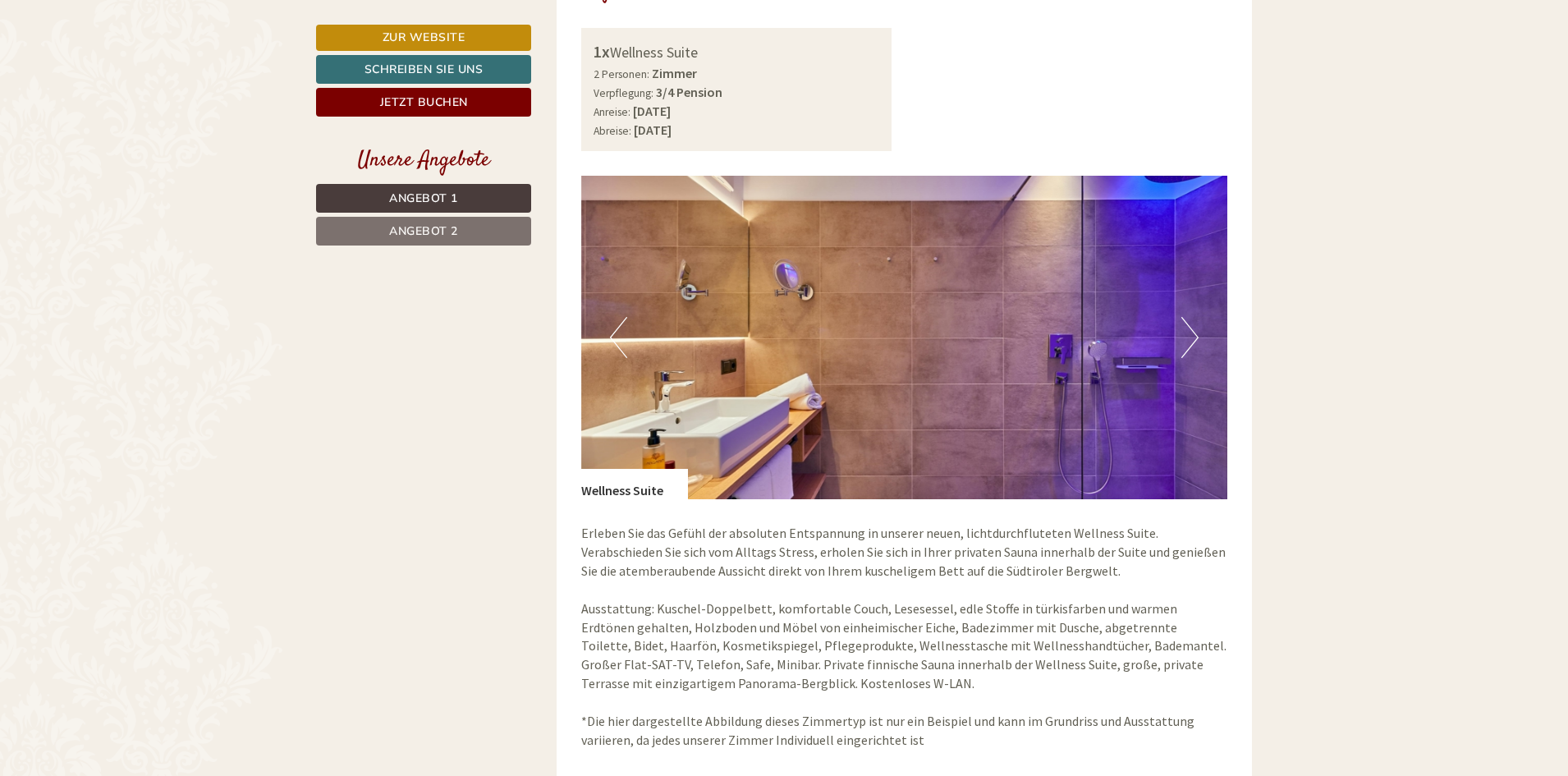
click at [1197, 339] on button "Next" at bounding box center [1190, 338] width 17 height 41
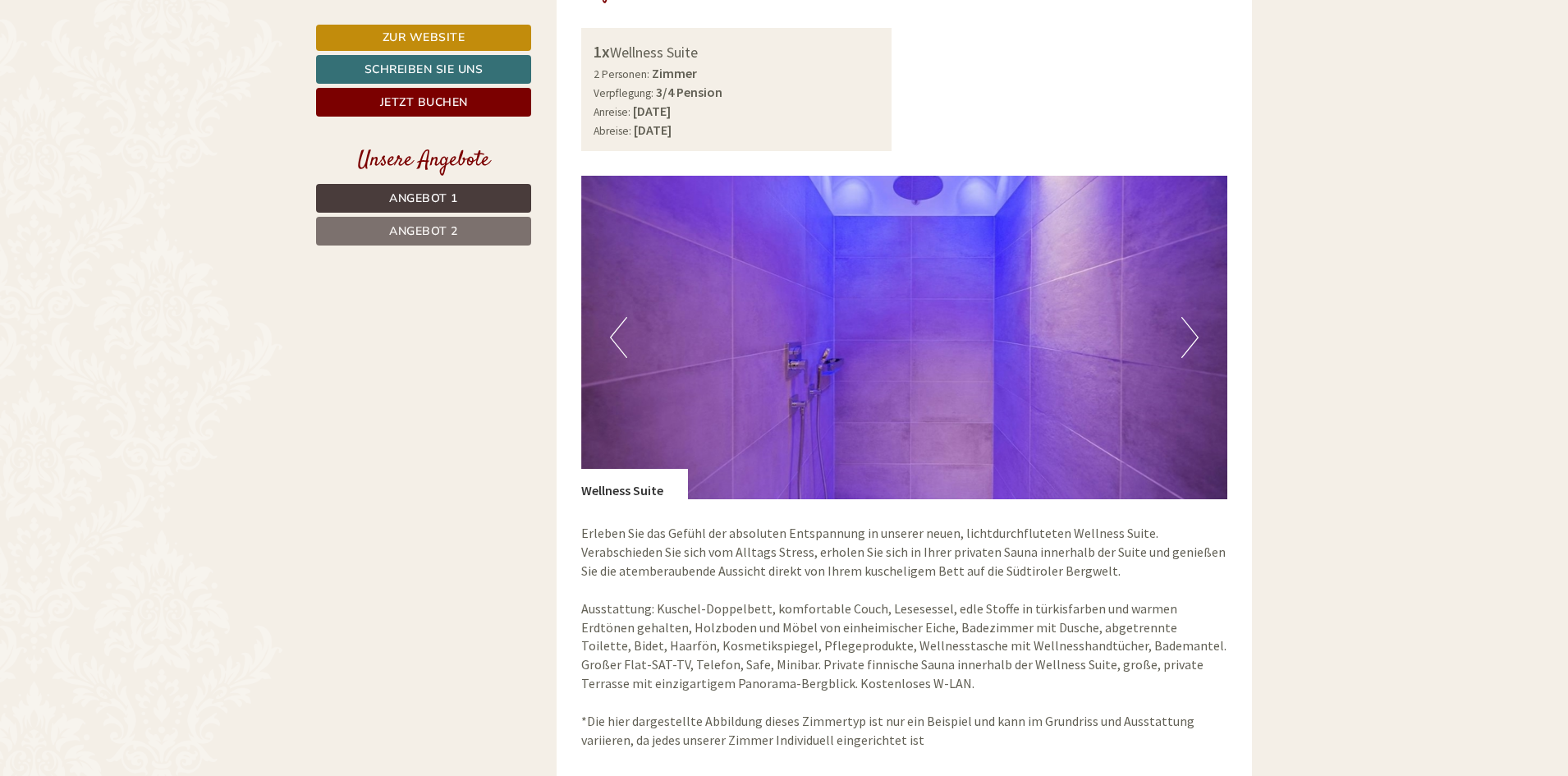
click at [1197, 339] on button "Next" at bounding box center [1190, 338] width 17 height 41
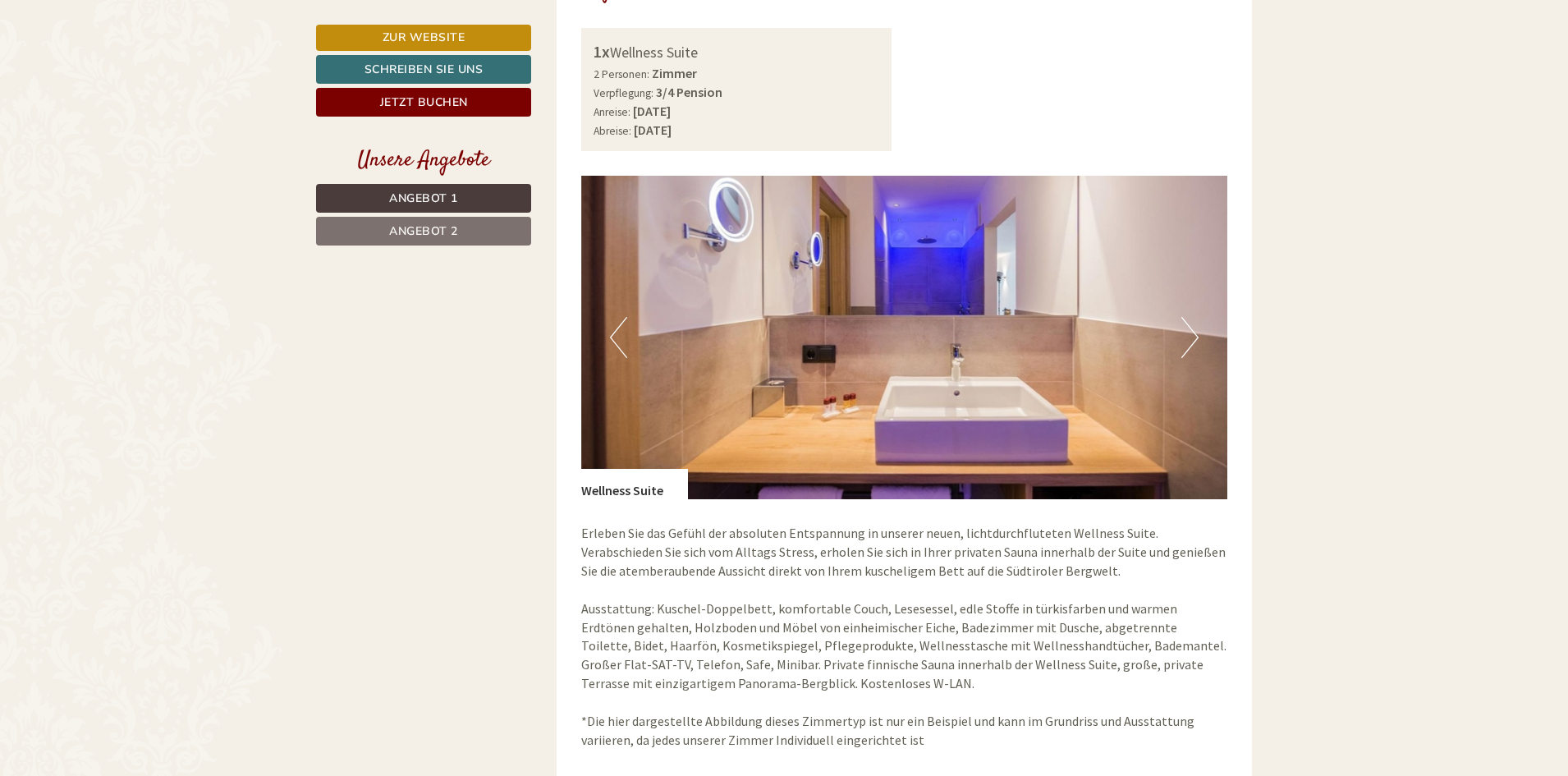
click at [1197, 339] on button "Next" at bounding box center [1190, 338] width 17 height 41
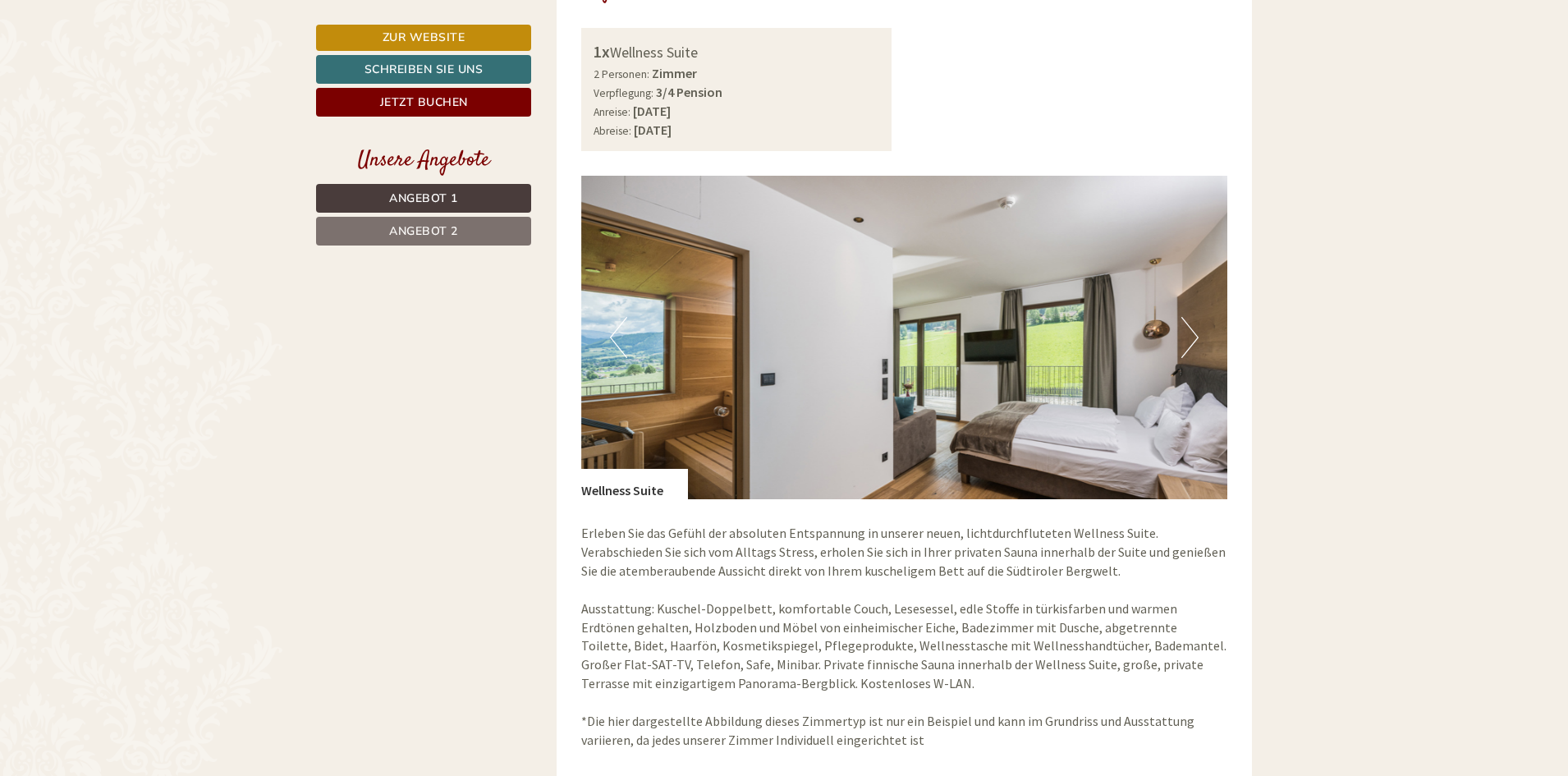
click at [1197, 339] on button "Next" at bounding box center [1190, 338] width 17 height 41
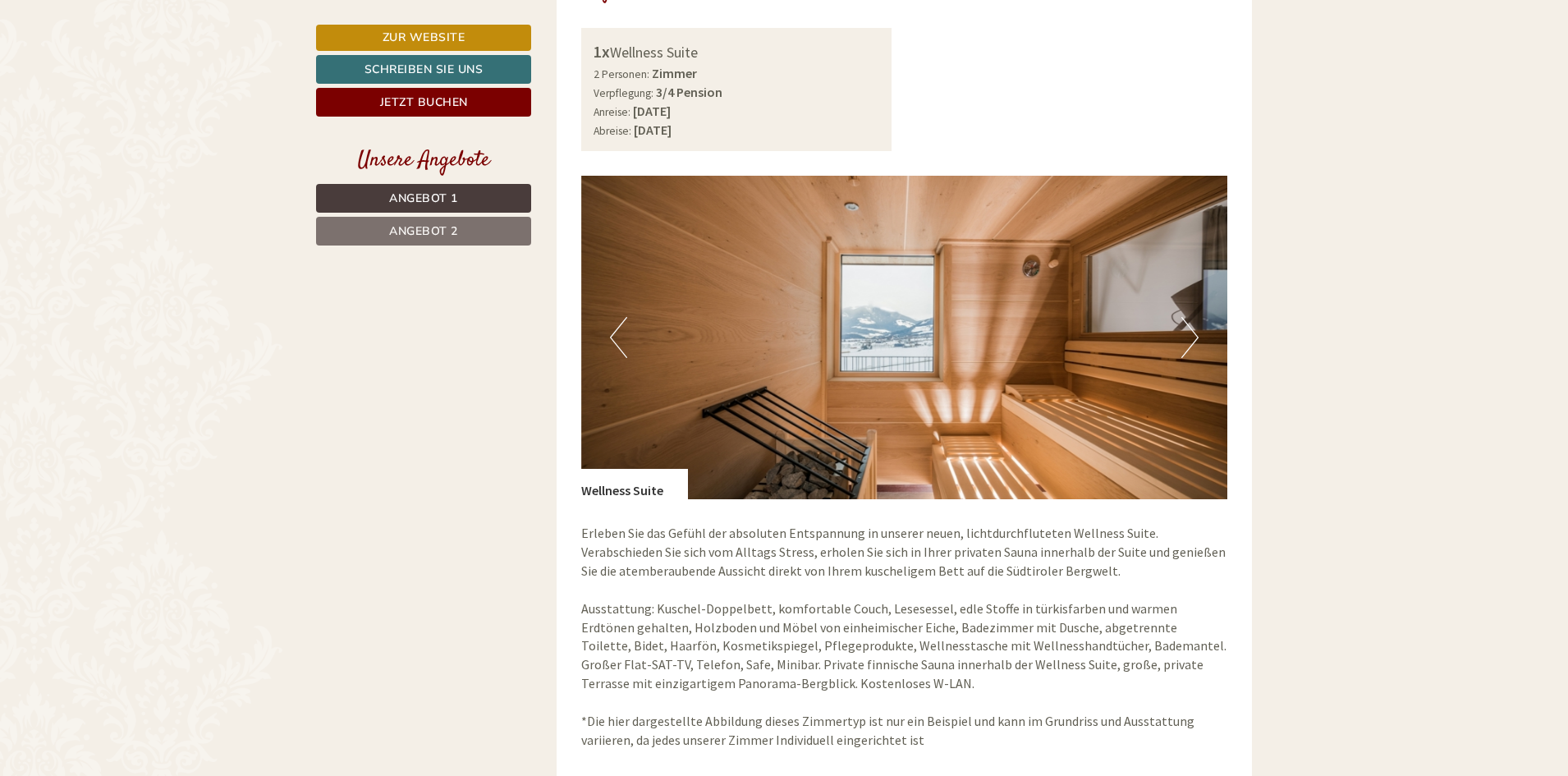
click at [1197, 339] on button "Next" at bounding box center [1190, 338] width 17 height 41
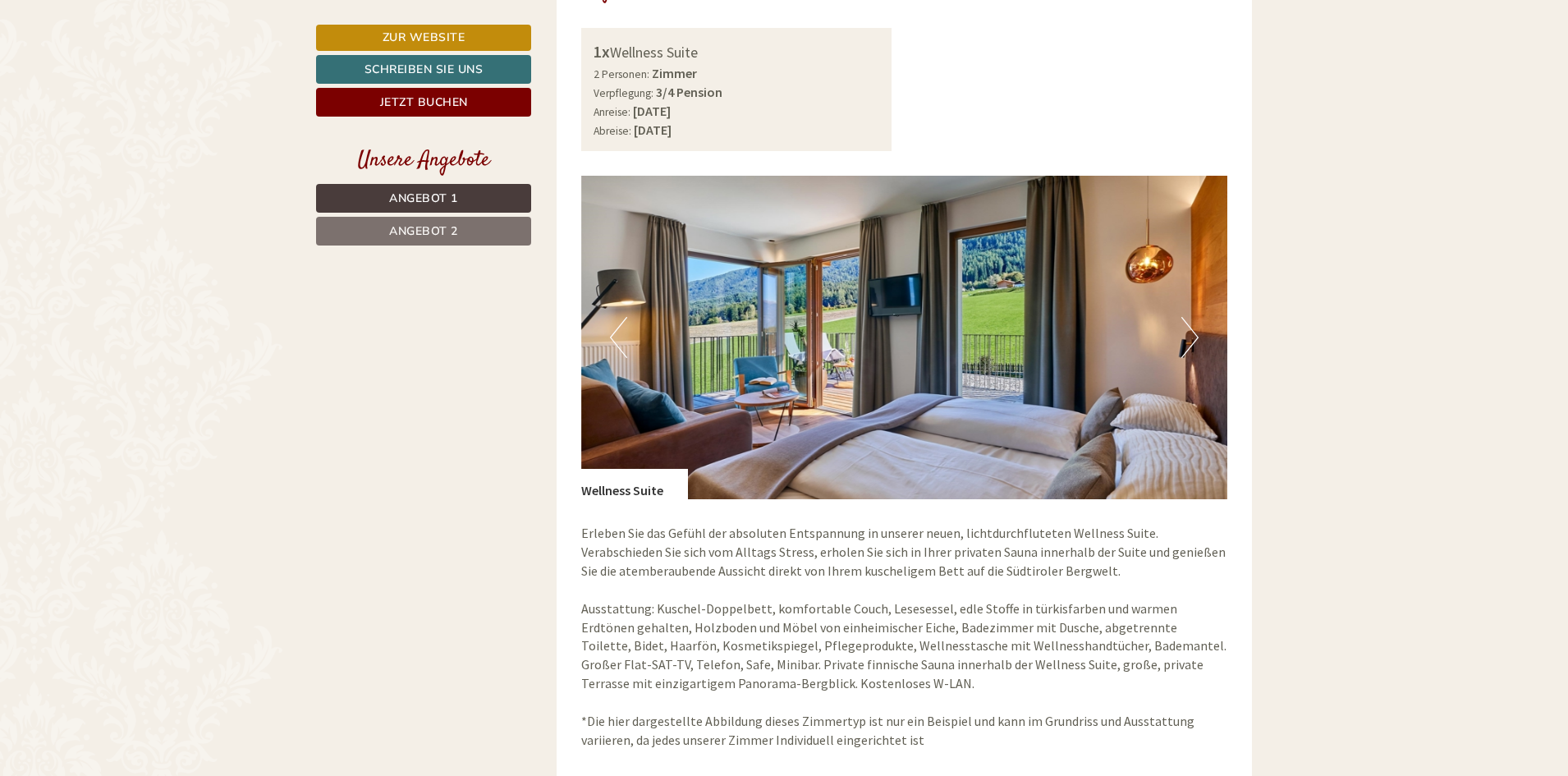
click at [1192, 320] on button "Next" at bounding box center [1190, 338] width 17 height 41
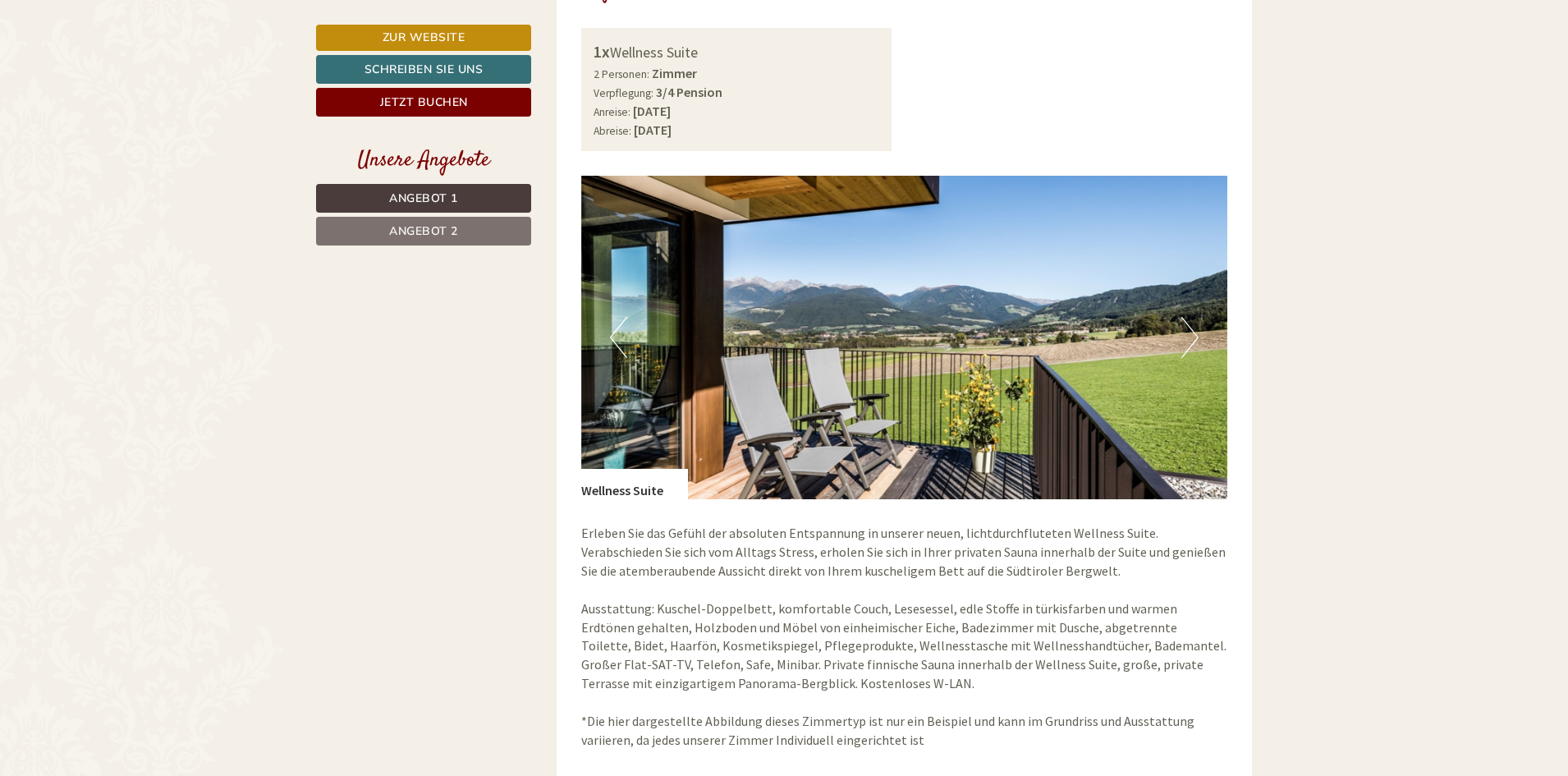
click at [1192, 320] on button "Next" at bounding box center [1190, 338] width 17 height 41
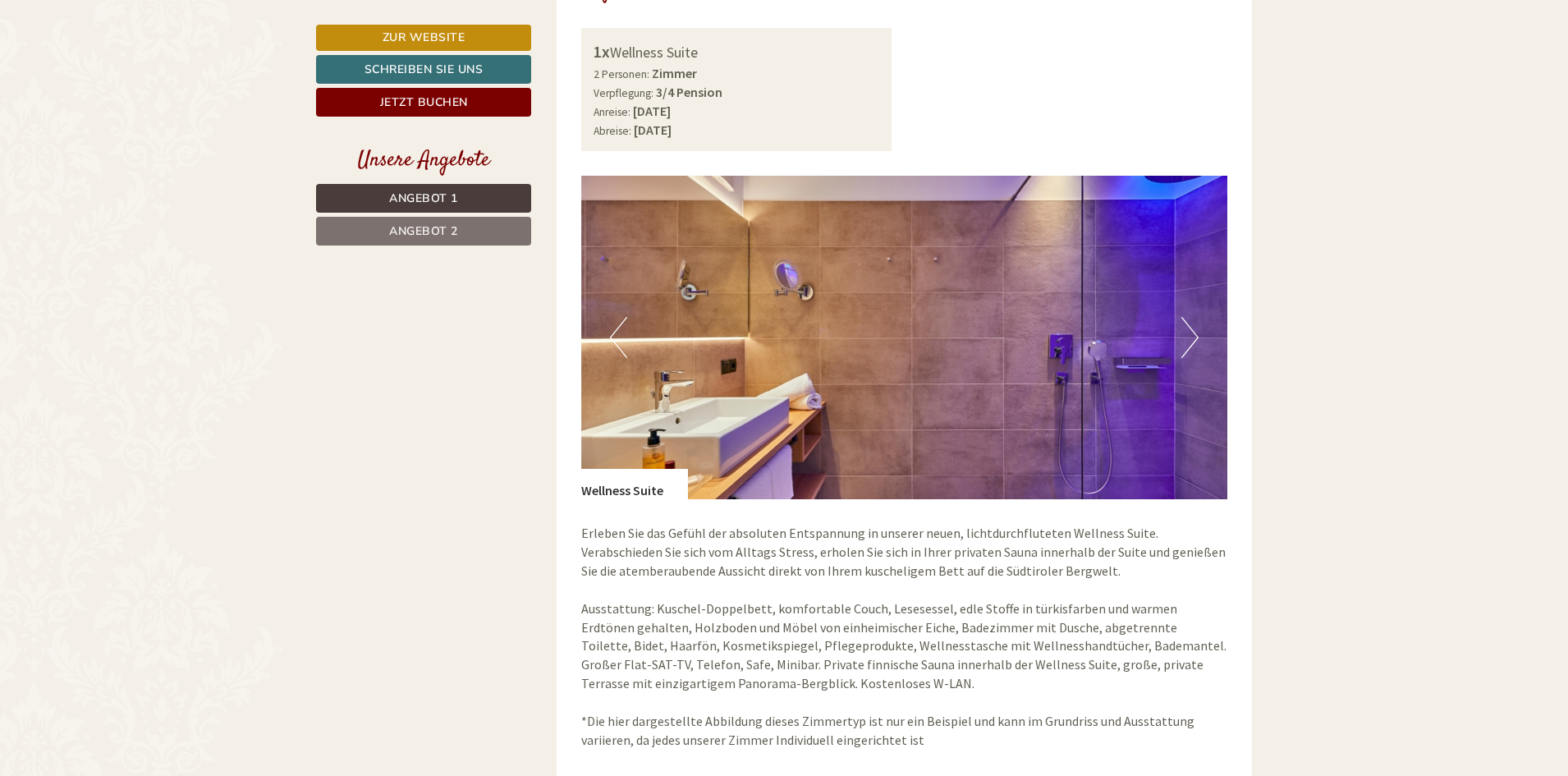
click at [1192, 320] on button "Next" at bounding box center [1190, 338] width 17 height 41
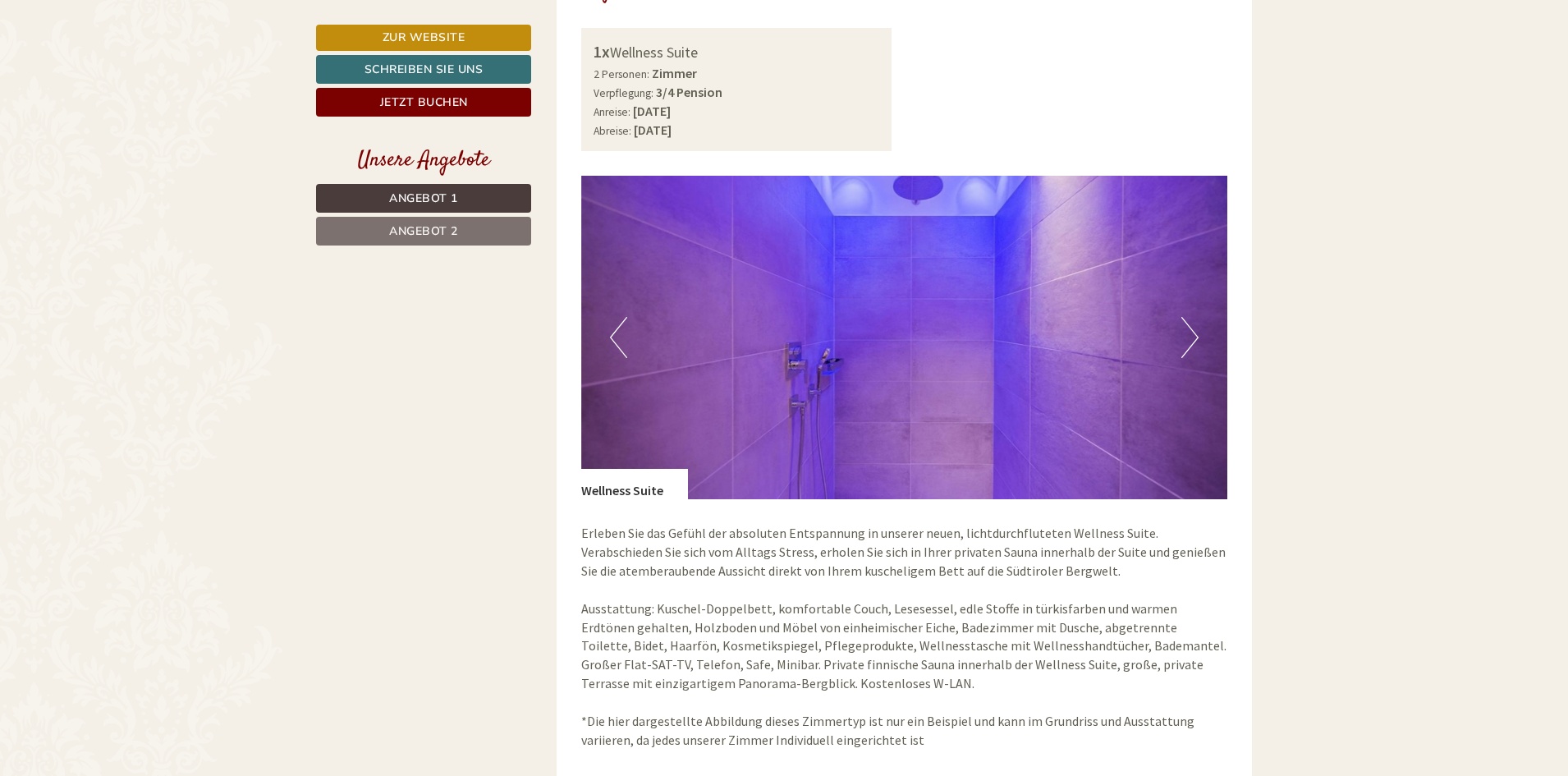
click at [1192, 320] on button "Next" at bounding box center [1190, 338] width 17 height 41
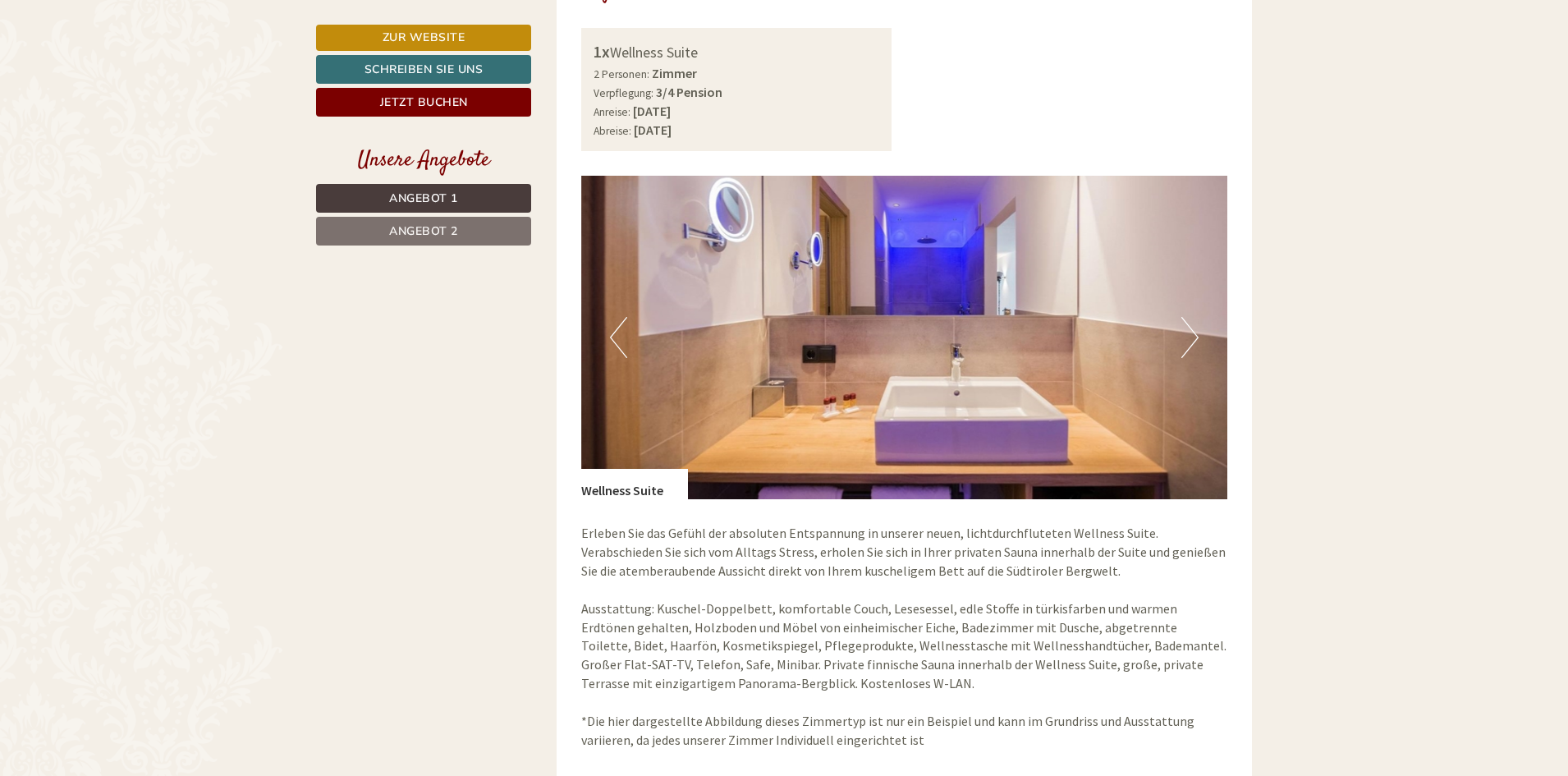
click at [1192, 320] on button "Next" at bounding box center [1190, 338] width 17 height 41
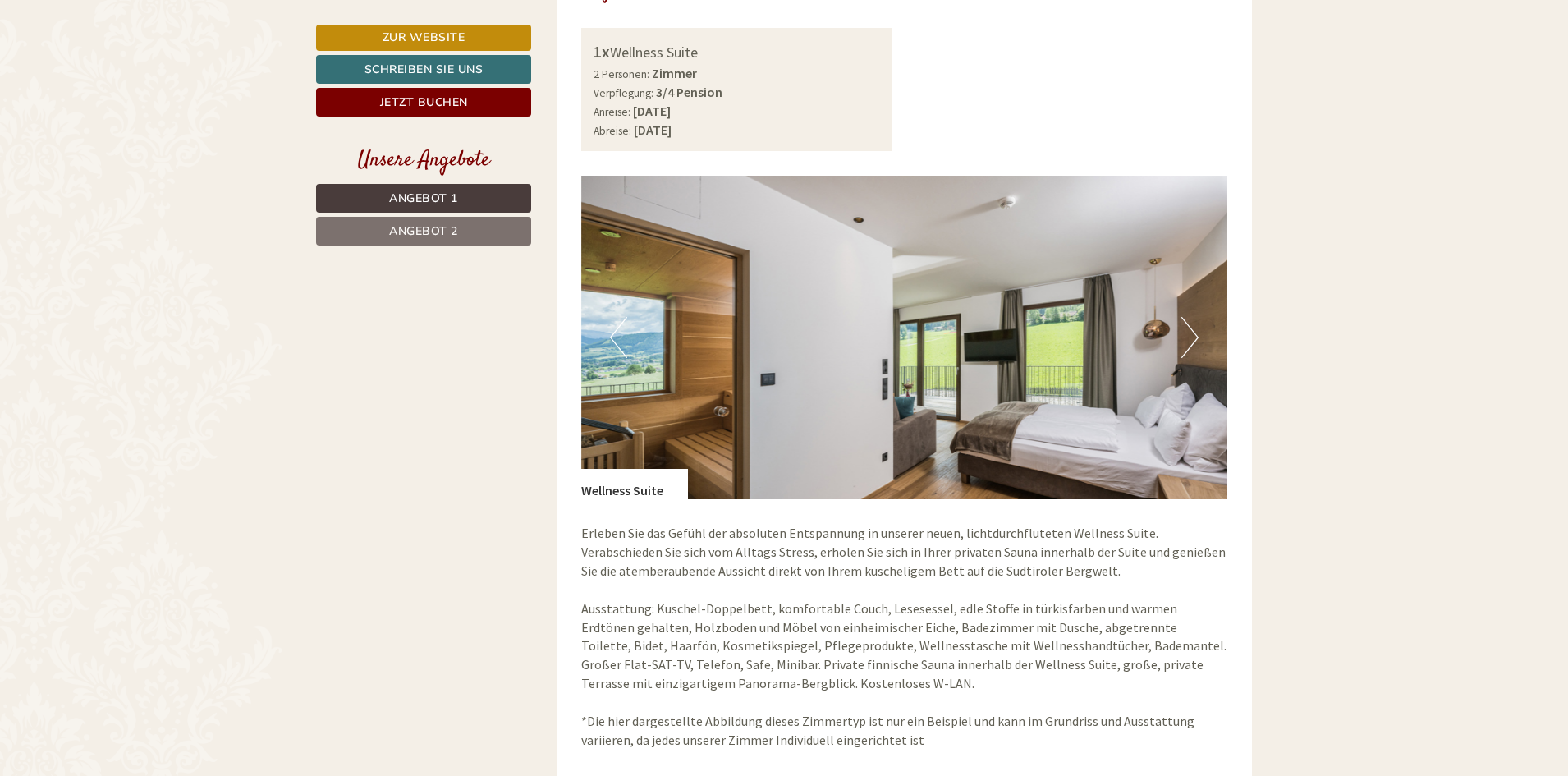
scroll to position [1315, 0]
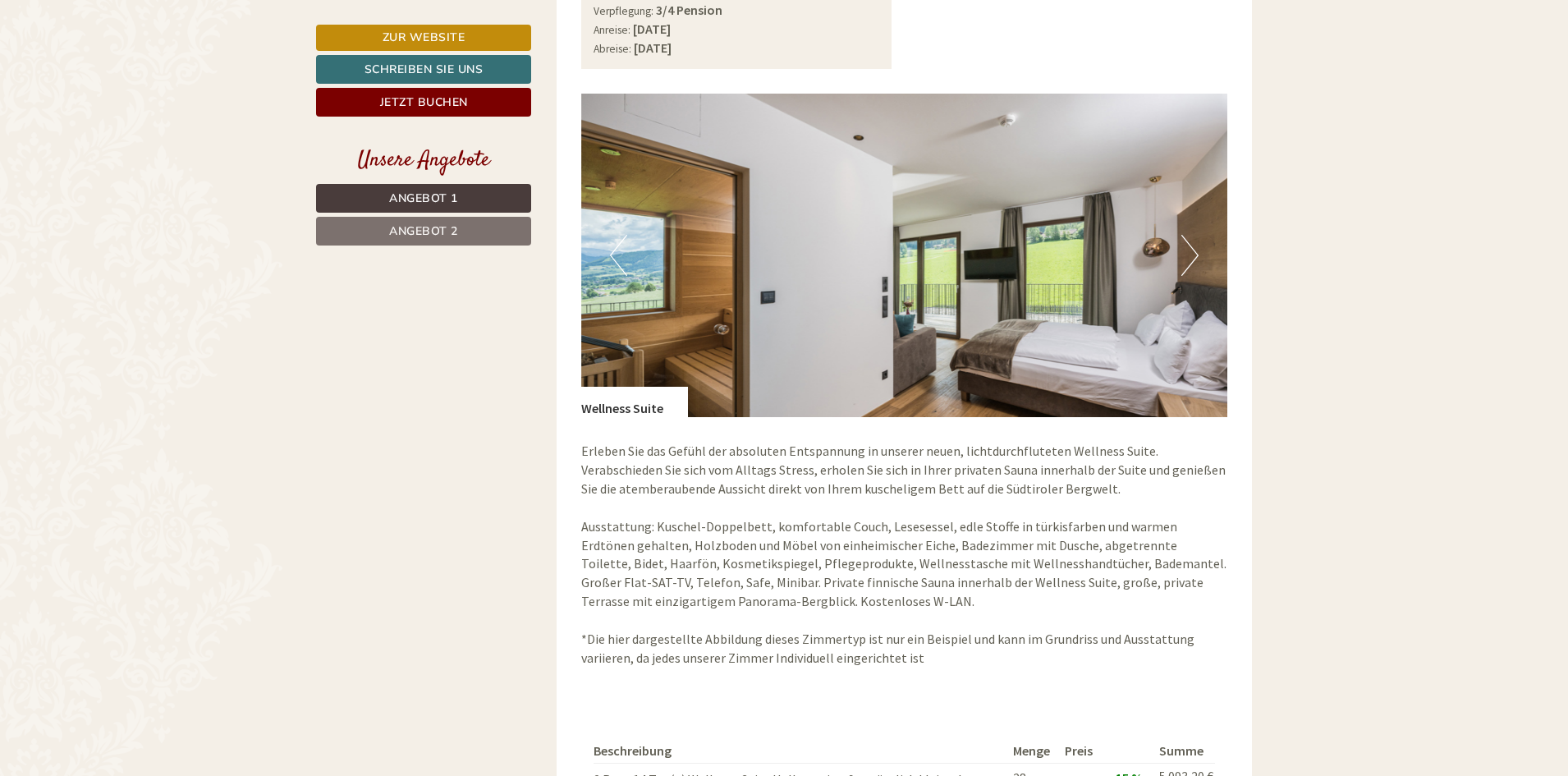
click at [1183, 266] on button "Next" at bounding box center [1190, 255] width 17 height 41
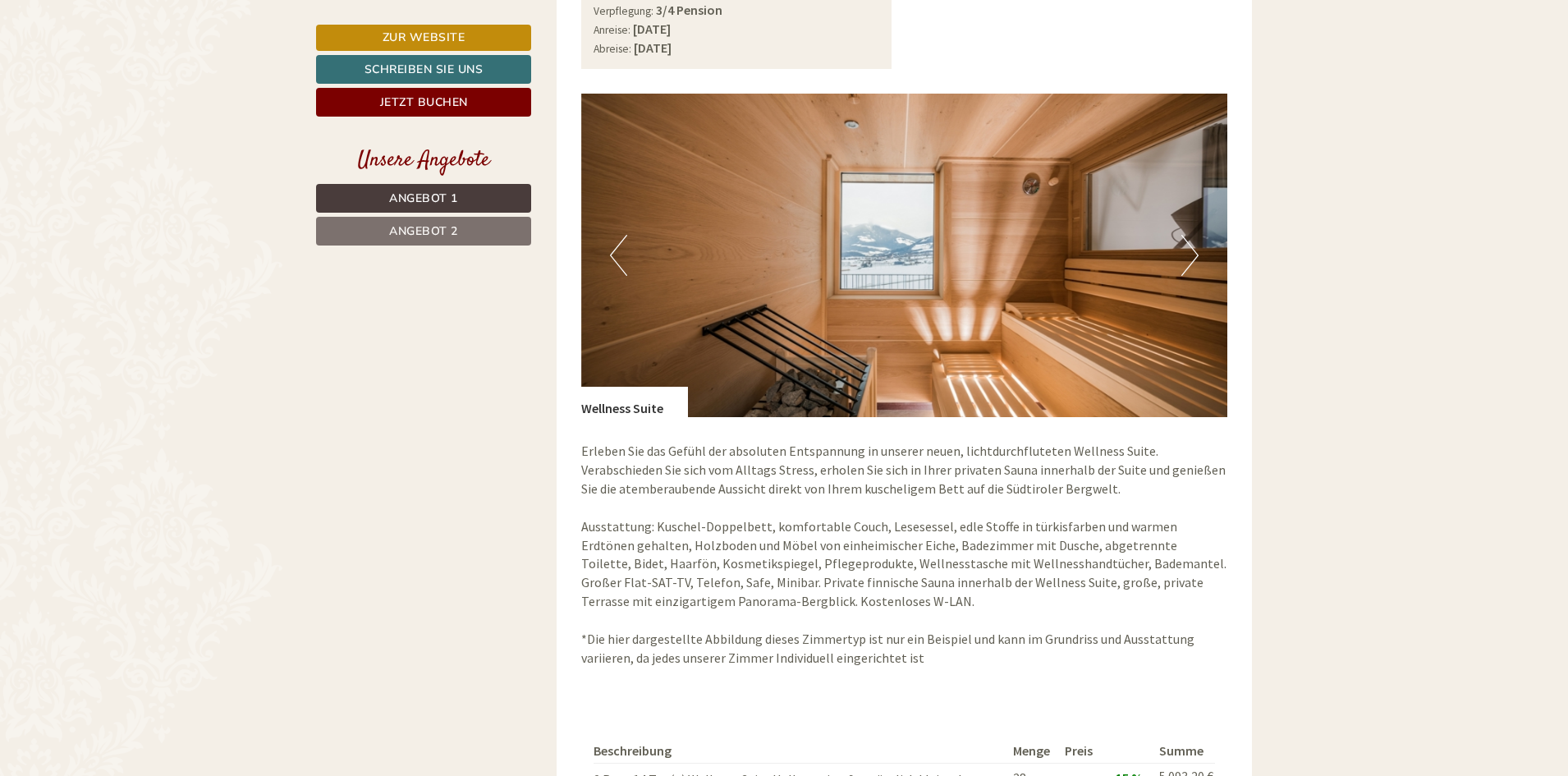
click at [1183, 266] on button "Next" at bounding box center [1190, 255] width 17 height 41
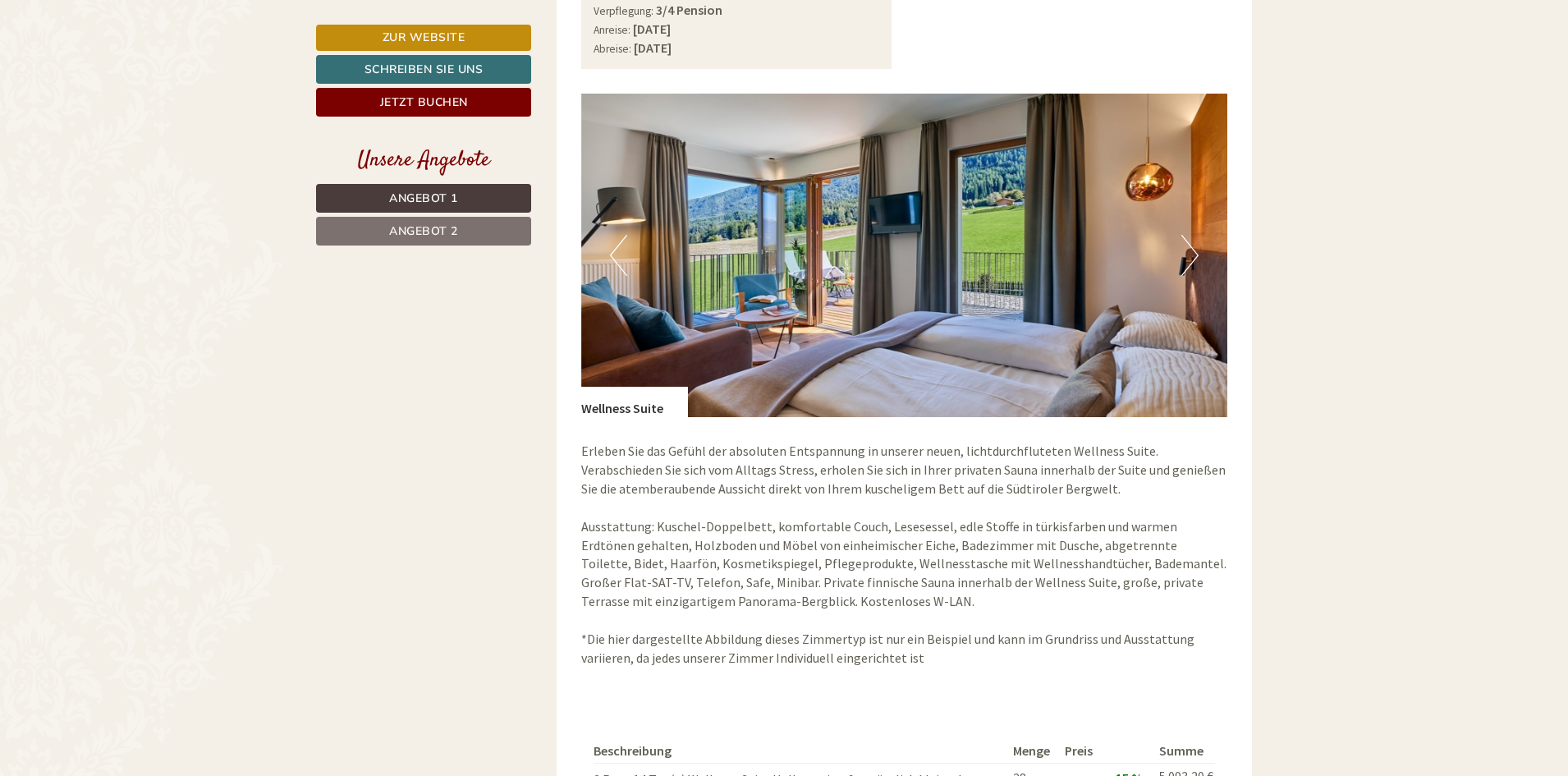
click at [1183, 266] on button "Next" at bounding box center [1190, 255] width 17 height 41
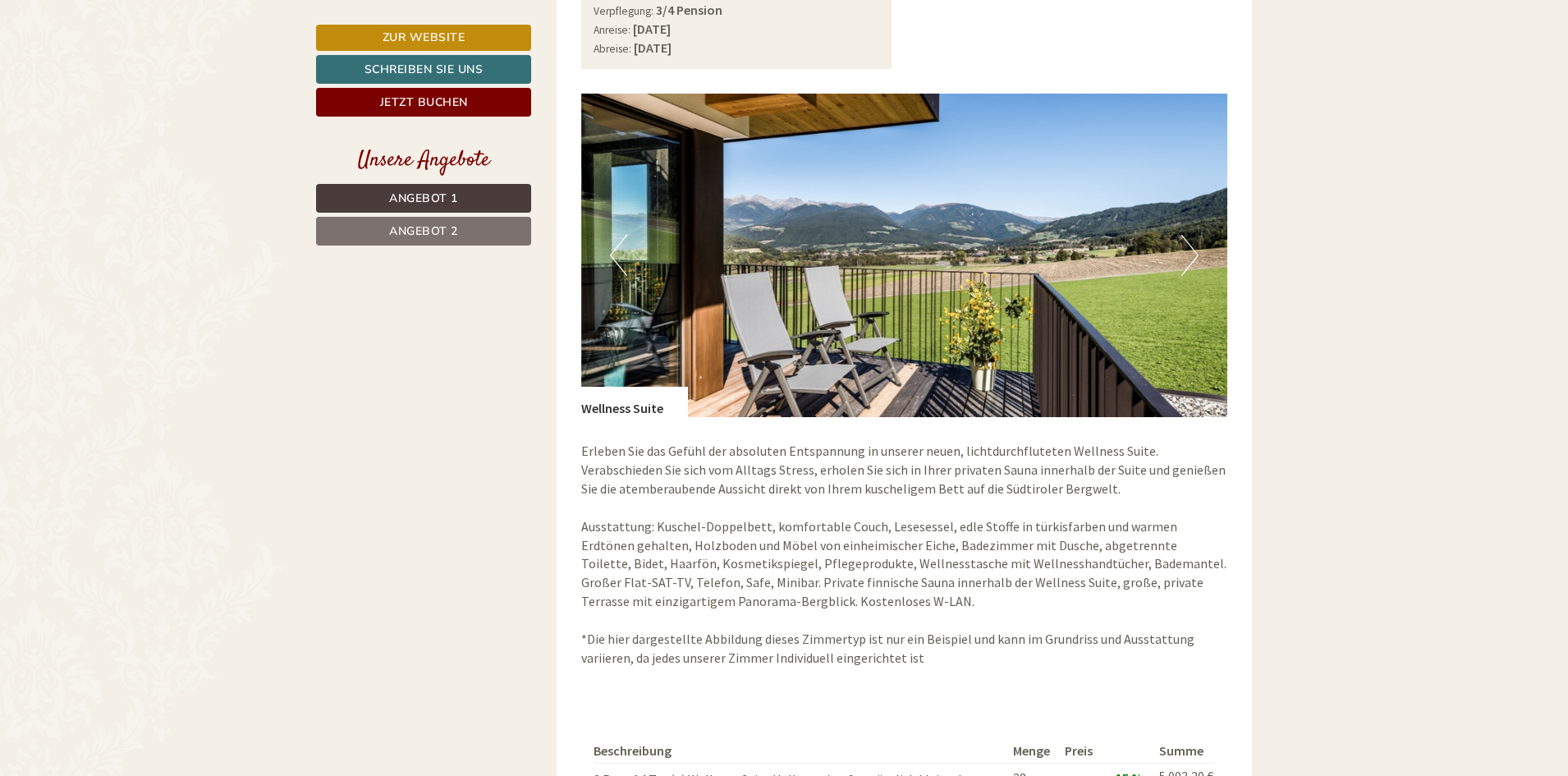
click at [1183, 266] on button "Next" at bounding box center [1190, 255] width 17 height 41
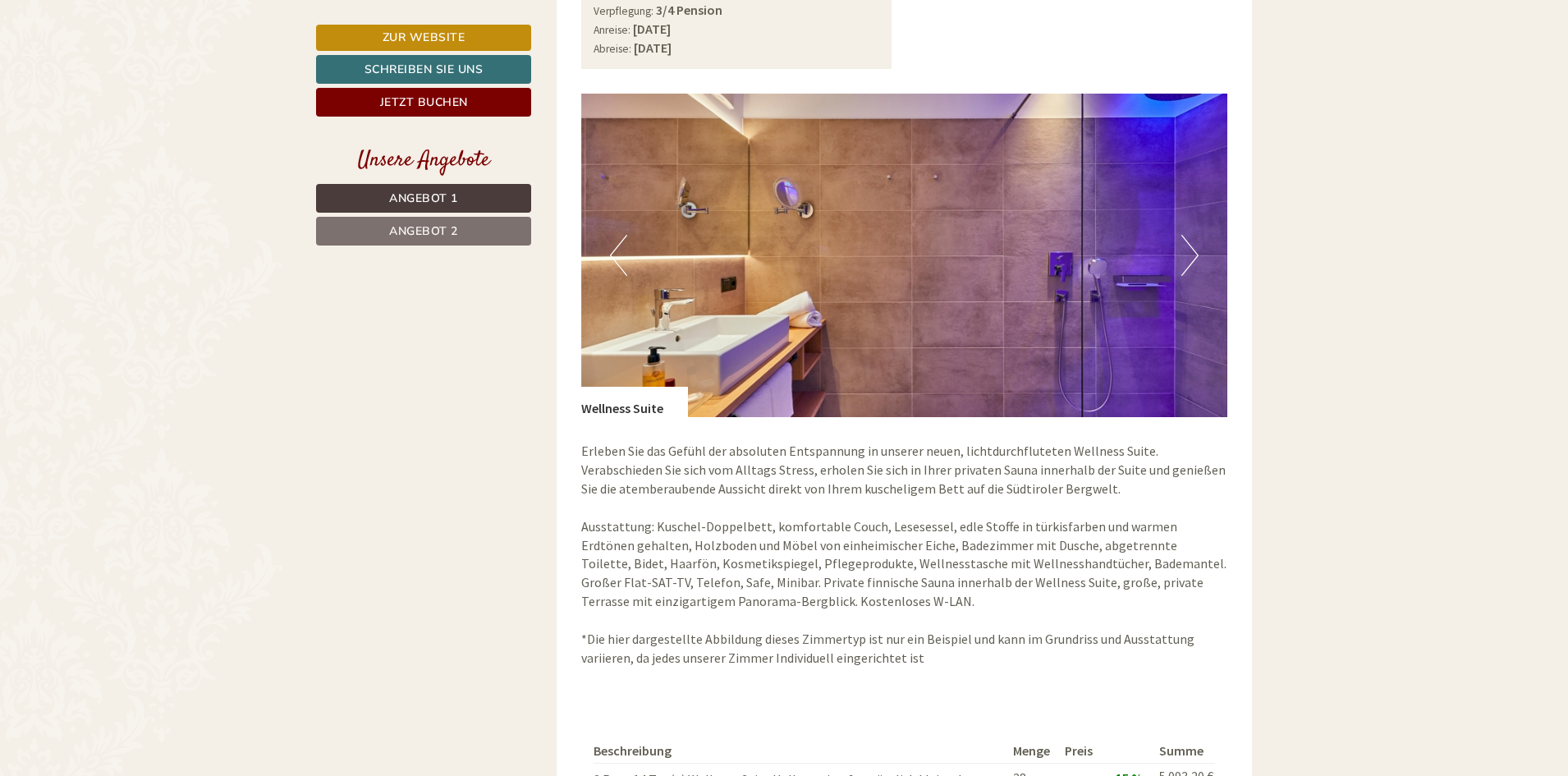
click at [1183, 266] on button "Next" at bounding box center [1190, 255] width 17 height 41
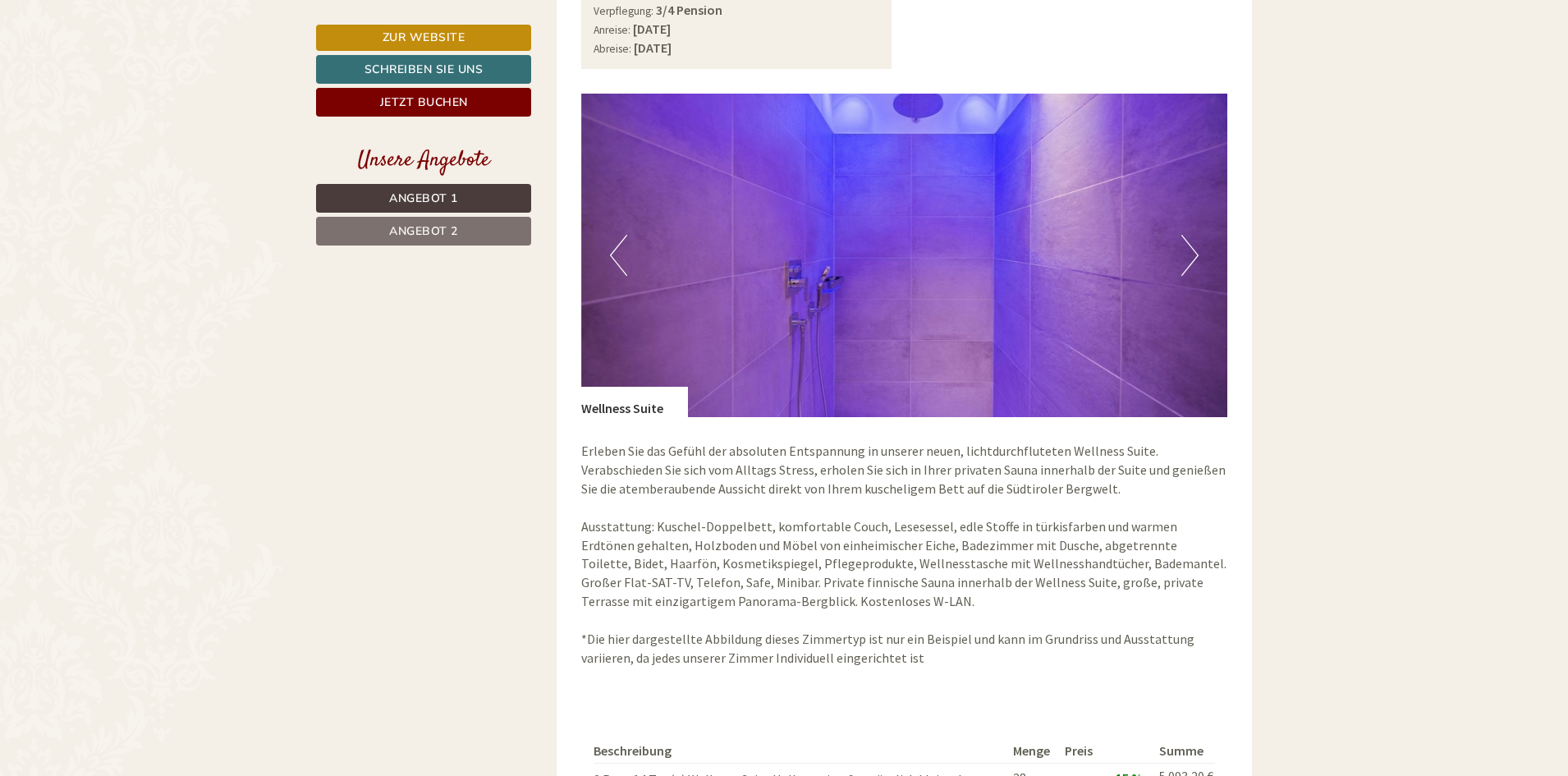
click at [1183, 266] on button "Next" at bounding box center [1190, 255] width 17 height 41
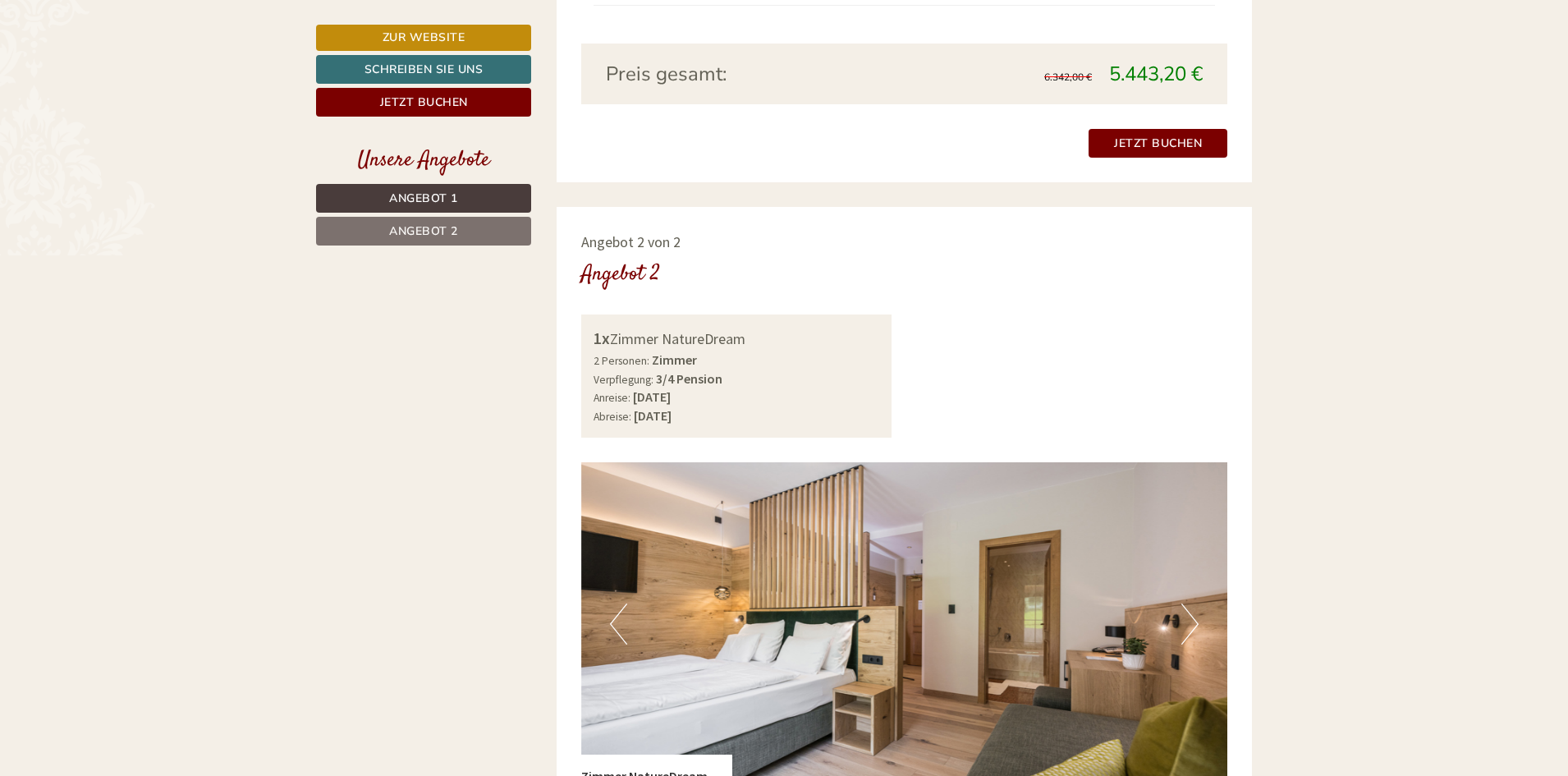
scroll to position [2135, 0]
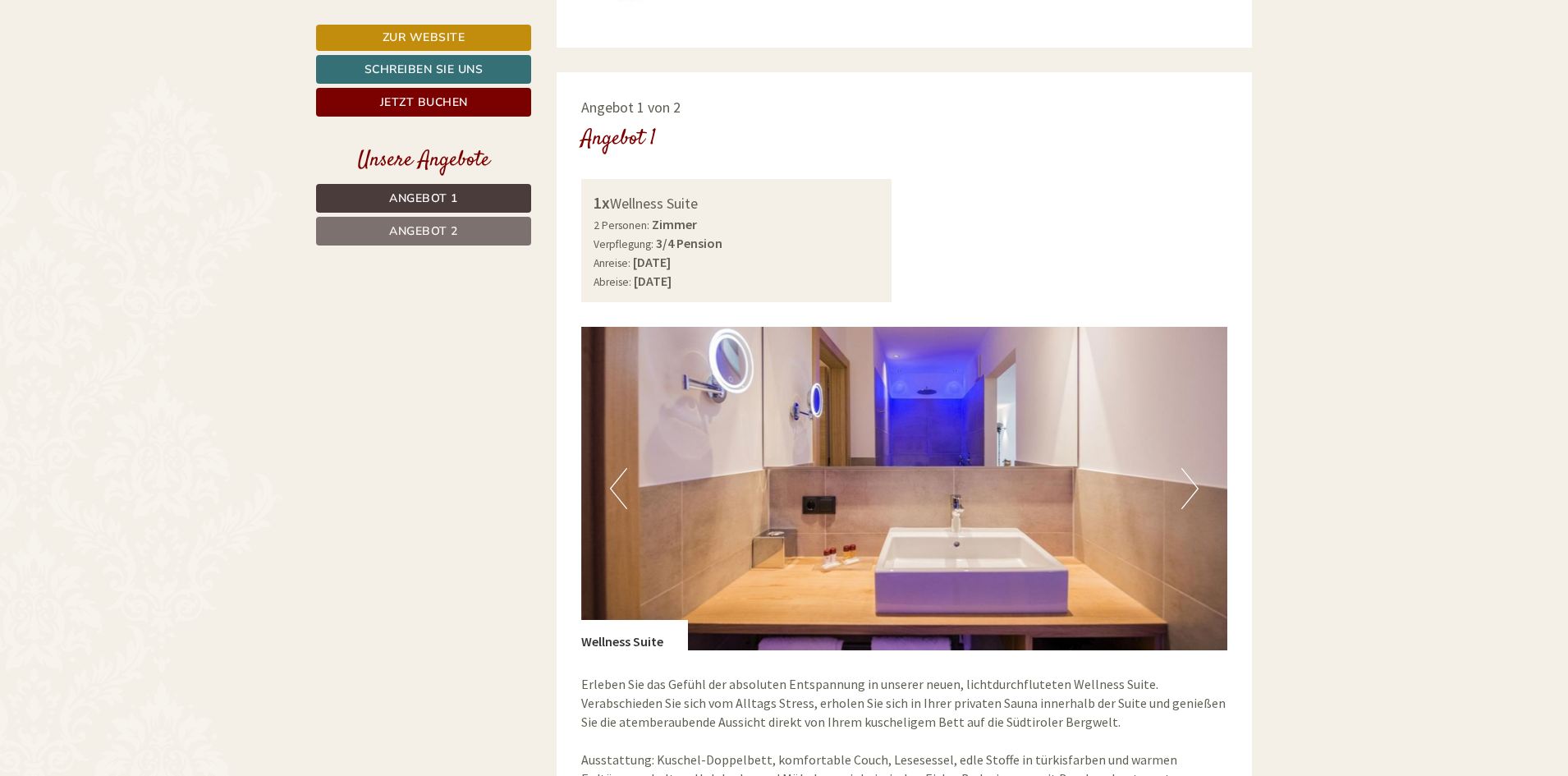
scroll to position [1068, 0]
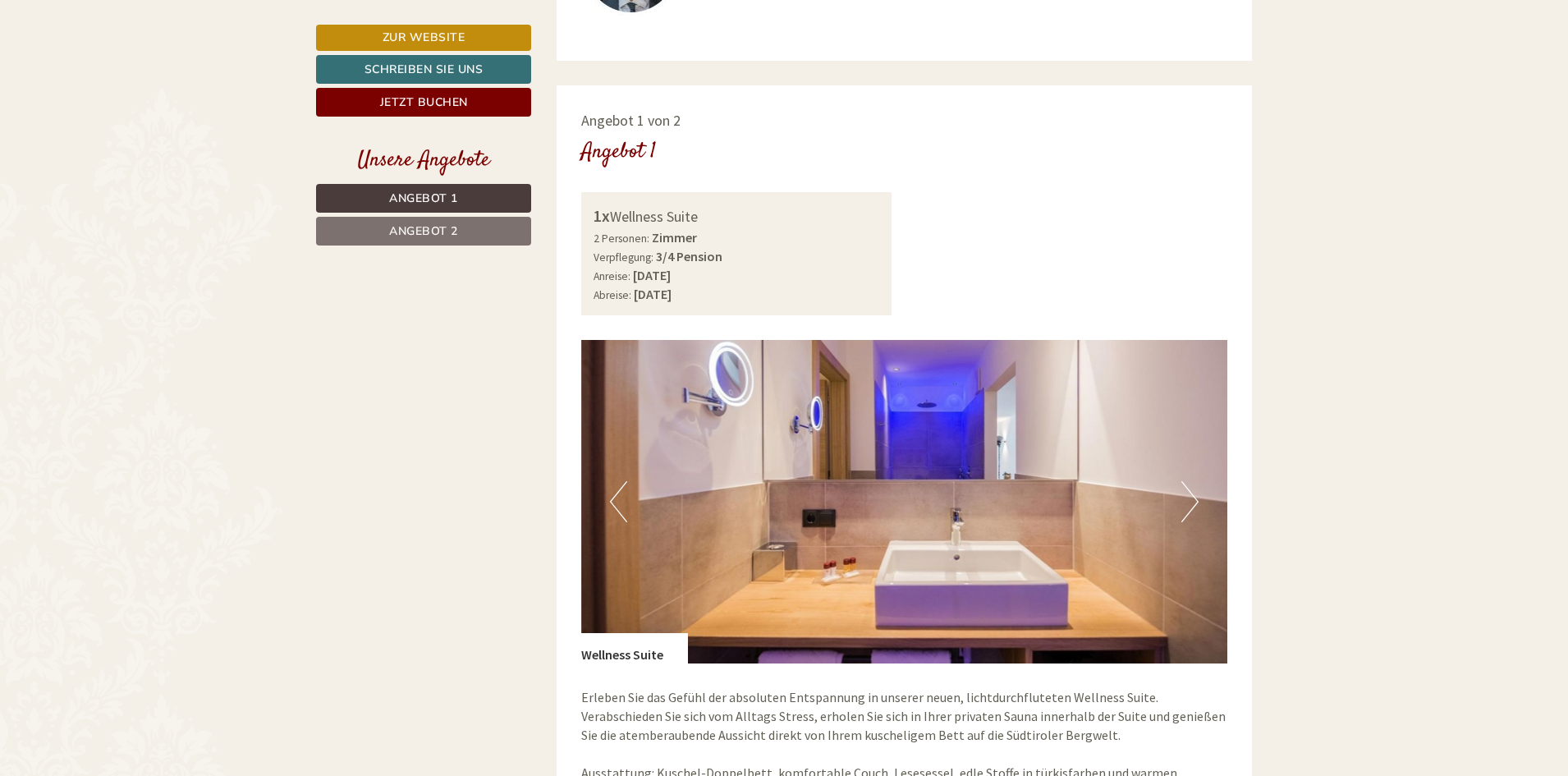
click at [1190, 502] on button "Next" at bounding box center [1190, 502] width 17 height 41
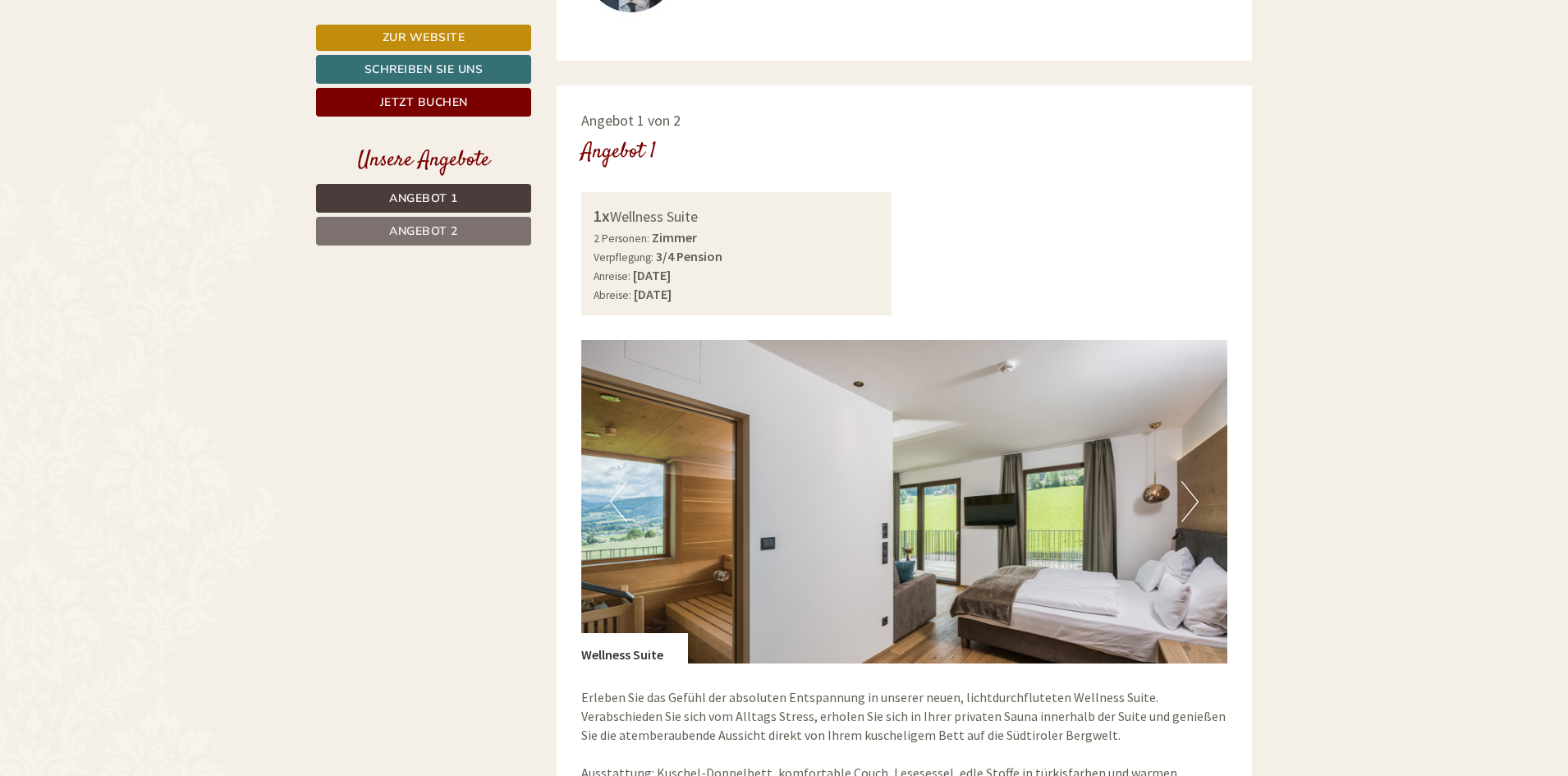
click at [1190, 502] on button "Next" at bounding box center [1190, 502] width 17 height 41
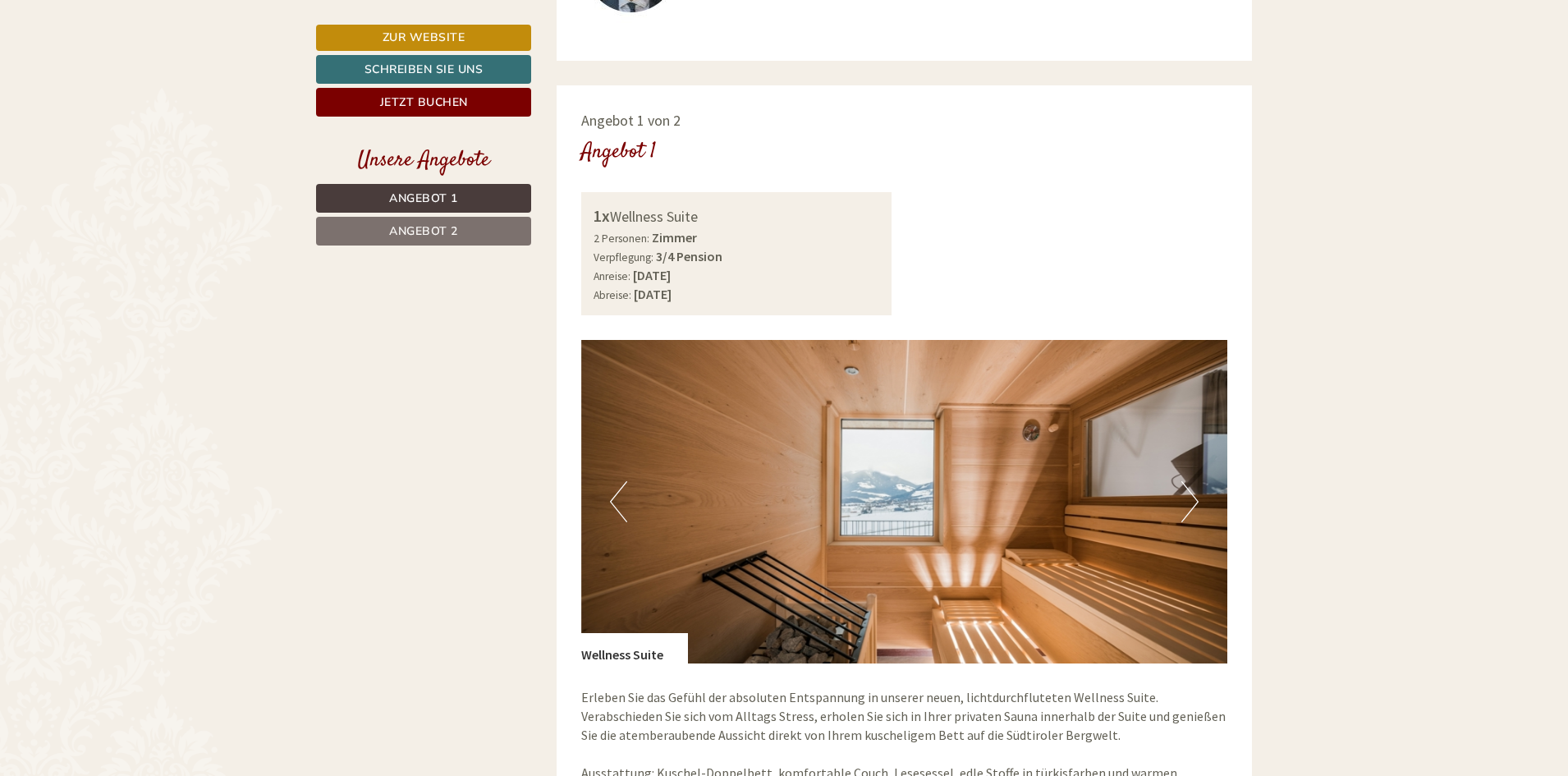
click at [1190, 502] on button "Next" at bounding box center [1190, 502] width 17 height 41
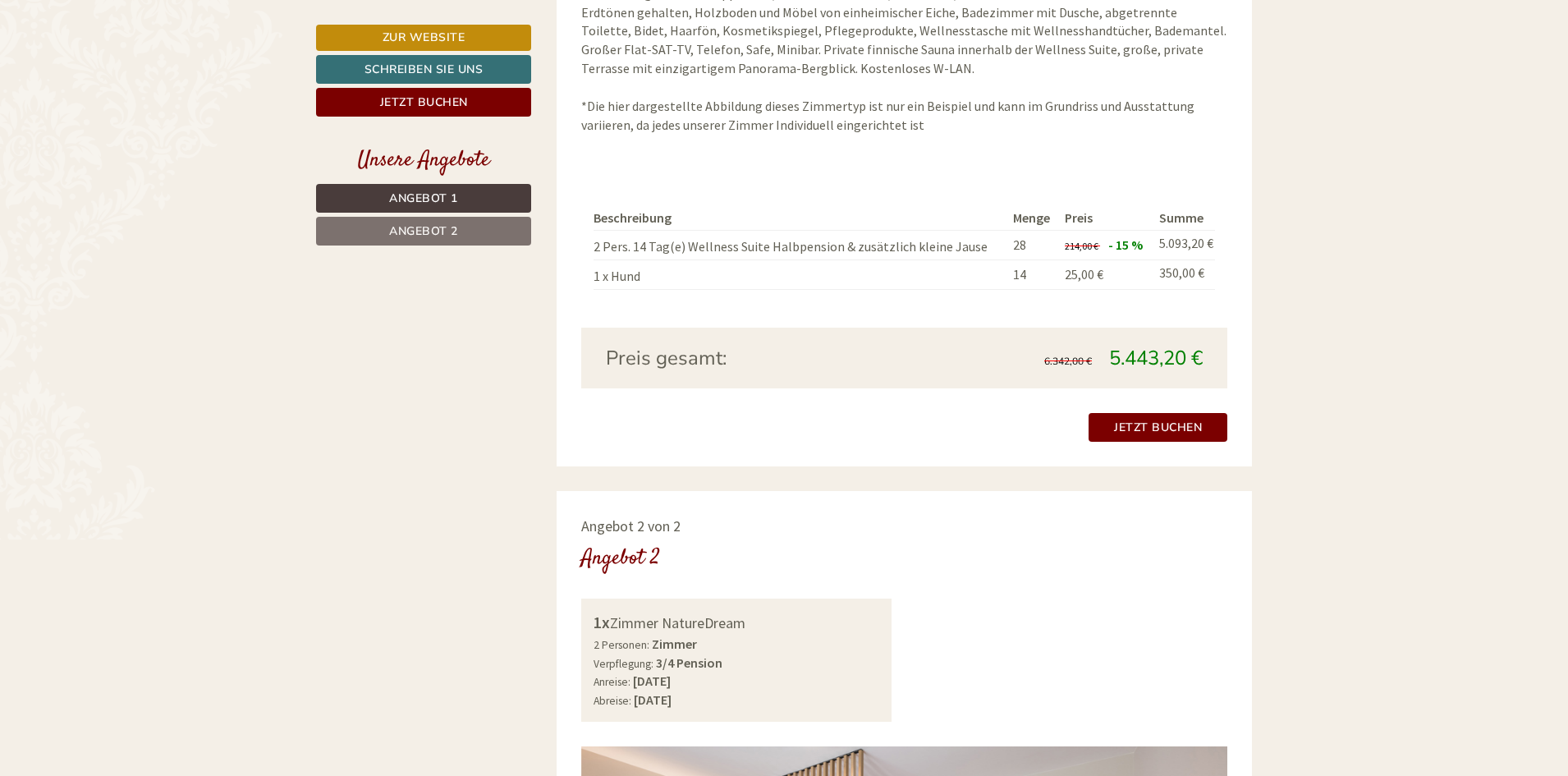
scroll to position [1971, 0]
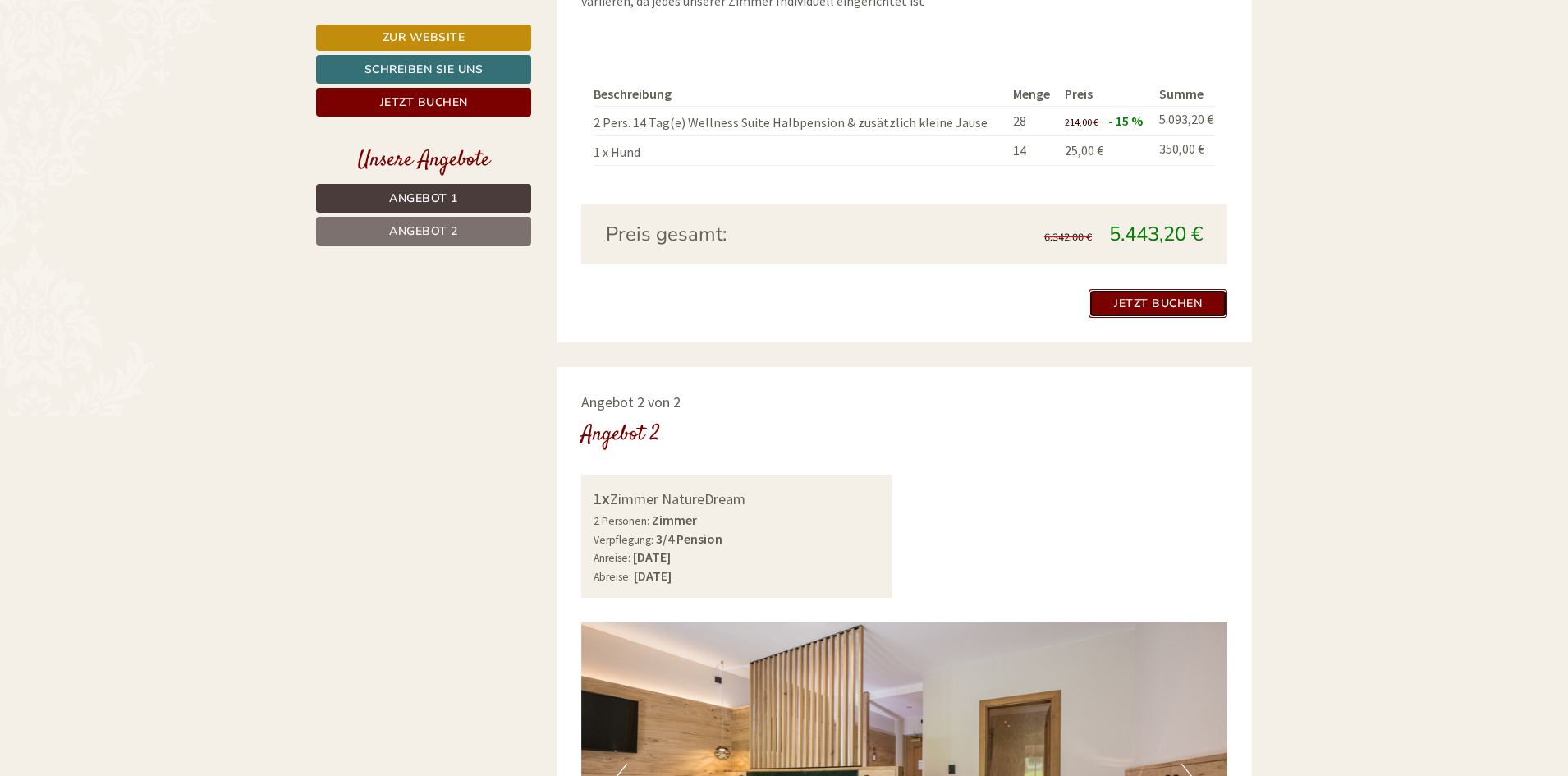
click at [1186, 295] on link "Jetzt buchen" at bounding box center [1158, 303] width 138 height 29
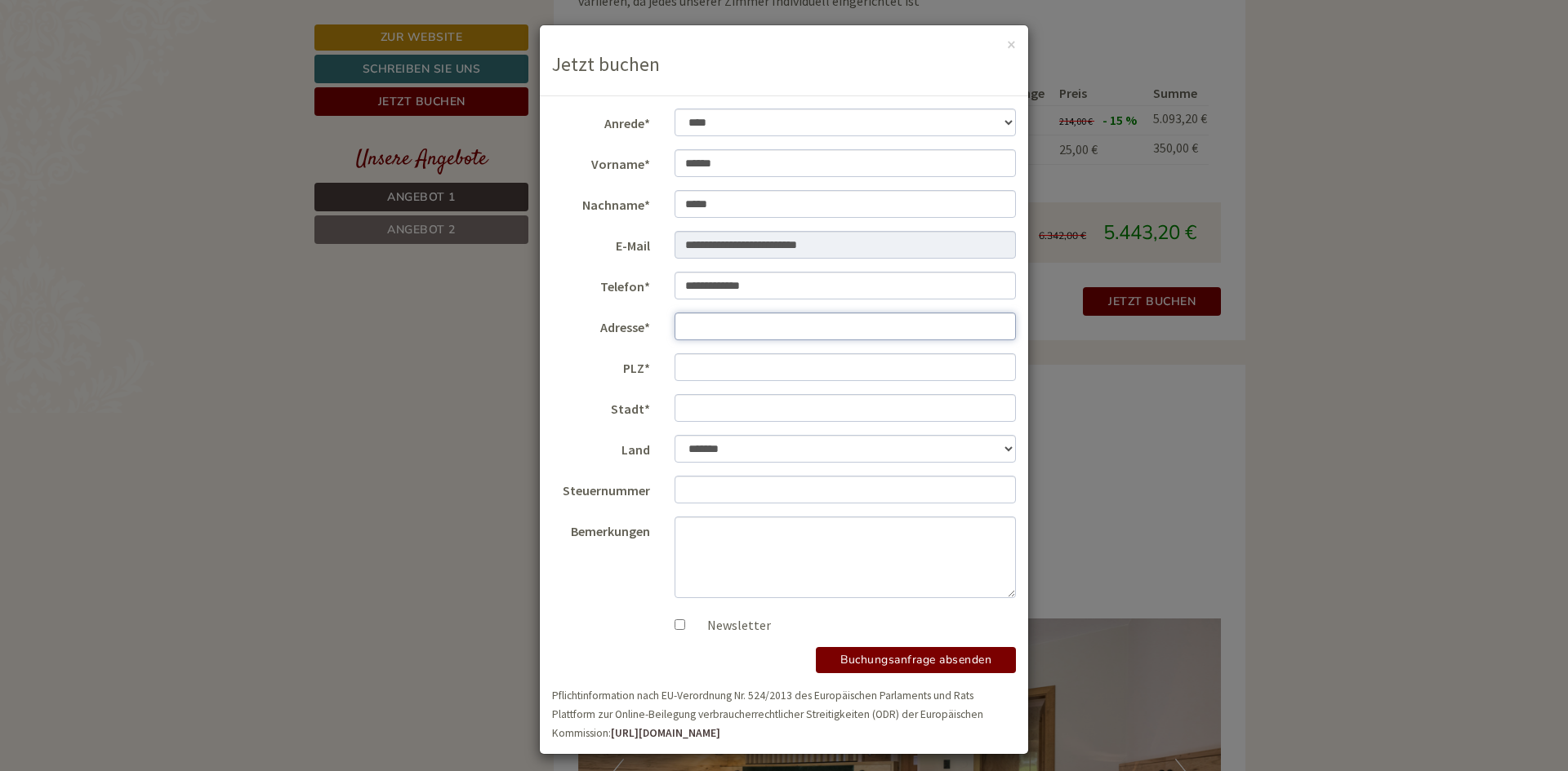
click at [700, 323] on input "Adresse*" at bounding box center [846, 326] width 342 height 28
type input "**********"
type input "*****"
type input "****"
select select "*"
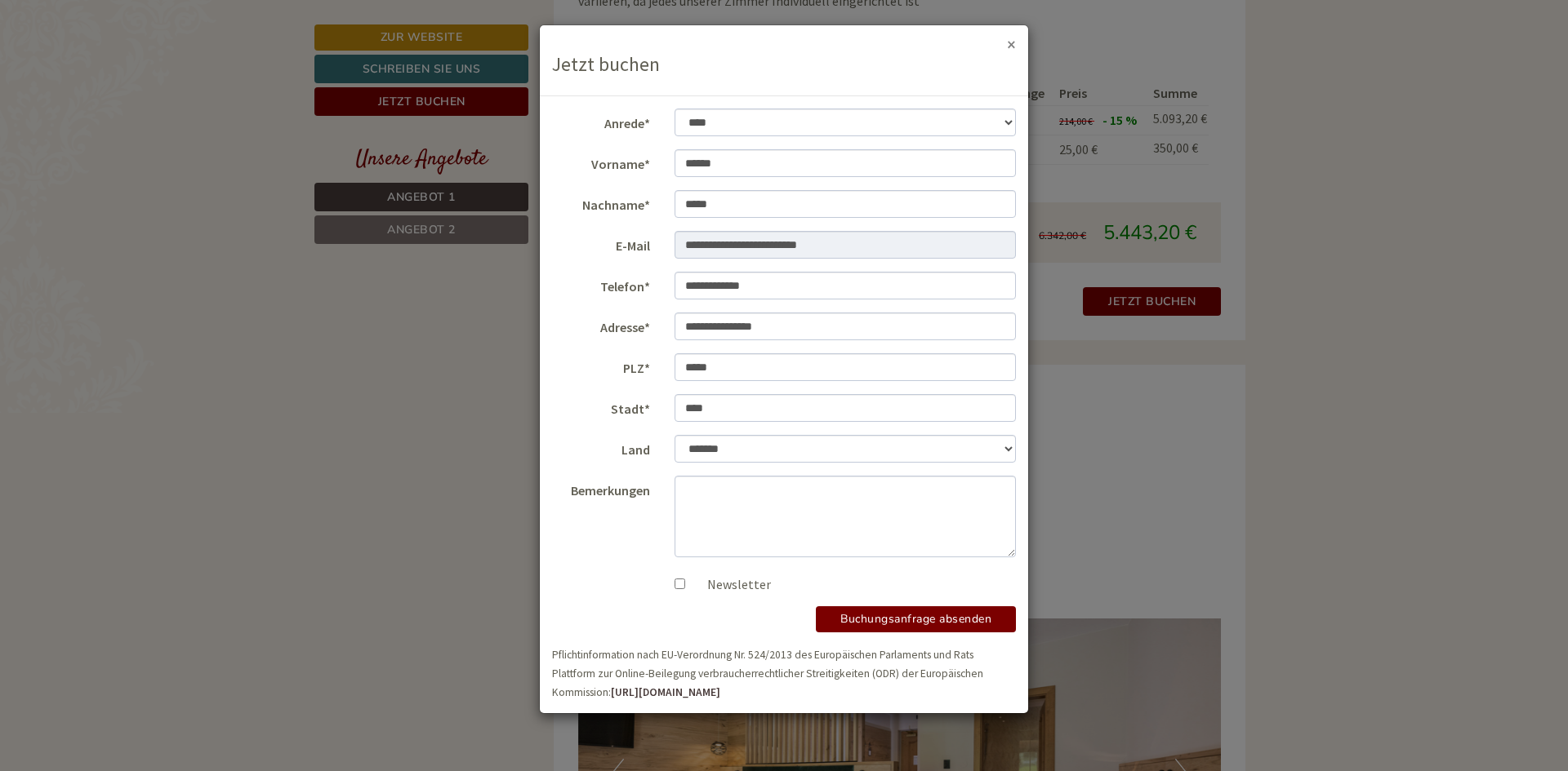
click at [1007, 46] on button "×" at bounding box center [1011, 45] width 9 height 17
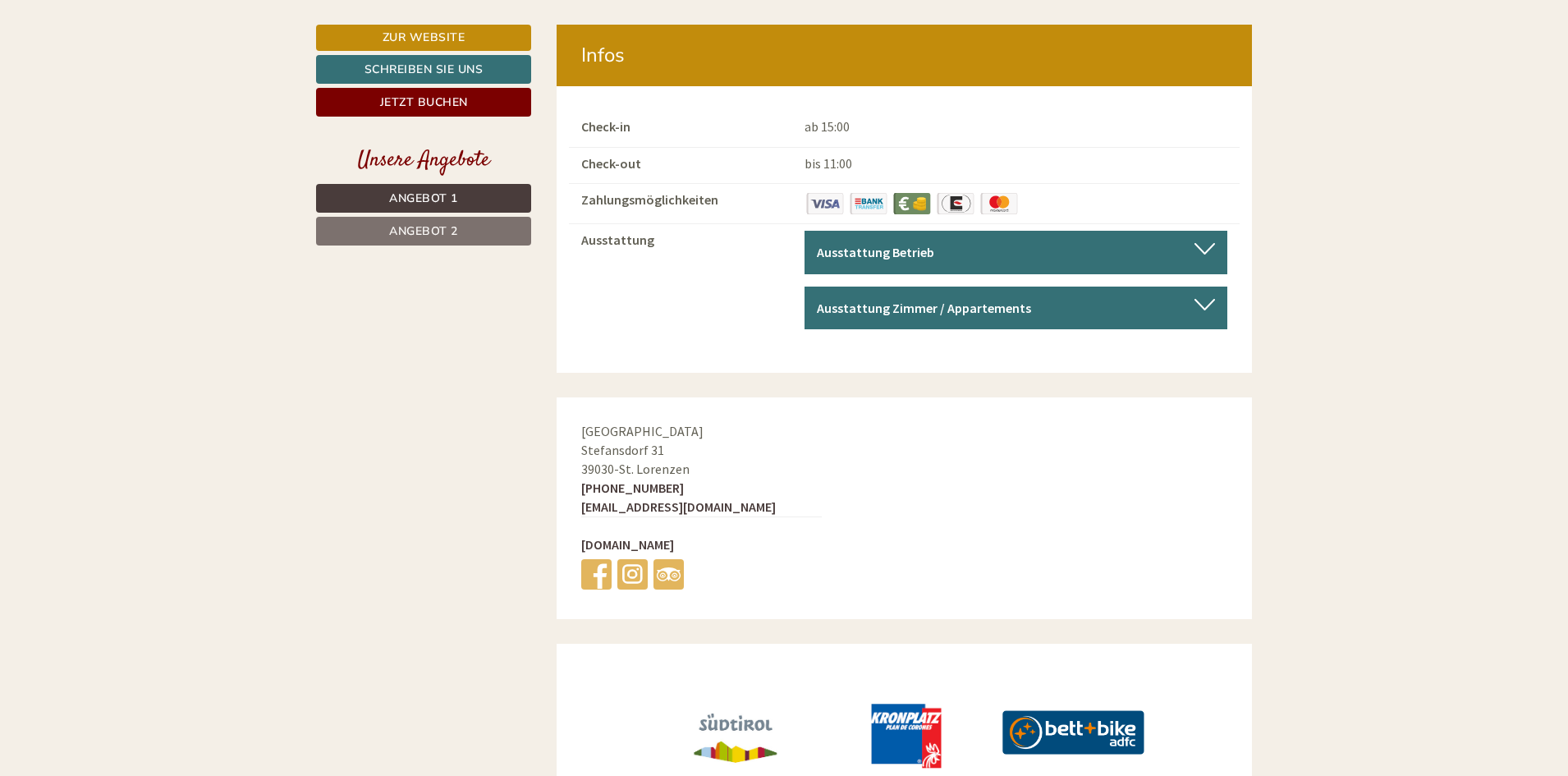
scroll to position [7239, 0]
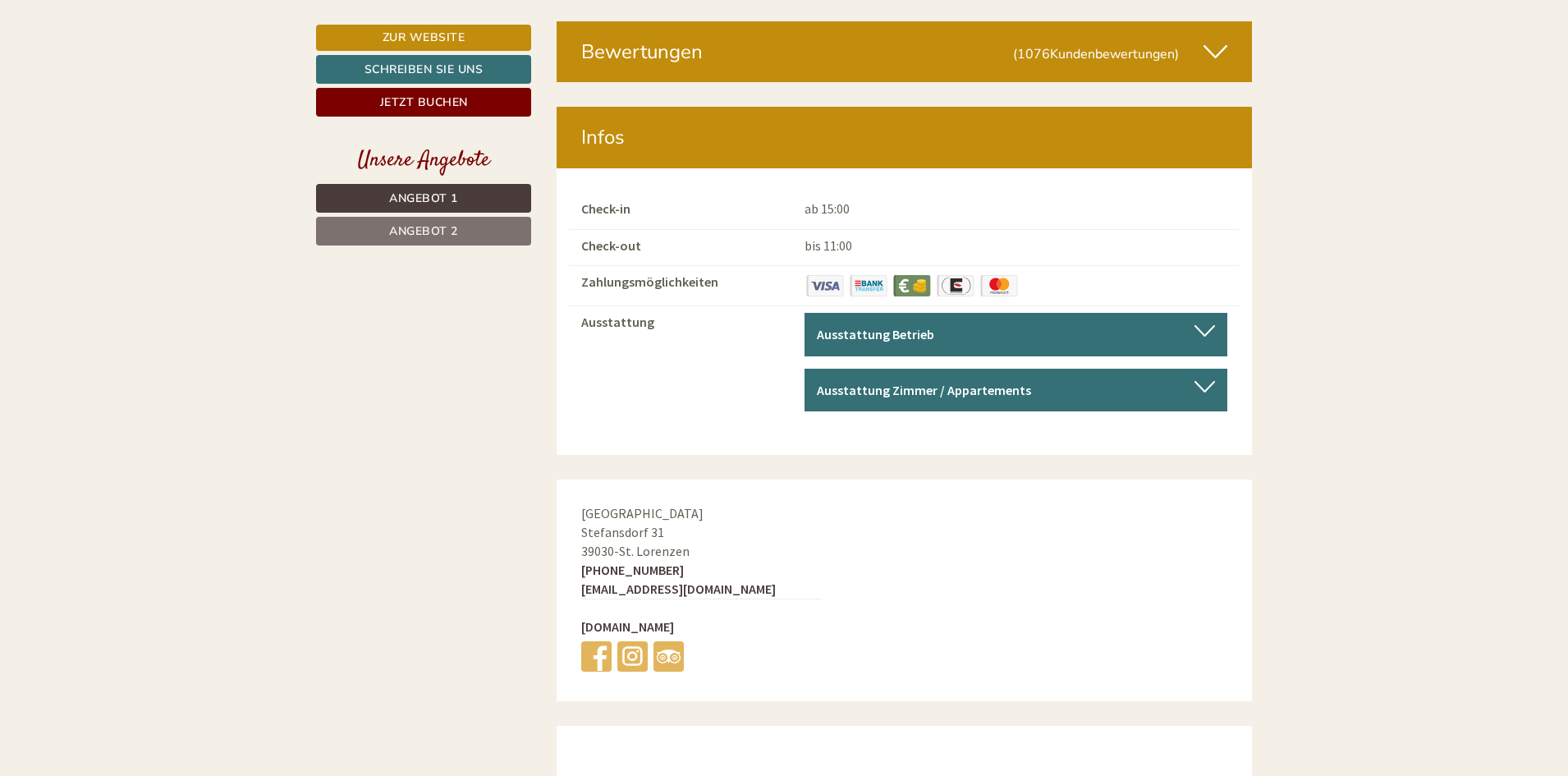
click at [1195, 325] on div at bounding box center [1205, 331] width 21 height 11
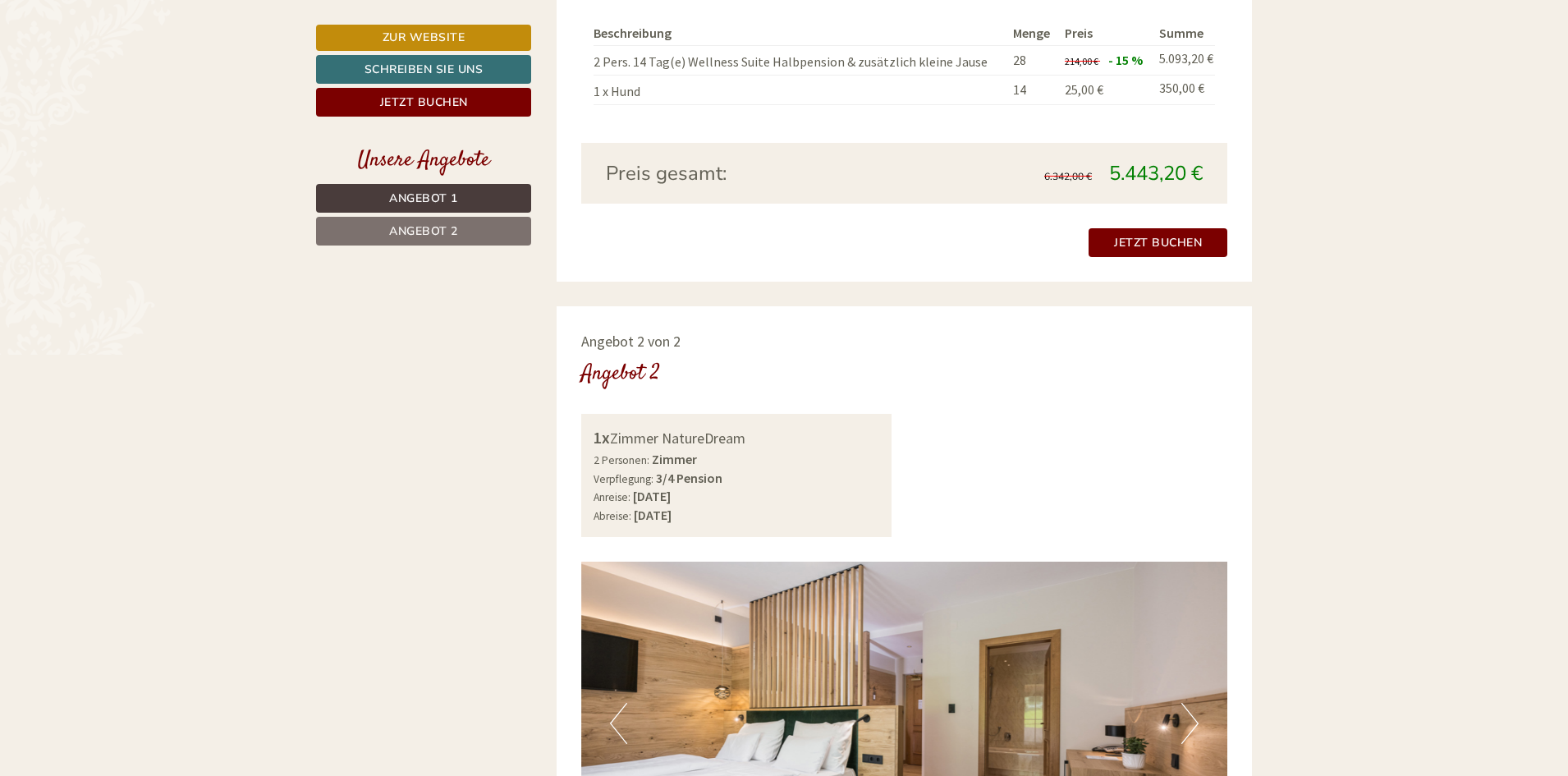
scroll to position [1818, 0]
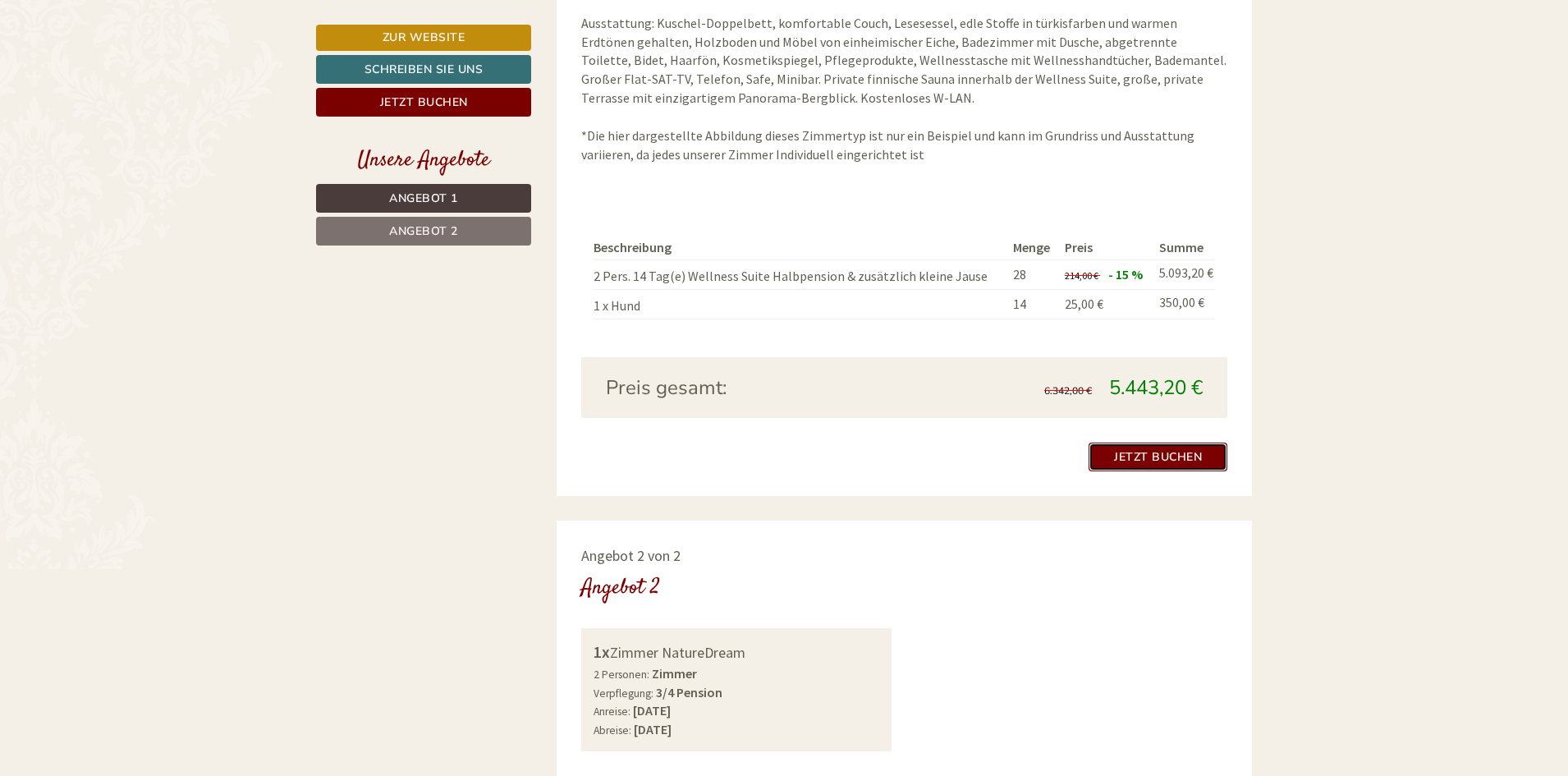
click at [1141, 457] on link "Jetzt buchen" at bounding box center [1158, 457] width 138 height 29
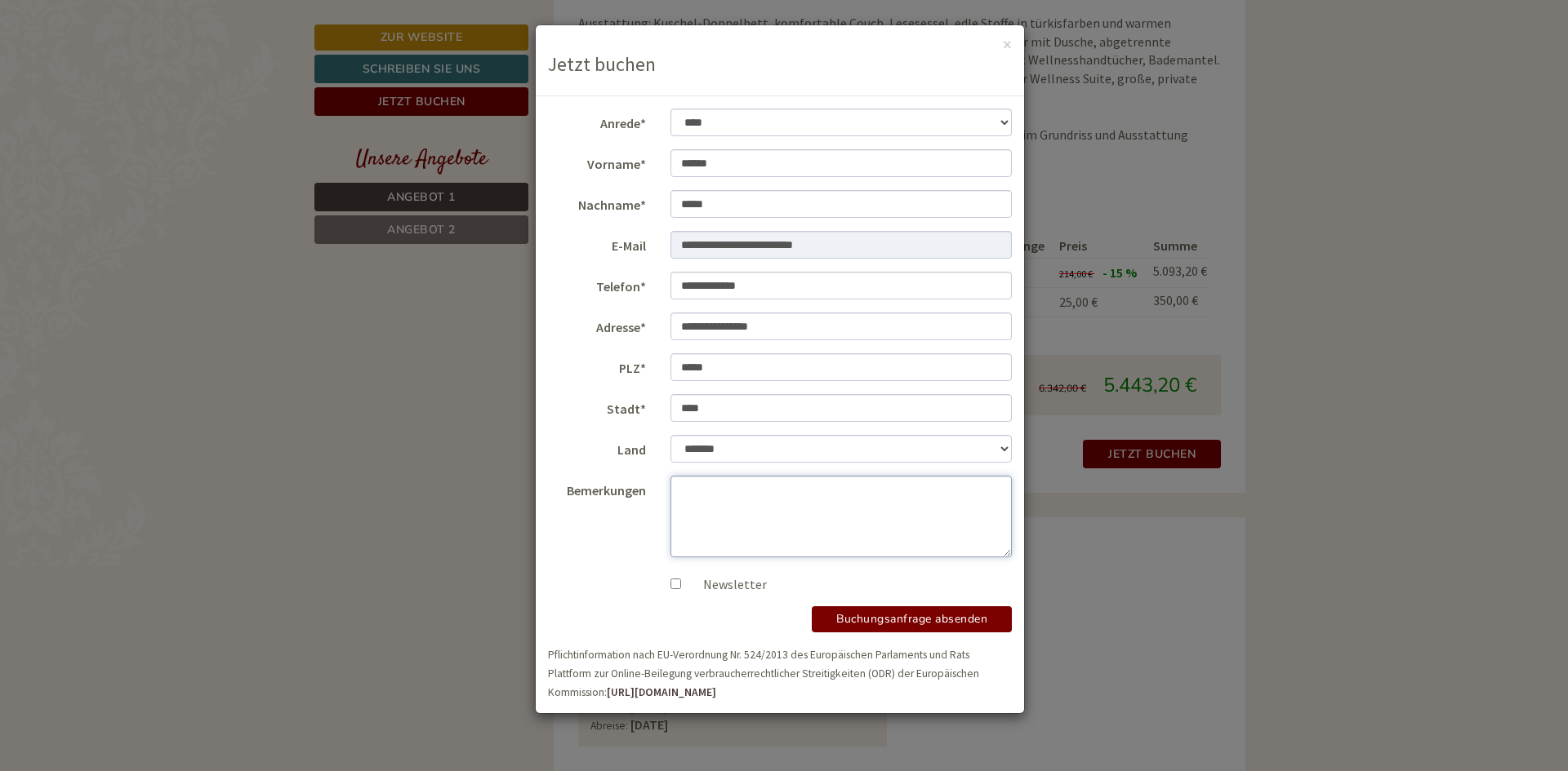
click at [793, 518] on textarea "Bemerkungen" at bounding box center [841, 516] width 342 height 82
type textarea "*"
type textarea "**********"
click at [918, 613] on button "Buchungsanfrage absenden" at bounding box center [911, 620] width 200 height 26
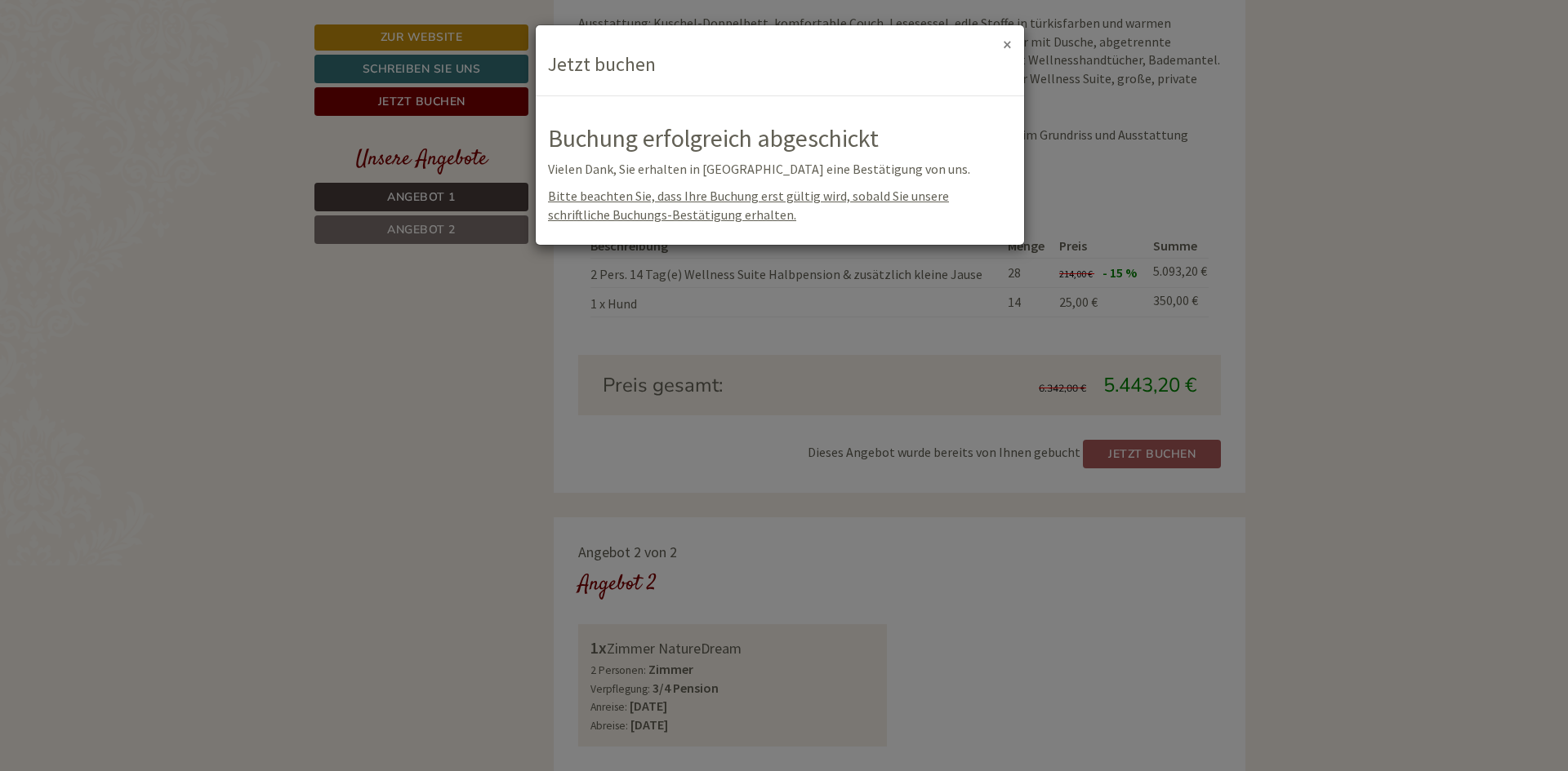
click at [1010, 45] on button "×" at bounding box center [1008, 45] width 9 height 17
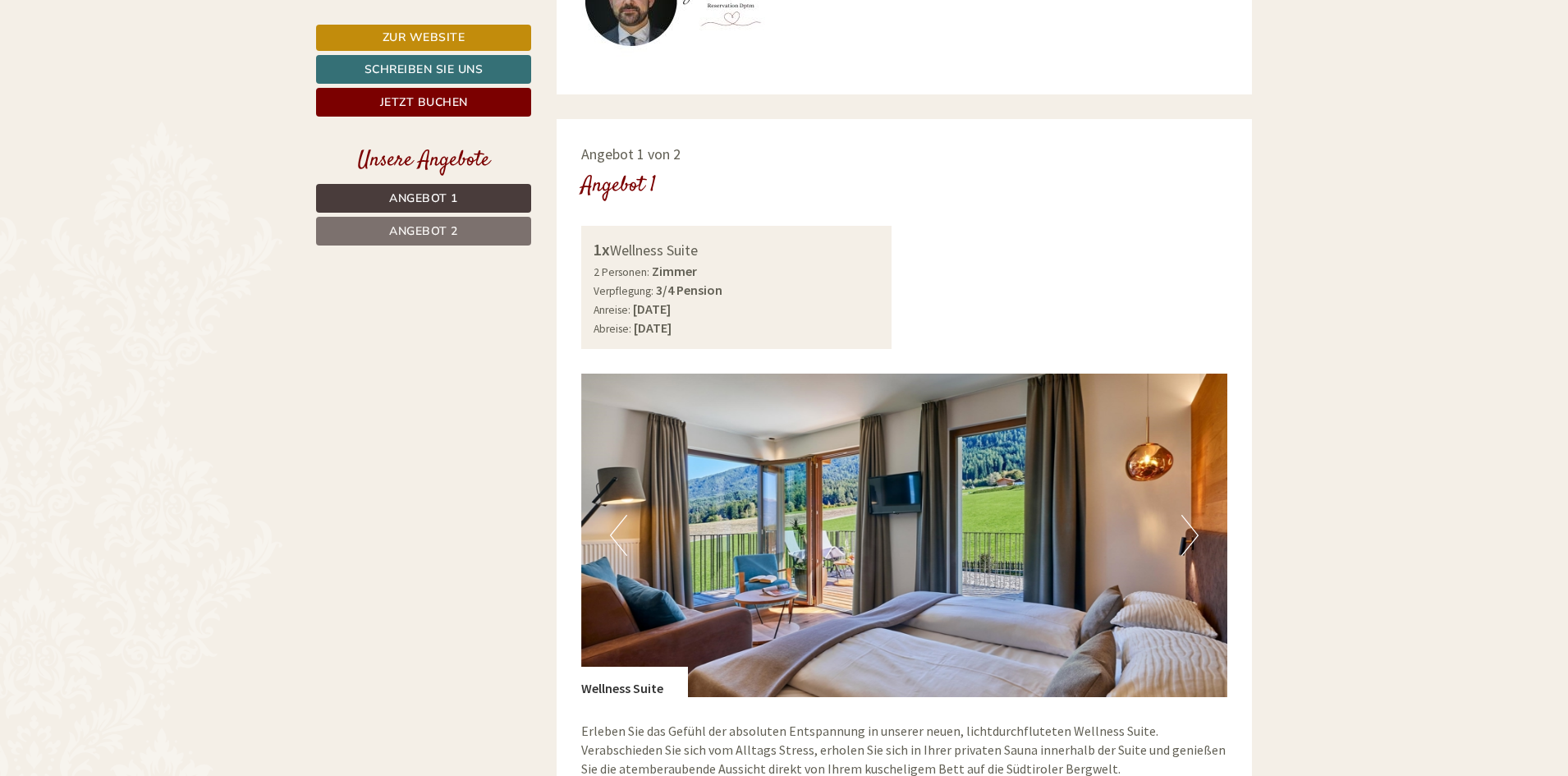
scroll to position [997, 0]
